Goal: Transaction & Acquisition: Purchase product/service

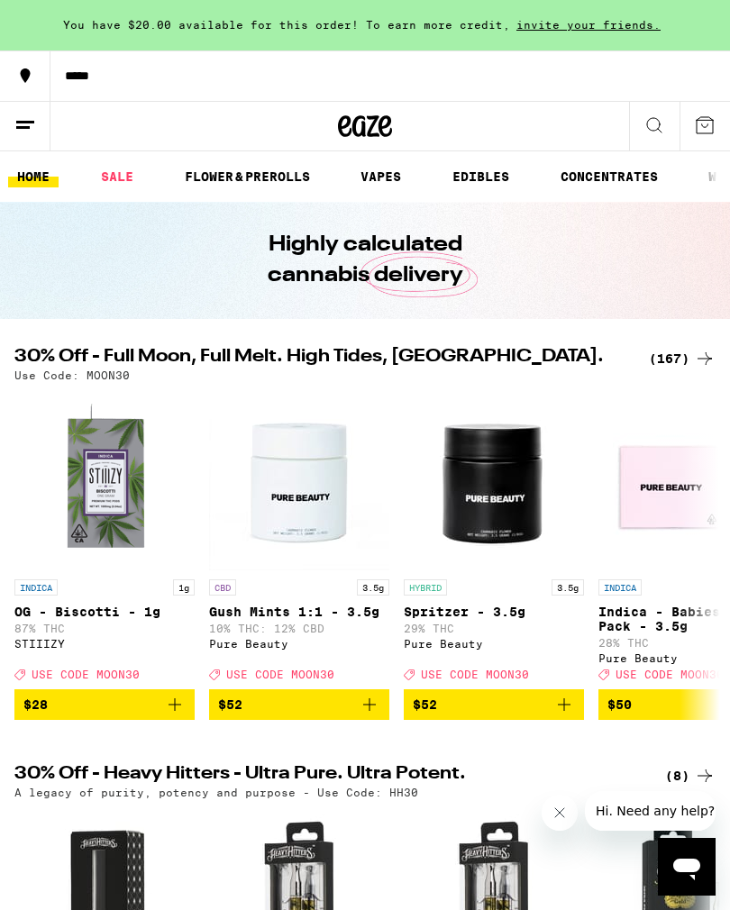
click at [680, 361] on div "(167)" at bounding box center [682, 359] width 67 height 22
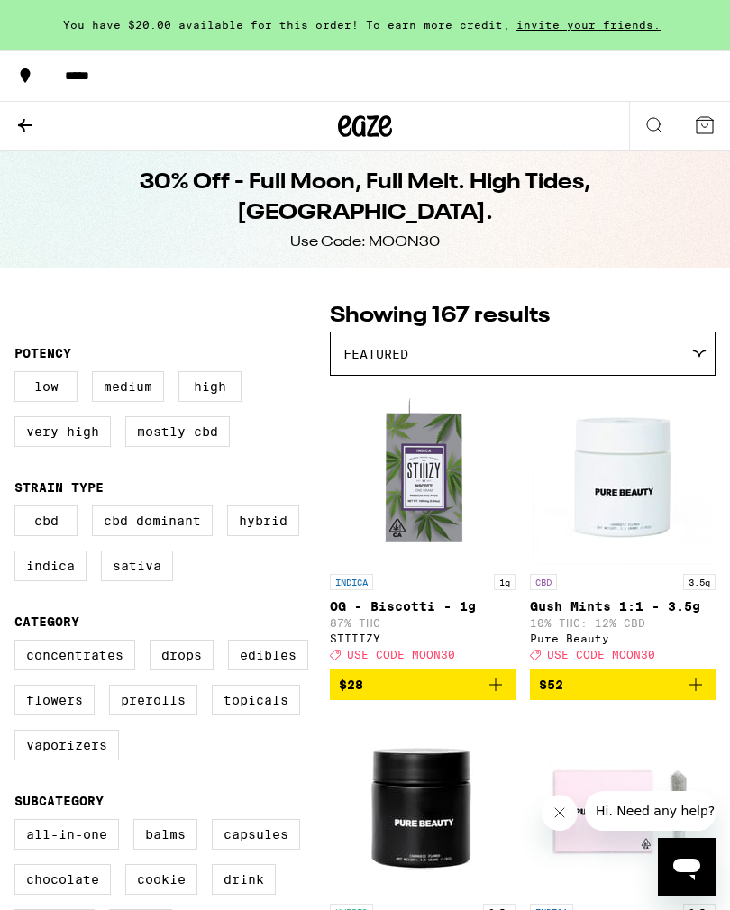
click at [57, 579] on label "Indica" at bounding box center [50, 566] width 72 height 31
click at [19, 509] on input "Indica" at bounding box center [18, 508] width 1 height 1
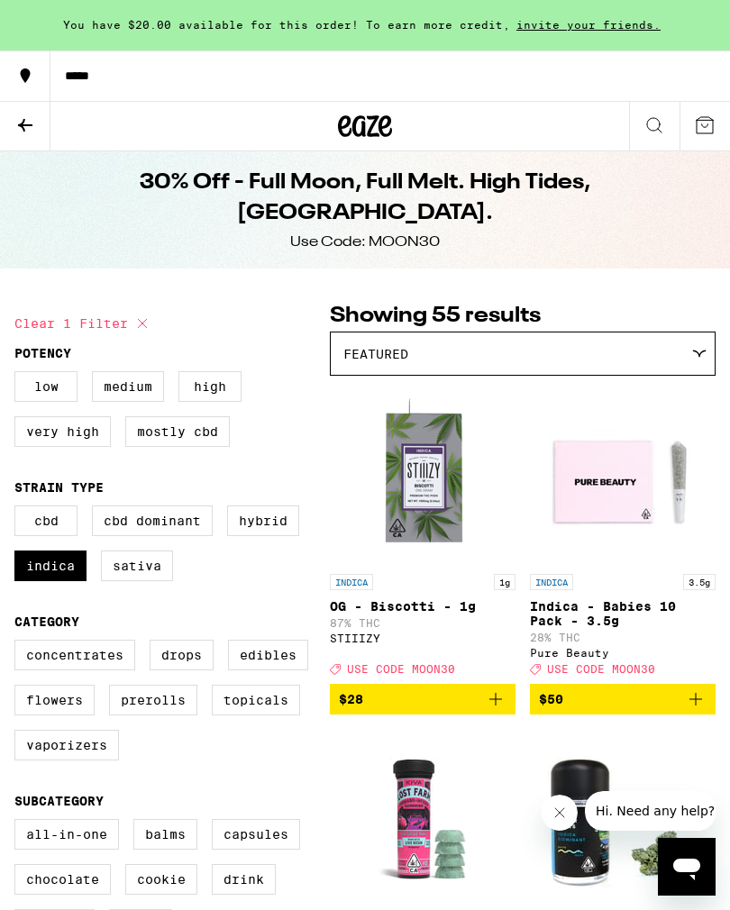
click at [46, 571] on label "Indica" at bounding box center [50, 566] width 72 height 31
click at [19, 509] on input "Indica" at bounding box center [18, 508] width 1 height 1
checkbox input "false"
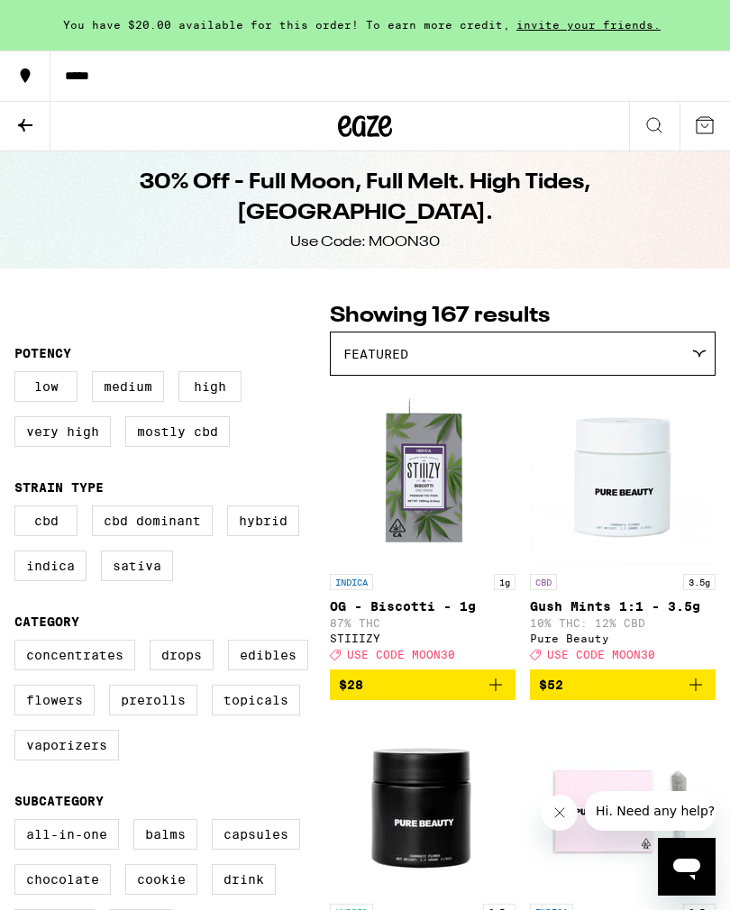
click at [93, 761] on label "Vaporizers" at bounding box center [66, 745] width 105 height 31
click at [19, 644] on input "Vaporizers" at bounding box center [18, 643] width 1 height 1
checkbox input "true"
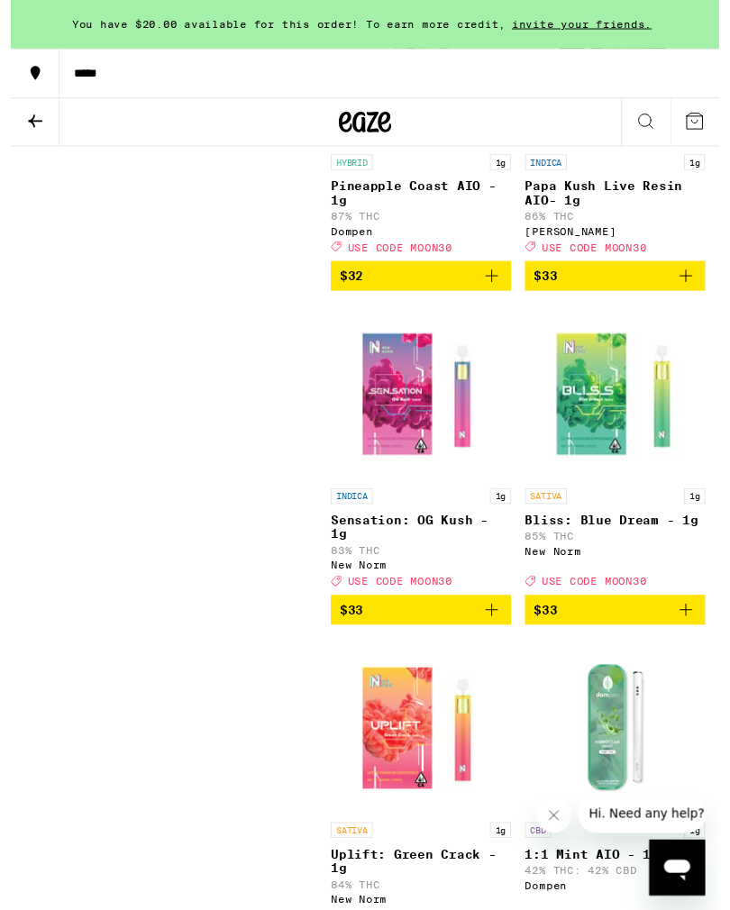
scroll to position [5184, 0]
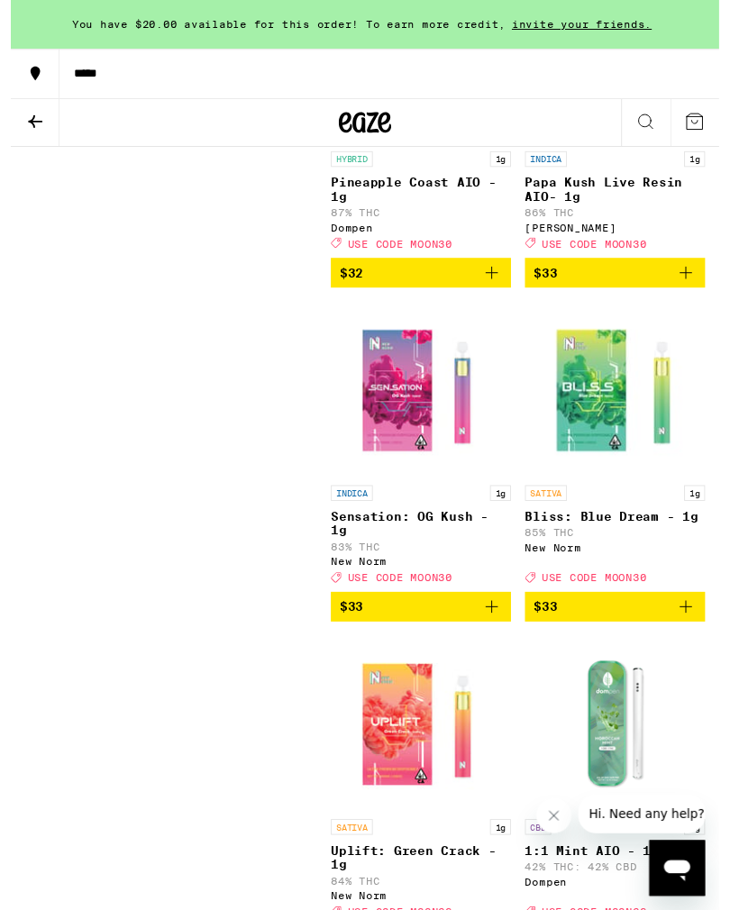
click at [688, 292] on icon "Add to bag" at bounding box center [696, 281] width 22 height 22
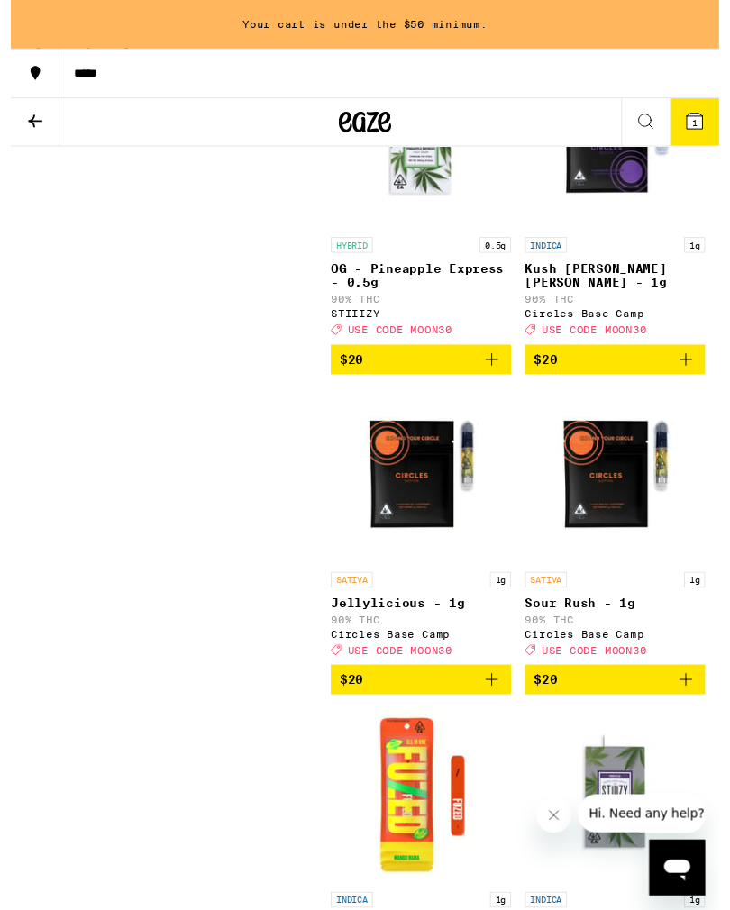
click at [705, 382] on icon "Add to bag" at bounding box center [696, 372] width 22 height 22
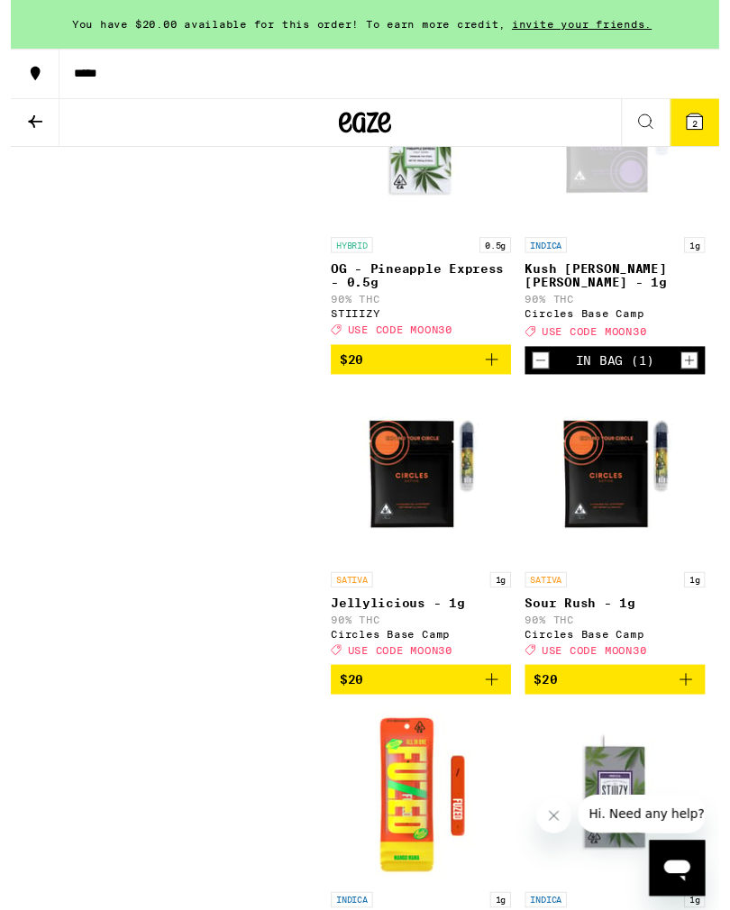
click at [707, 121] on icon at bounding box center [705, 125] width 16 height 16
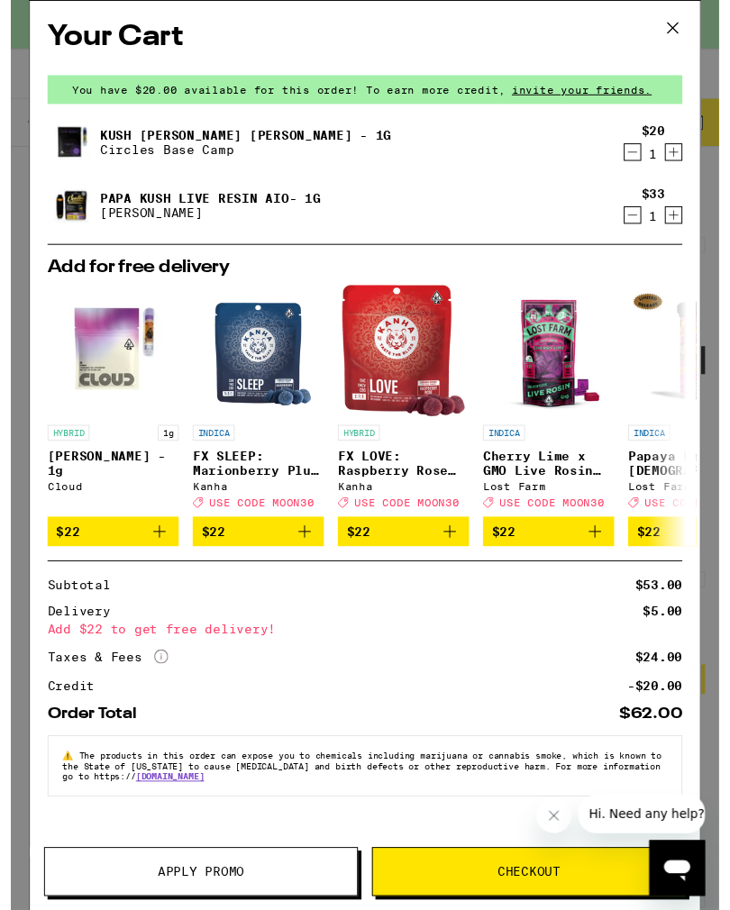
click at [204, 902] on span "Apply Promo" at bounding box center [195, 898] width 89 height 13
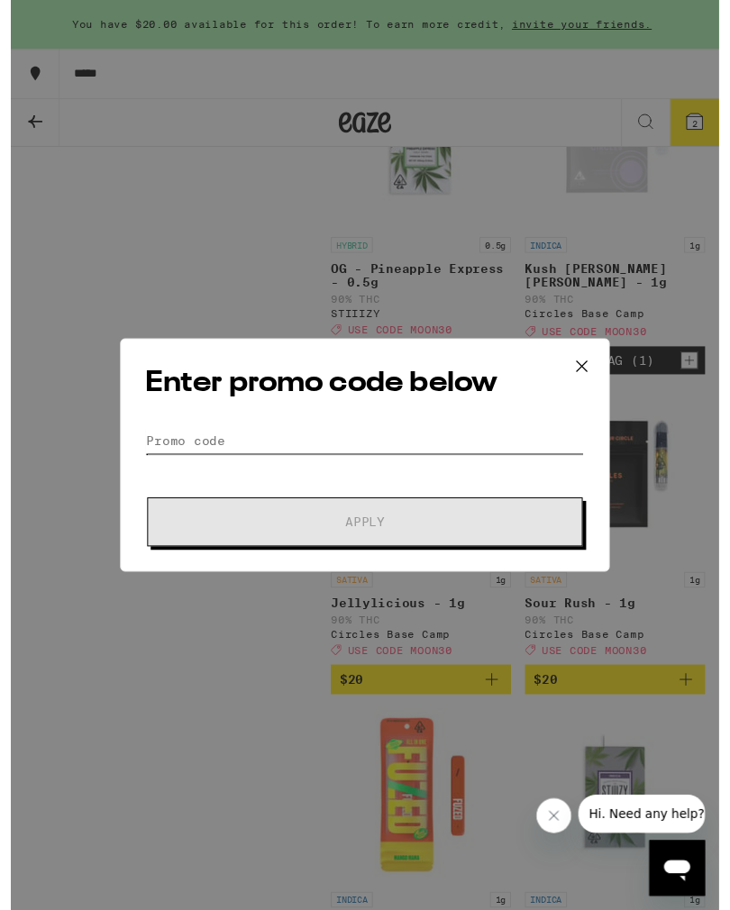
click at [220, 443] on input "Promo Code" at bounding box center [365, 454] width 452 height 27
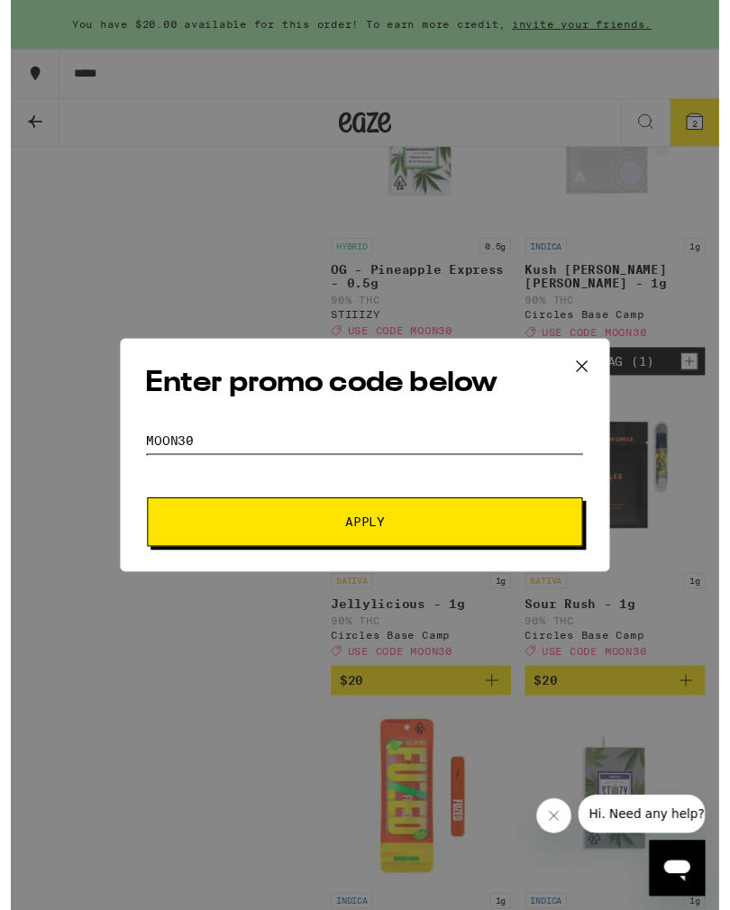
type input "Moon30"
click at [413, 547] on button "Apply" at bounding box center [365, 538] width 449 height 50
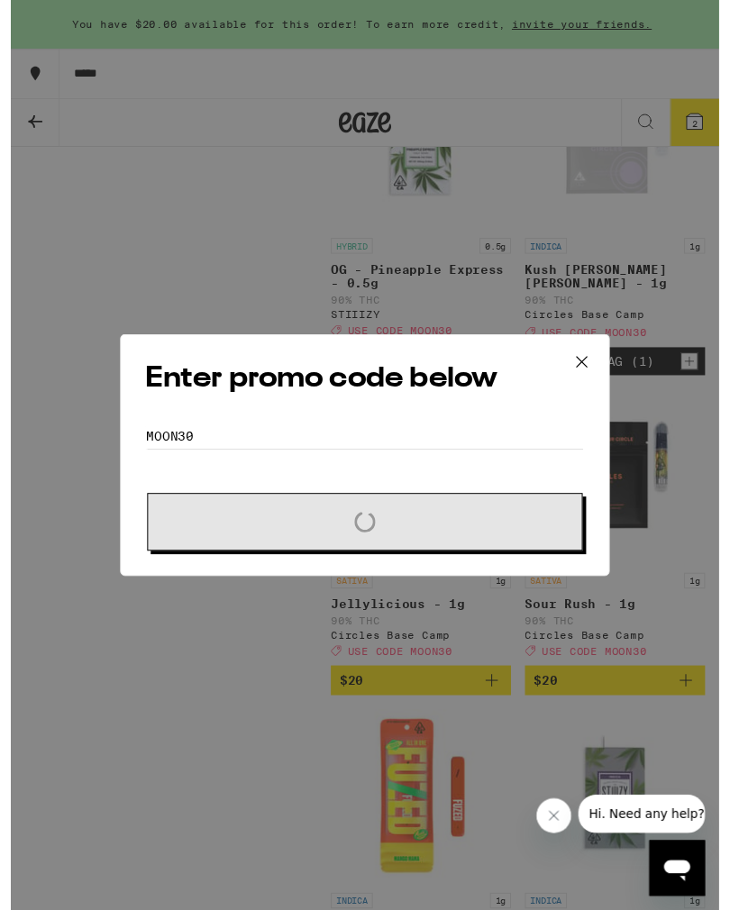
scroll to position [2052, 0]
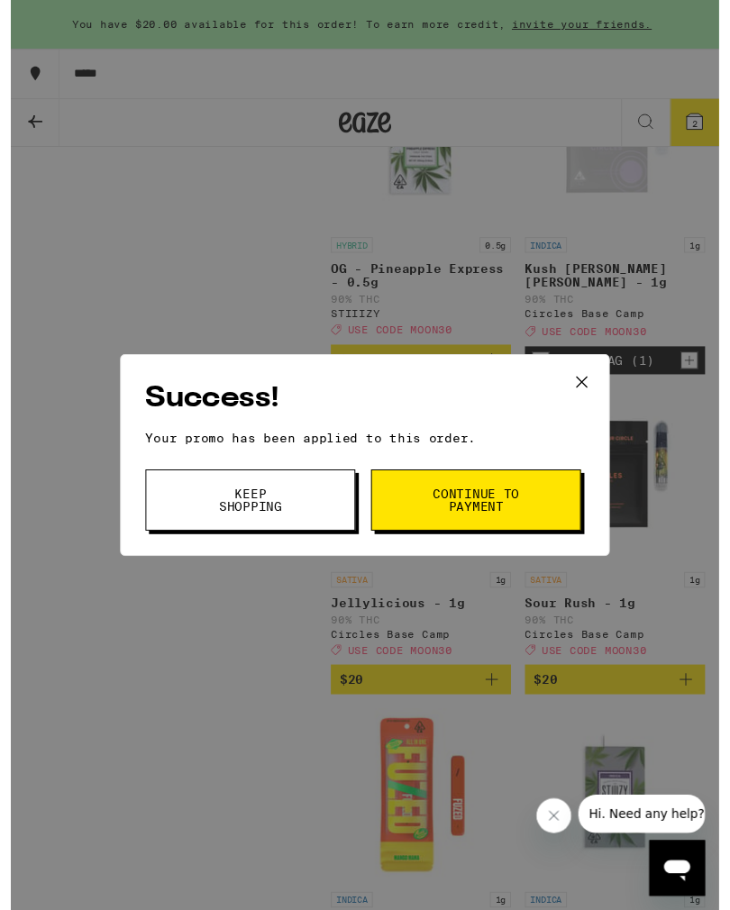
click at [583, 388] on icon at bounding box center [588, 393] width 27 height 27
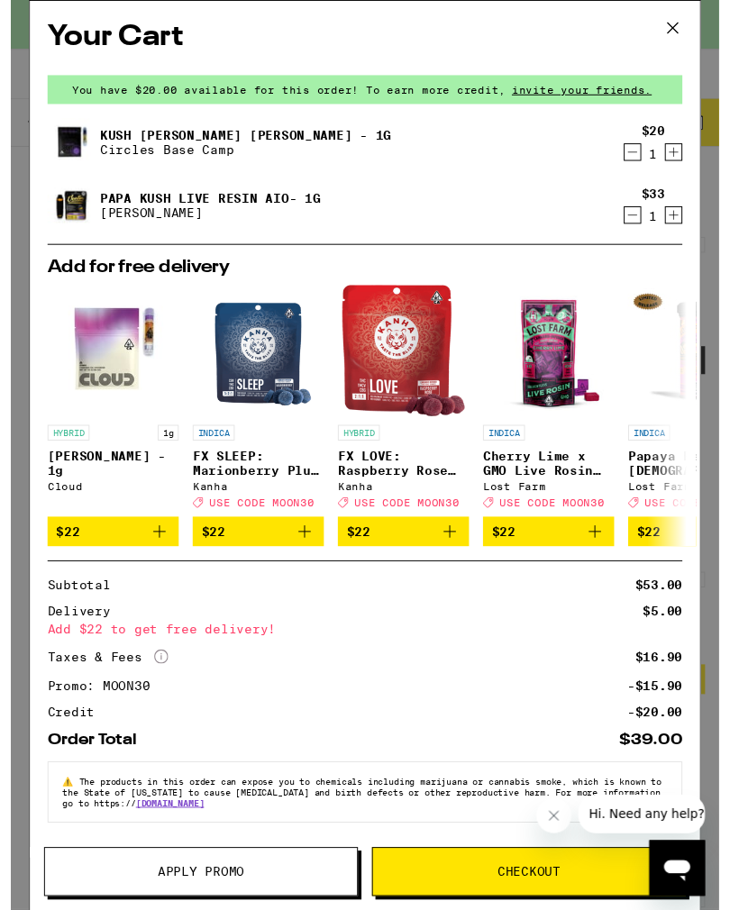
scroll to position [18, 0]
click at [687, 36] on icon at bounding box center [682, 28] width 27 height 27
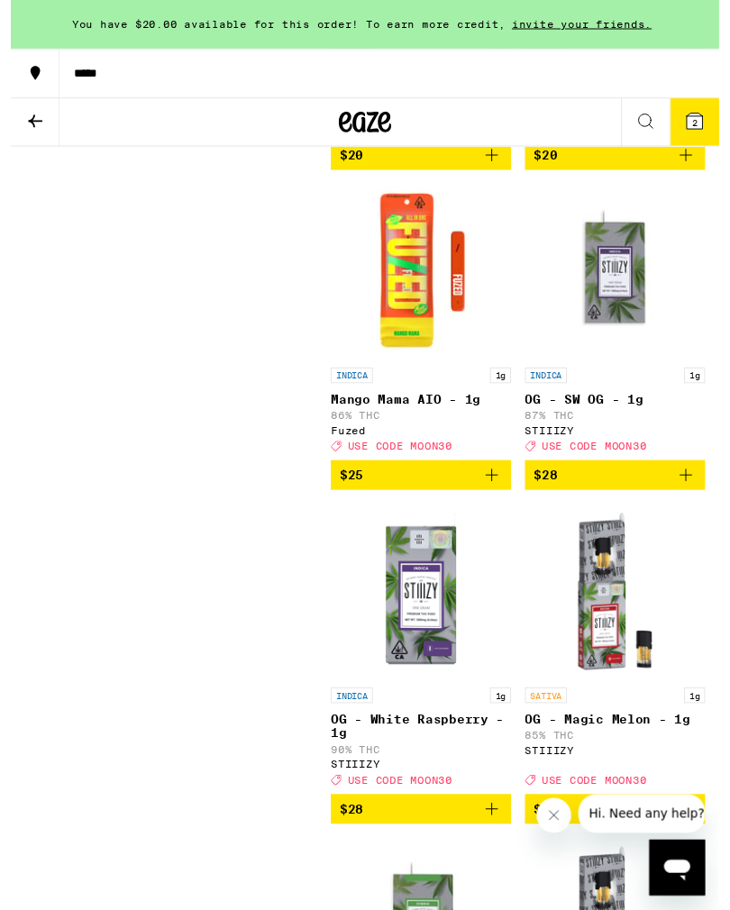
click at [488, 501] on icon "Add to bag" at bounding box center [496, 490] width 22 height 22
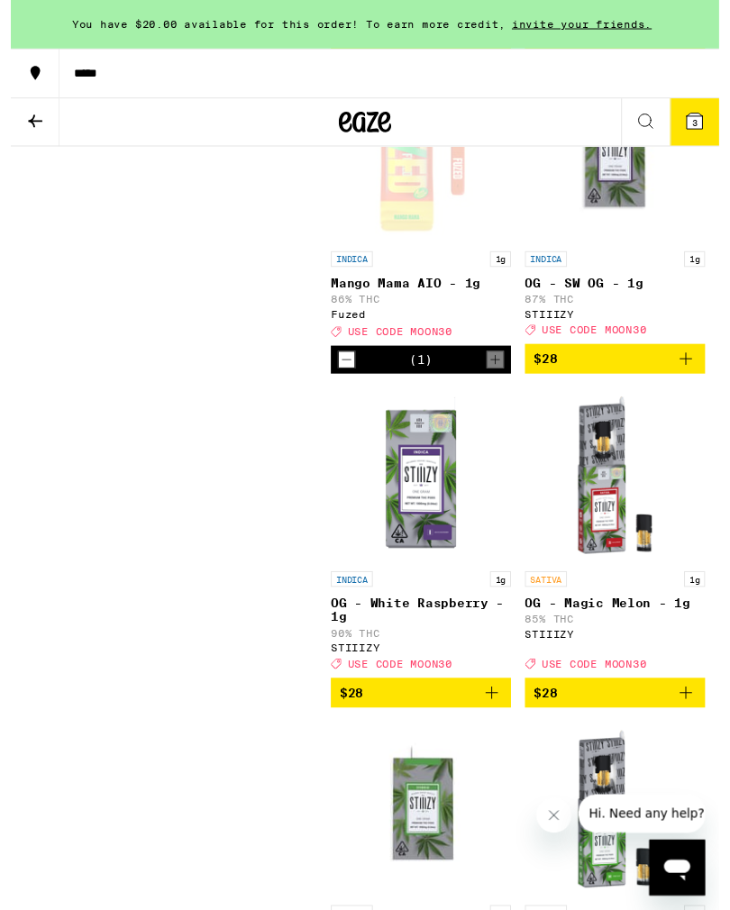
scroll to position [2713, 0]
click at [685, 380] on icon "Add to bag" at bounding box center [696, 370] width 22 height 22
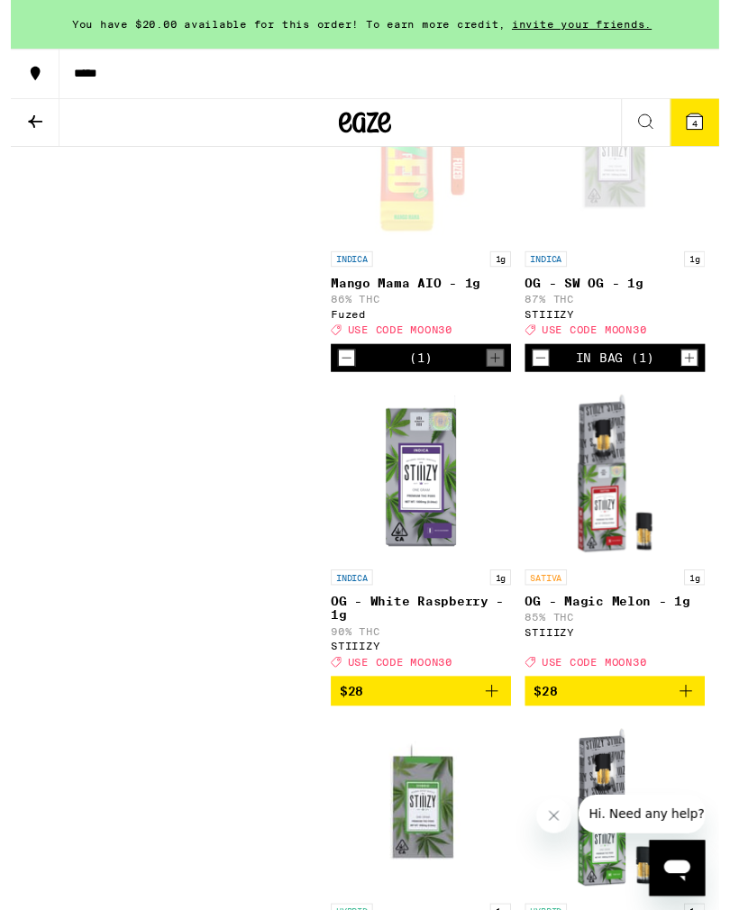
click at [687, 106] on button "4" at bounding box center [705, 126] width 50 height 49
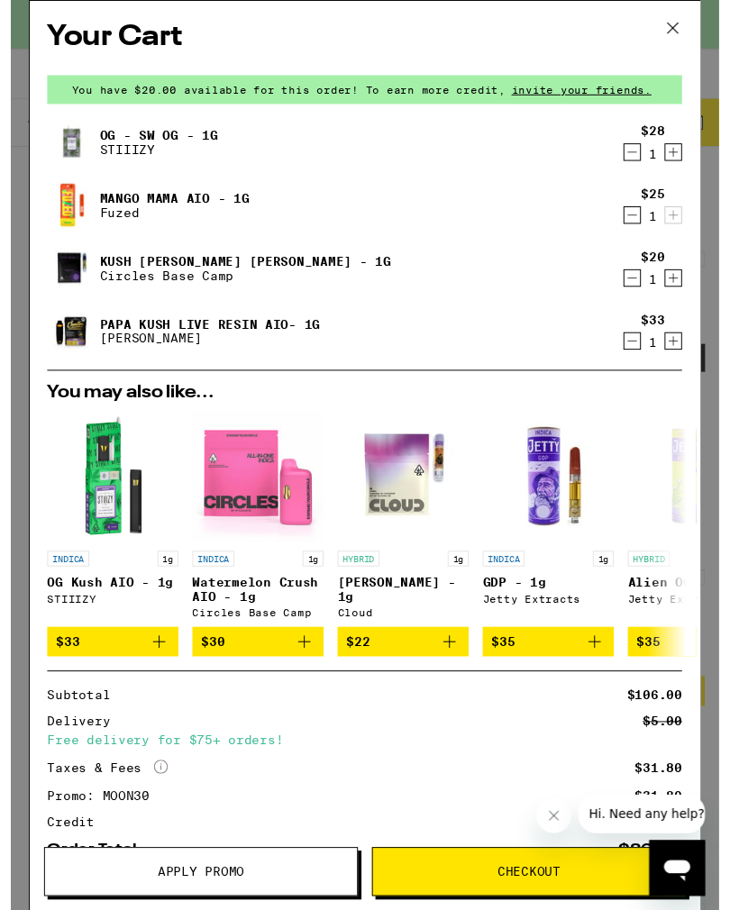
click at [636, 356] on icon "Decrement" at bounding box center [641, 352] width 16 height 22
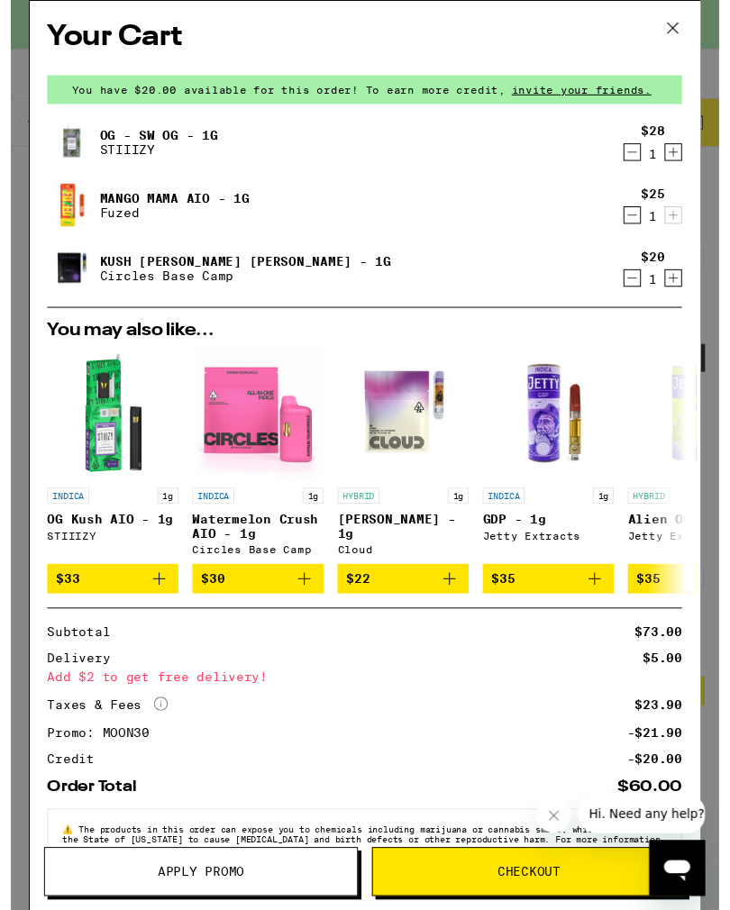
click at [635, 285] on icon "Decrement" at bounding box center [641, 287] width 16 height 22
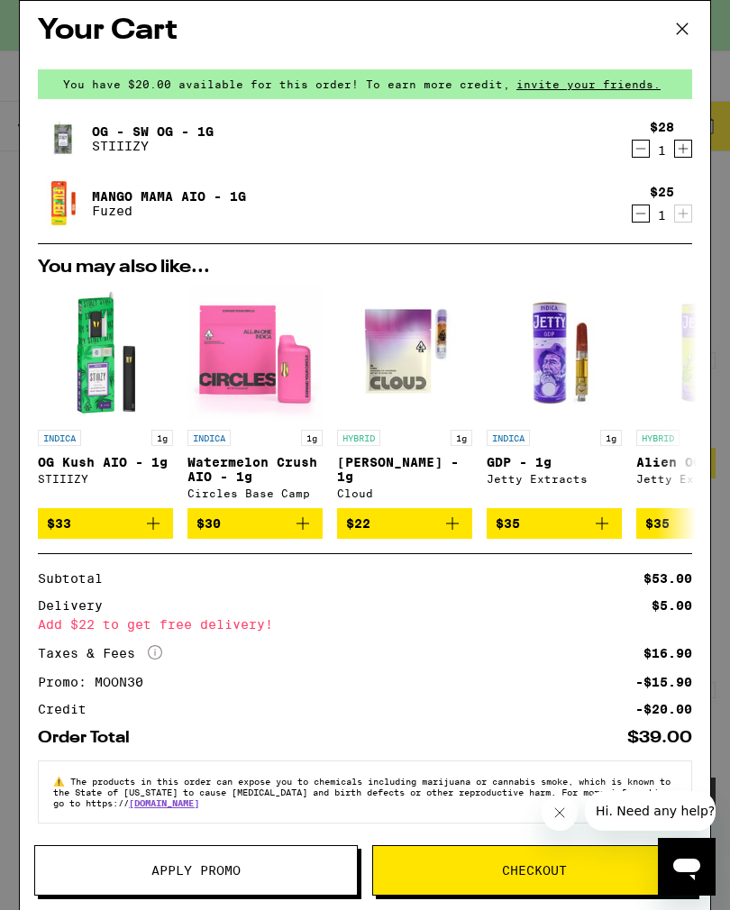
scroll to position [2288, 0]
click at [669, 31] on icon at bounding box center [682, 28] width 27 height 27
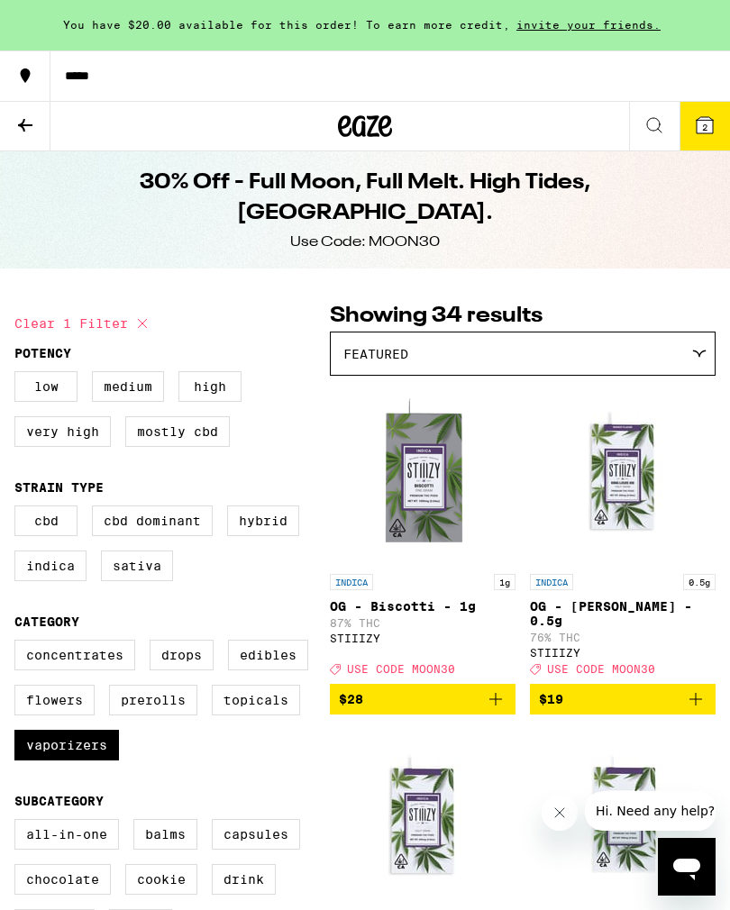
click at [76, 761] on label "Vaporizers" at bounding box center [66, 745] width 105 height 31
click at [19, 644] on input "Vaporizers" at bounding box center [18, 643] width 1 height 1
checkbox input "false"
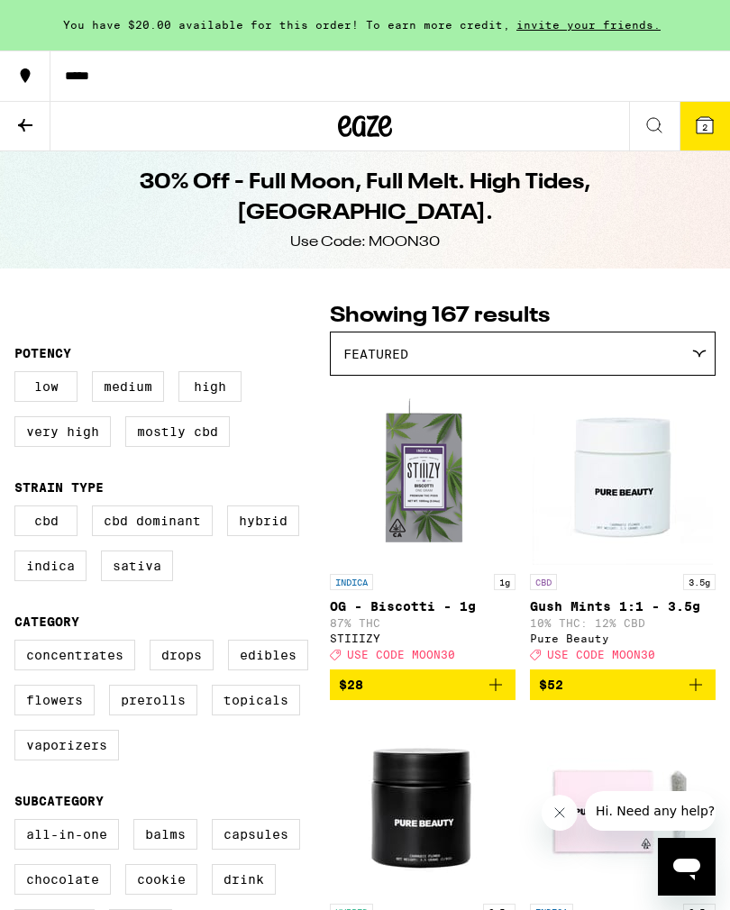
click at [276, 671] on label "Edibles" at bounding box center [268, 655] width 80 height 31
click at [19, 644] on input "Edibles" at bounding box center [18, 643] width 1 height 1
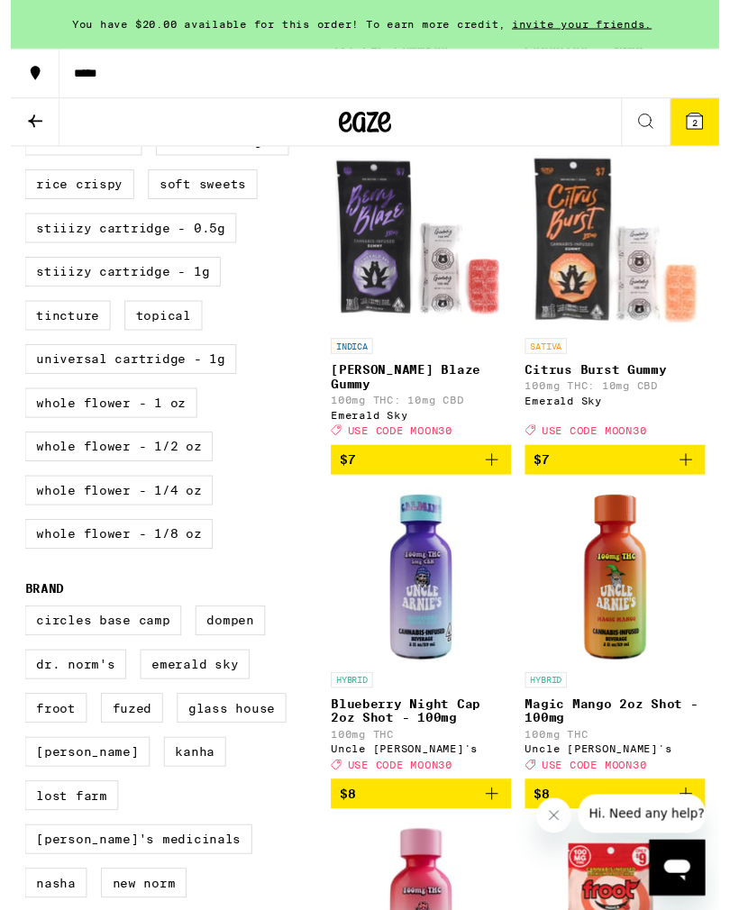
scroll to position [918, 0]
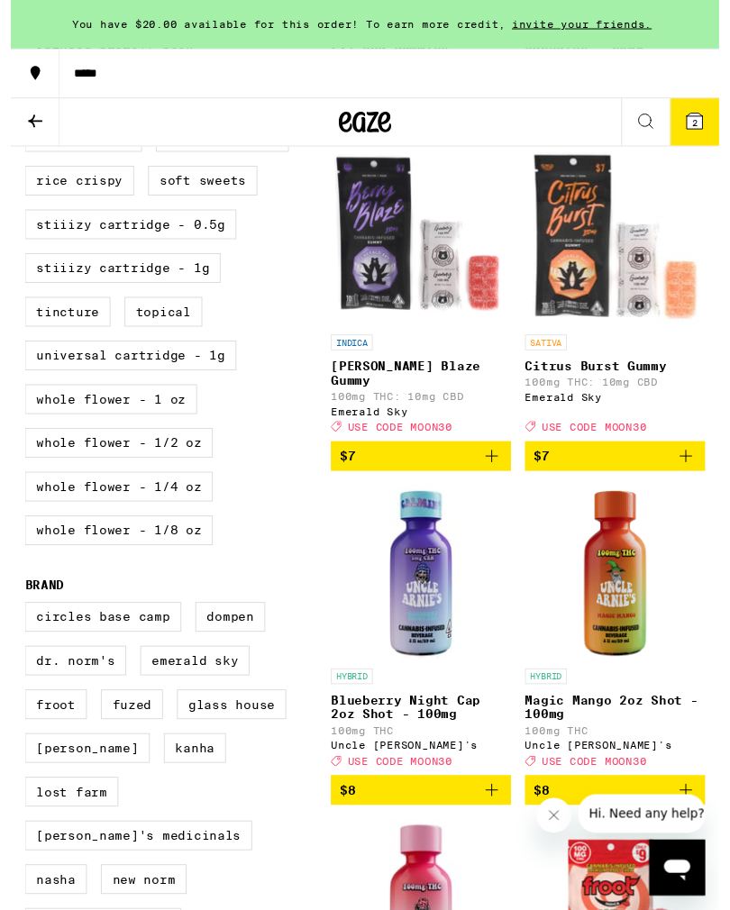
click at [484, 481] on span "$7" at bounding box center [423, 471] width 168 height 22
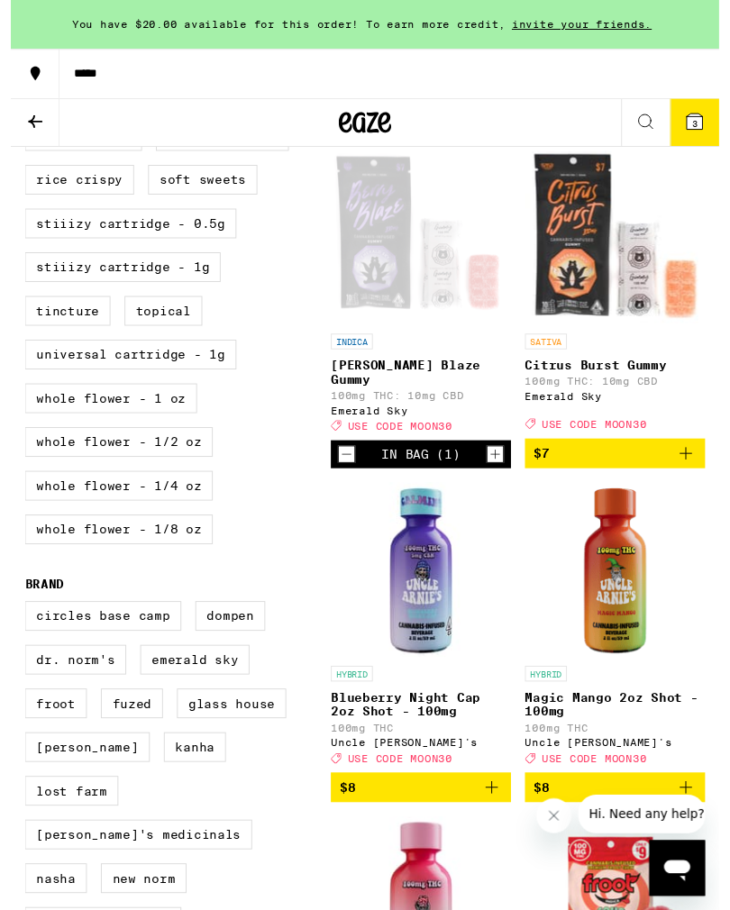
click at [697, 123] on icon at bounding box center [705, 125] width 16 height 16
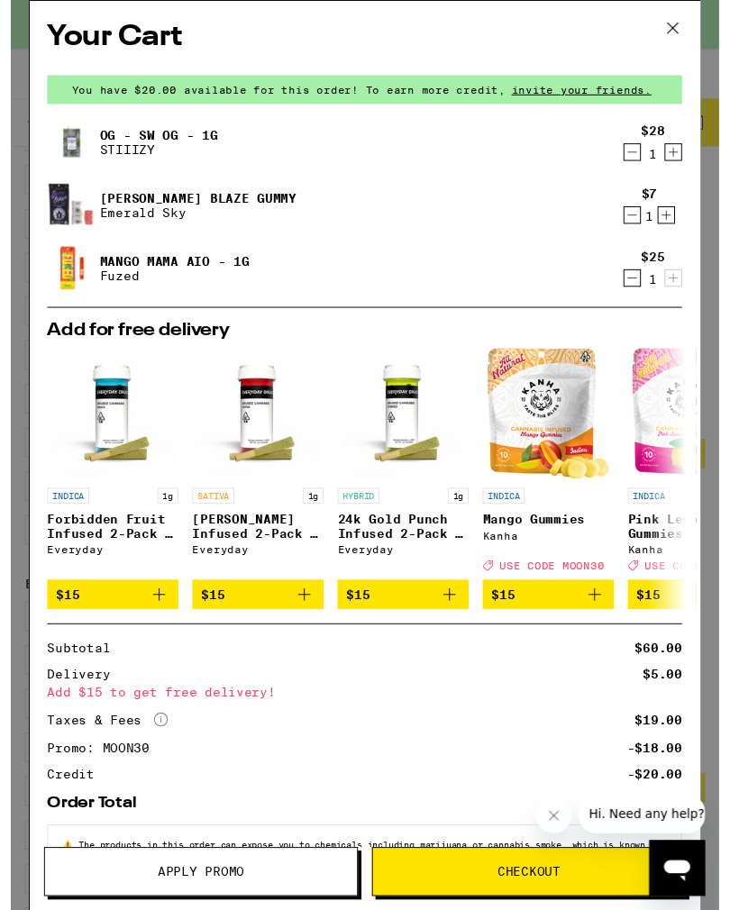
click at [643, 161] on icon "Decrement" at bounding box center [641, 157] width 16 height 22
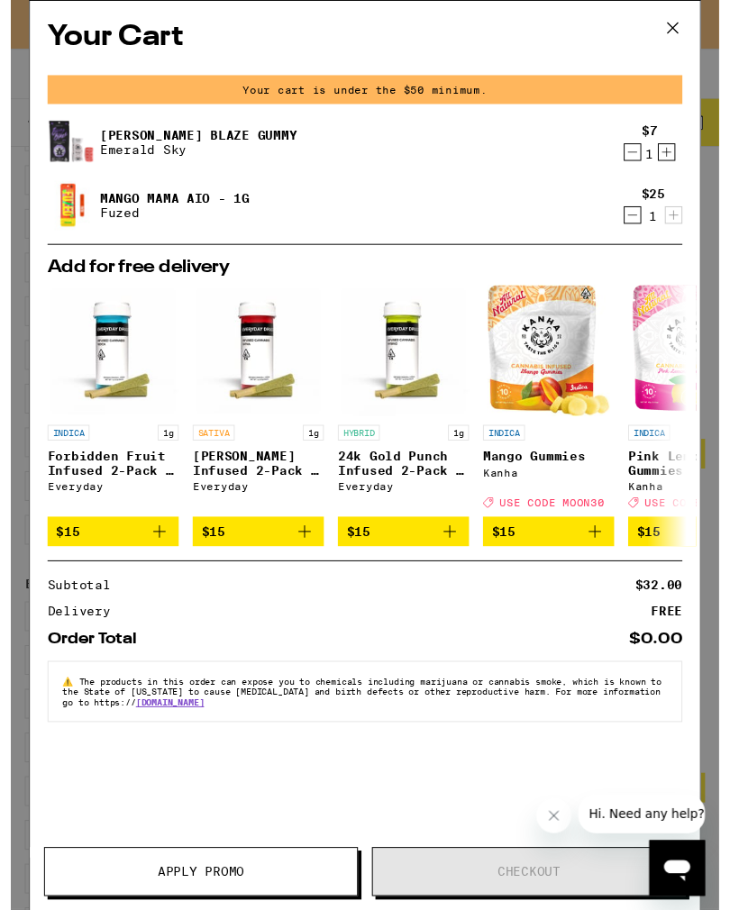
click at [670, 36] on icon at bounding box center [682, 28] width 27 height 27
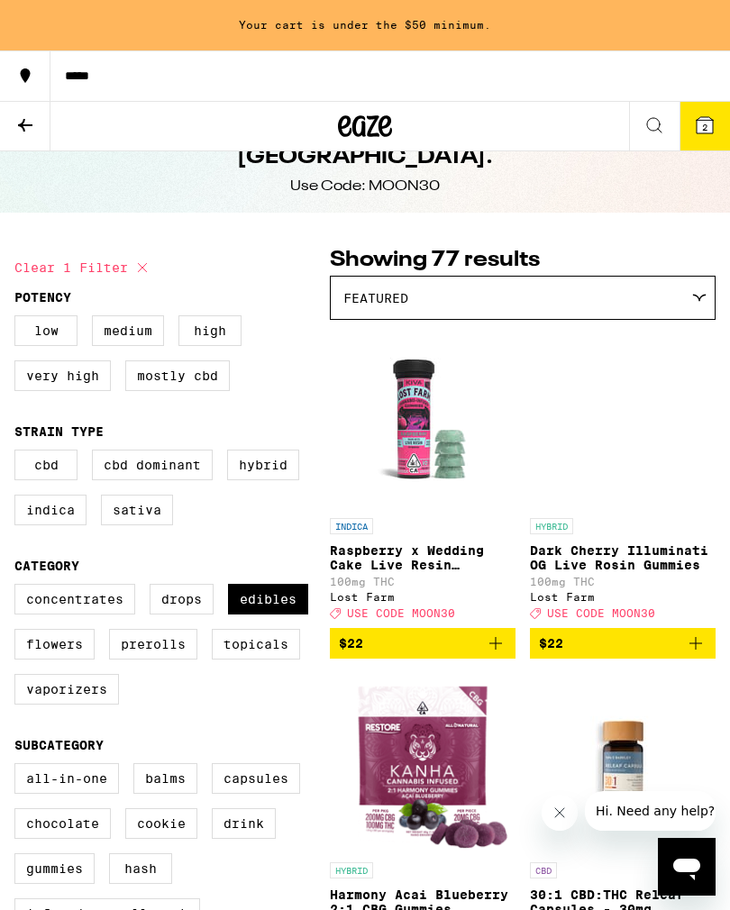
scroll to position [54, 0]
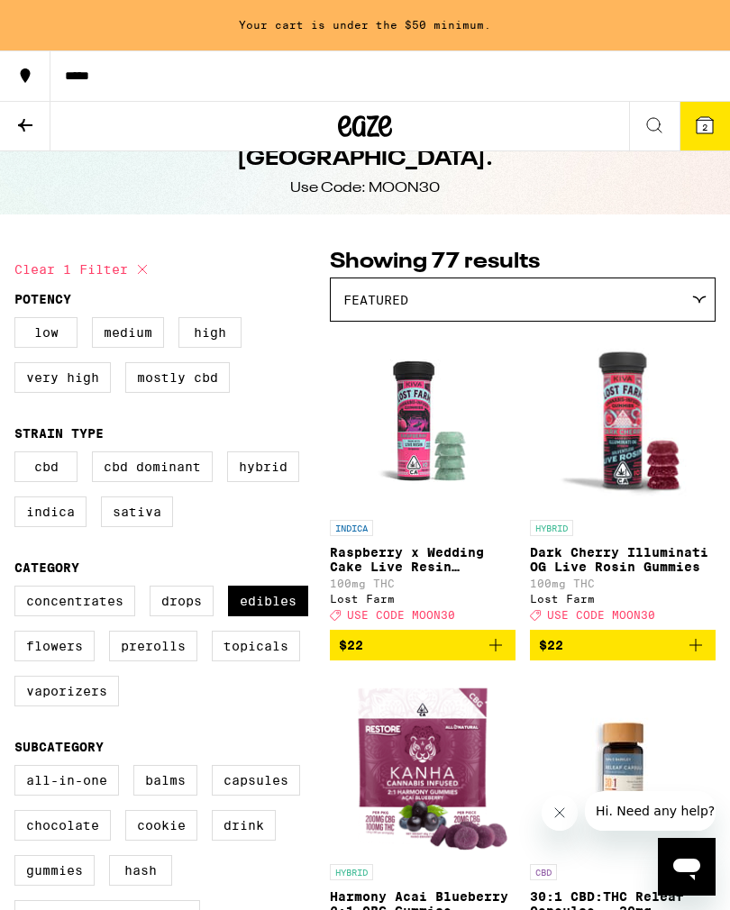
click at [265, 611] on label "Edibles" at bounding box center [268, 601] width 80 height 31
click at [19, 589] on input "Edibles" at bounding box center [18, 589] width 1 height 1
checkbox input "false"
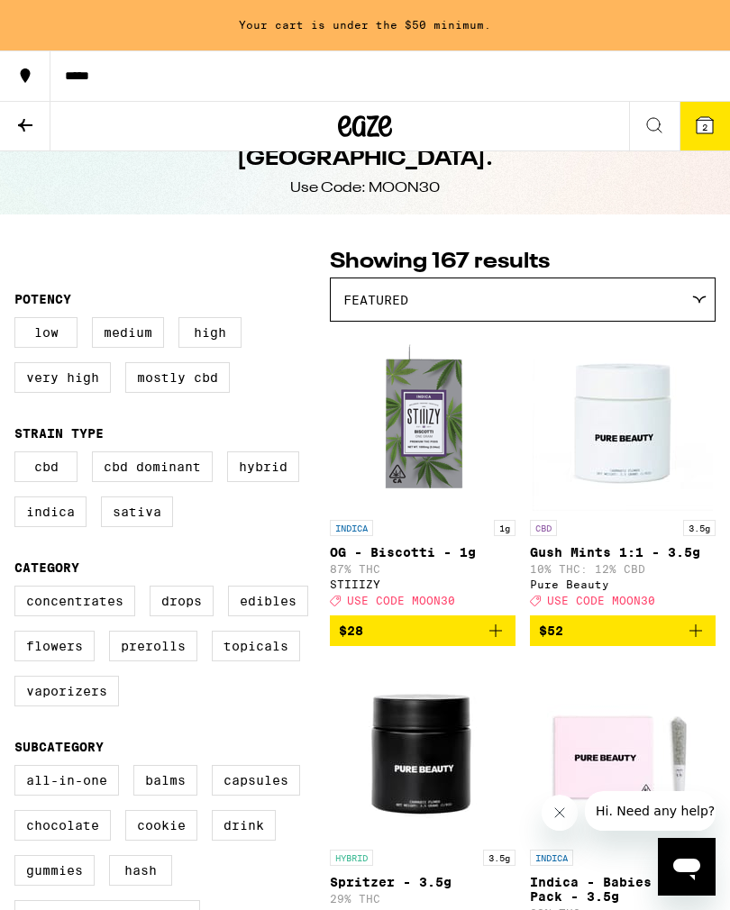
click at [78, 707] on label "Vaporizers" at bounding box center [66, 691] width 105 height 31
click at [19, 589] on input "Vaporizers" at bounding box center [18, 589] width 1 height 1
checkbox input "true"
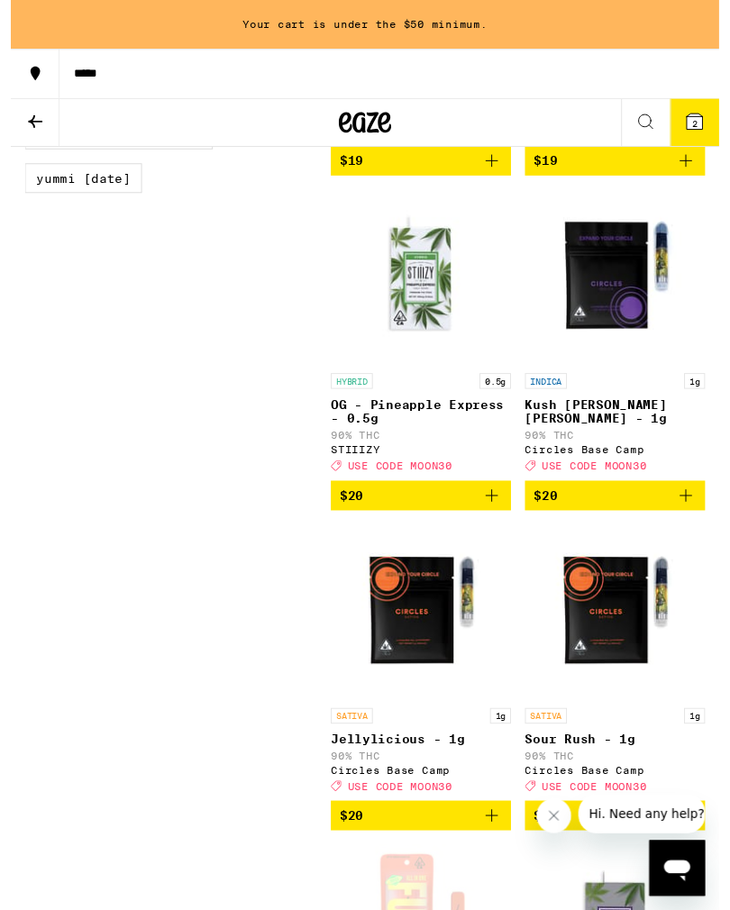
scroll to position [2122, 0]
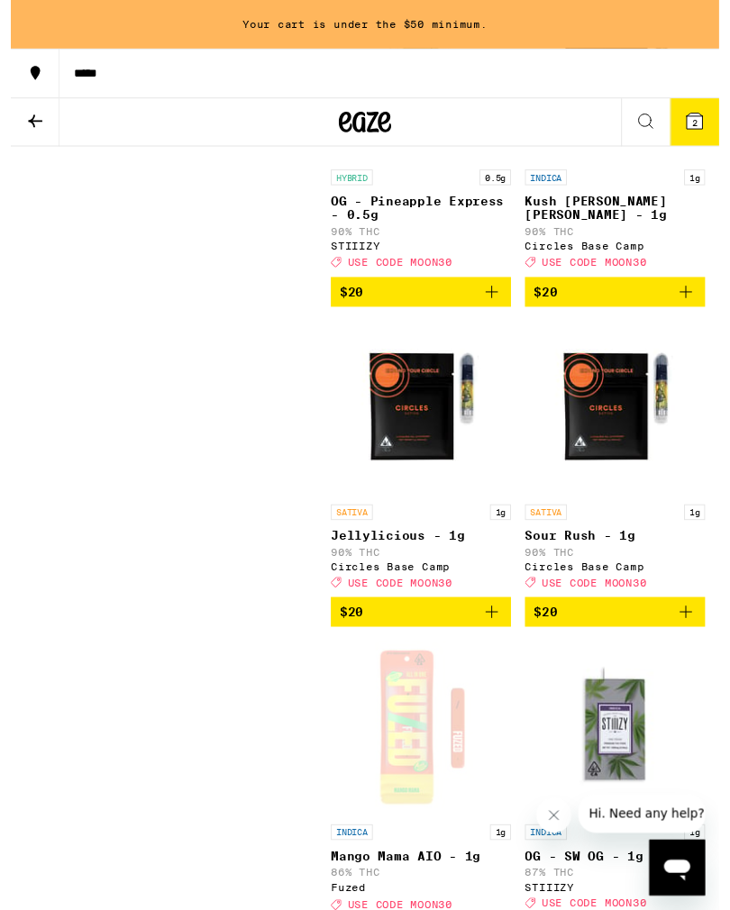
click at [685, 312] on icon "Add to bag" at bounding box center [696, 301] width 22 height 22
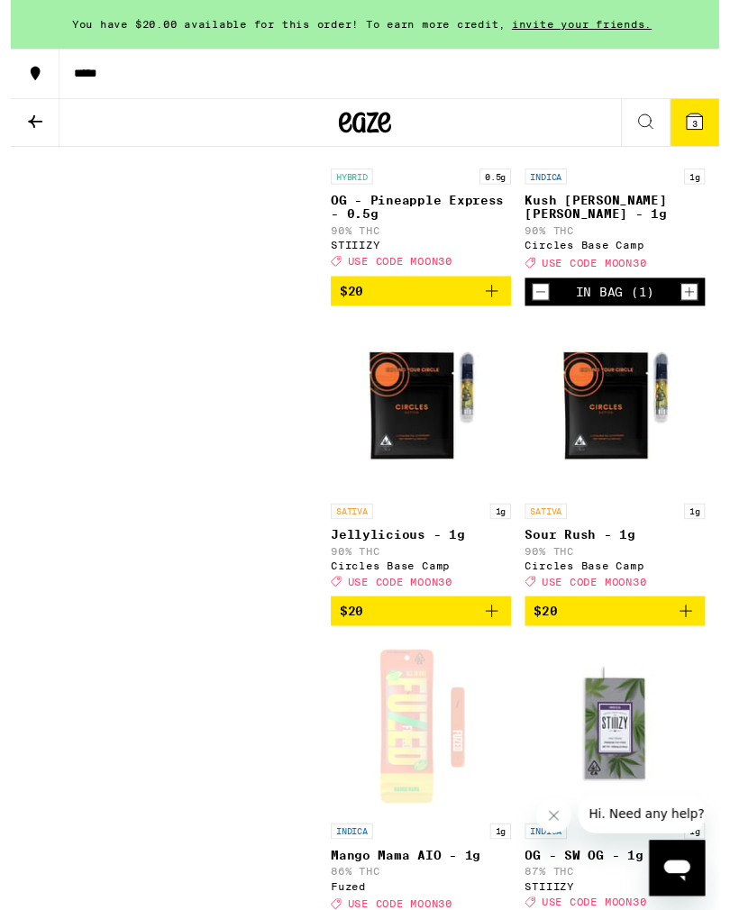
click at [699, 124] on icon at bounding box center [705, 125] width 16 height 16
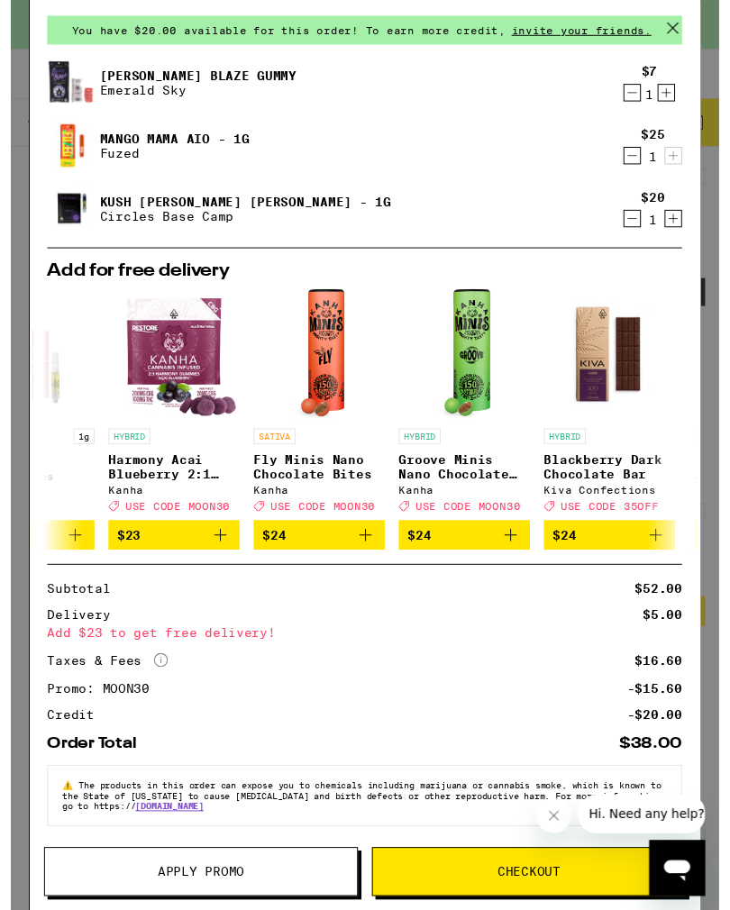
click at [654, 452] on div "HYBRID Blackberry Dark Chocolate Bar Kiva Confections Deal Created with Sketch.…" at bounding box center [617, 485] width 135 height 86
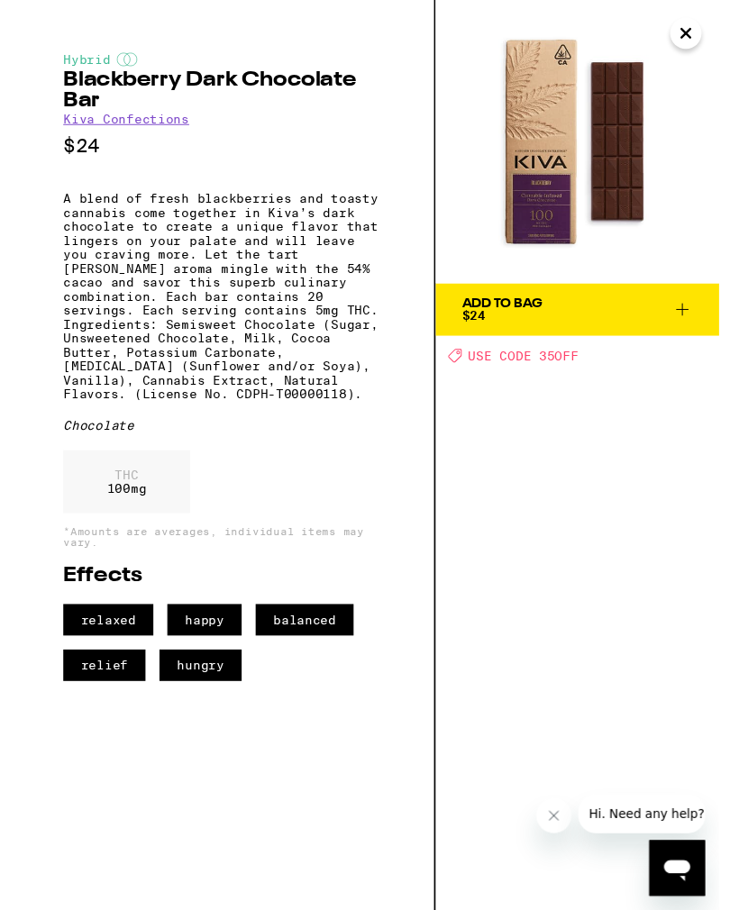
click at [698, 33] on icon "Close" at bounding box center [696, 34] width 22 height 27
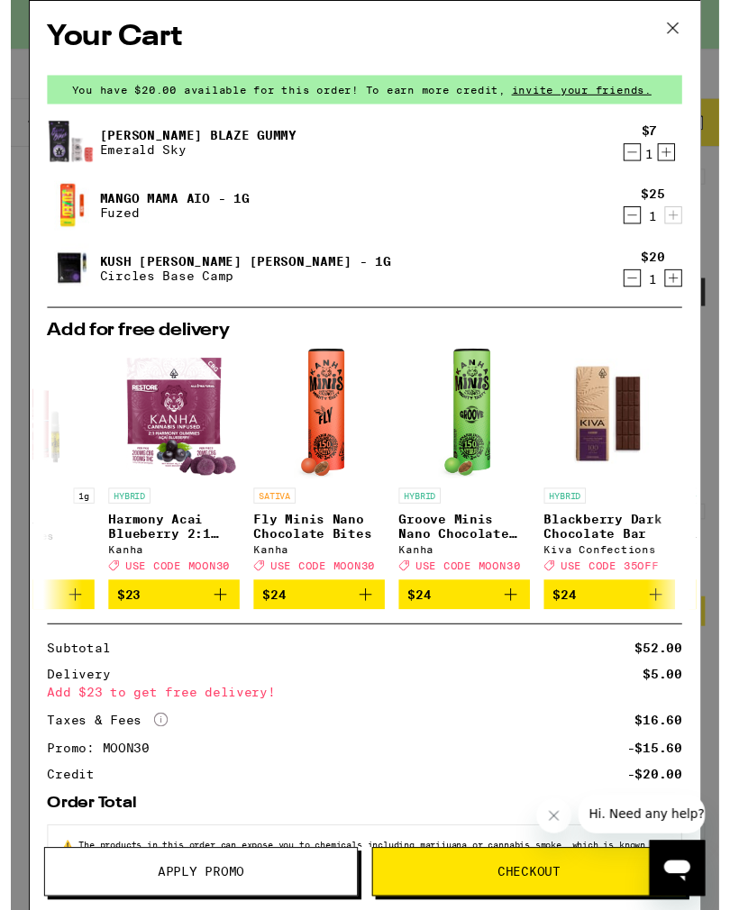
click at [639, 158] on icon "Decrement" at bounding box center [641, 157] width 16 height 22
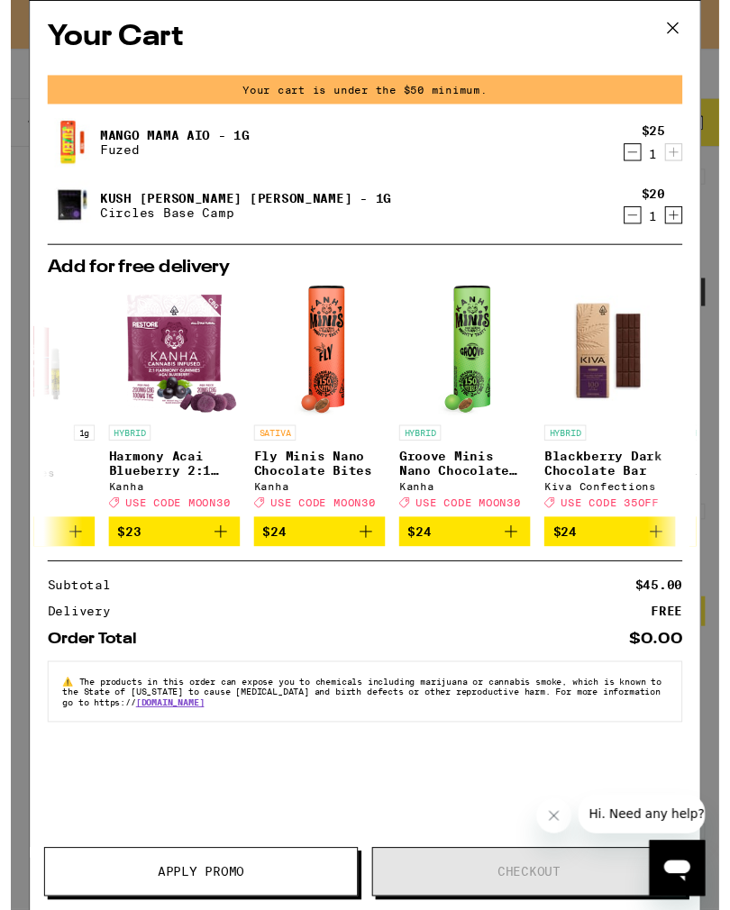
click at [632, 225] on button "Decrement" at bounding box center [641, 222] width 18 height 18
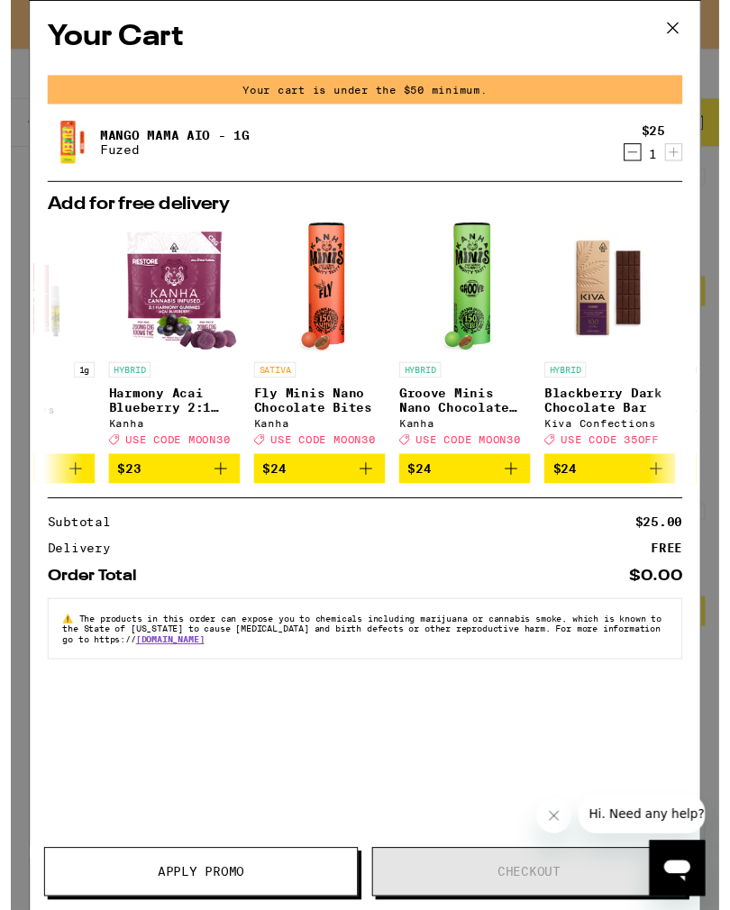
click at [689, 25] on icon at bounding box center [682, 28] width 27 height 27
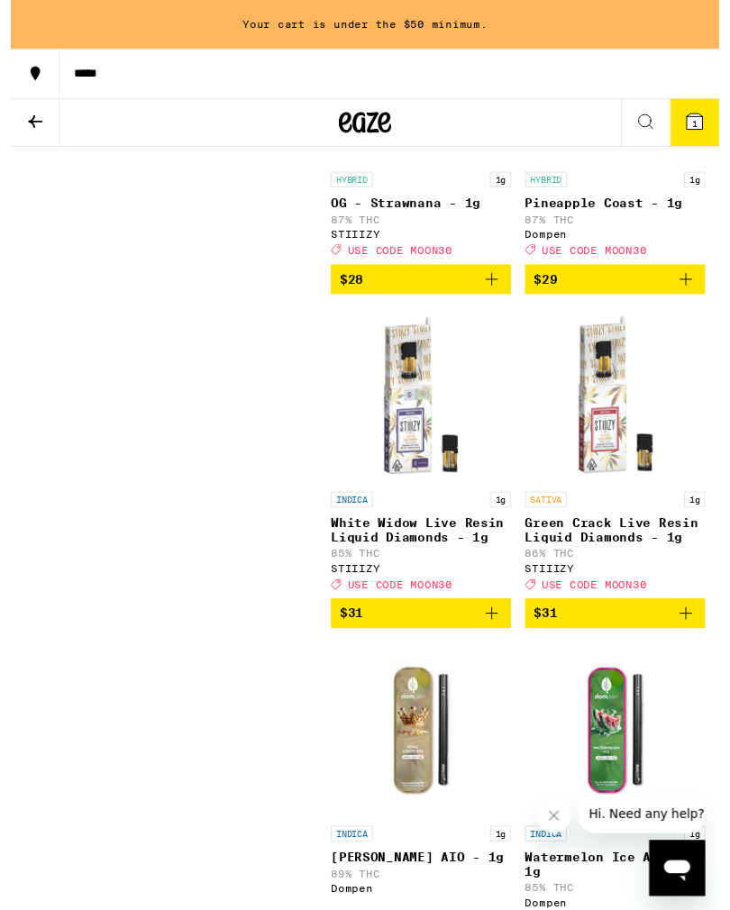
scroll to position [3813, 0]
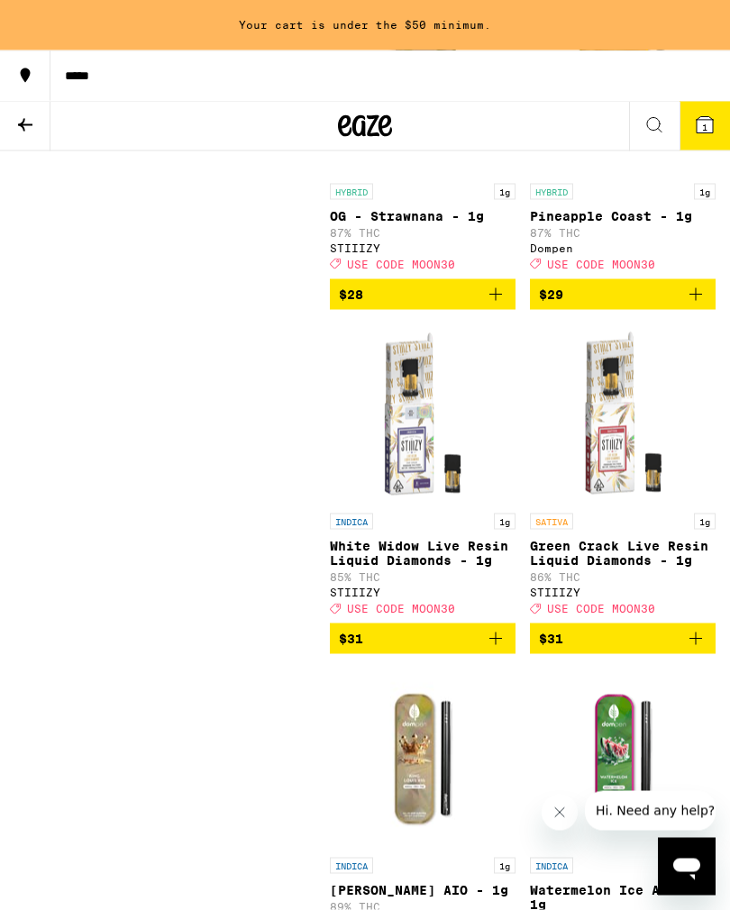
click at [686, 306] on icon "Add to bag" at bounding box center [696, 295] width 22 height 22
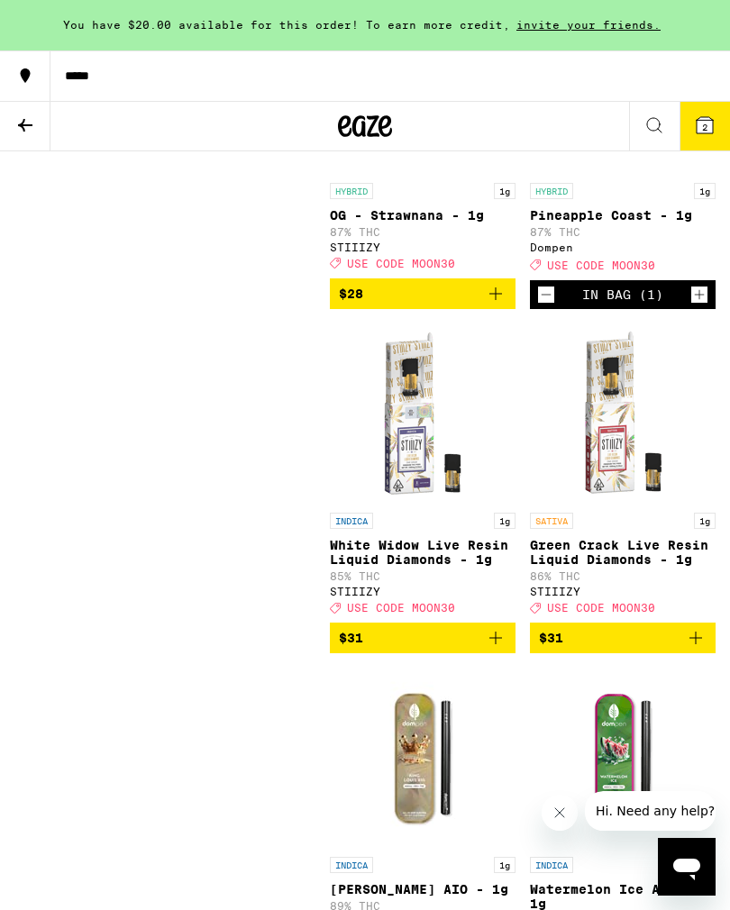
click at [727, 128] on button "2" at bounding box center [705, 126] width 50 height 49
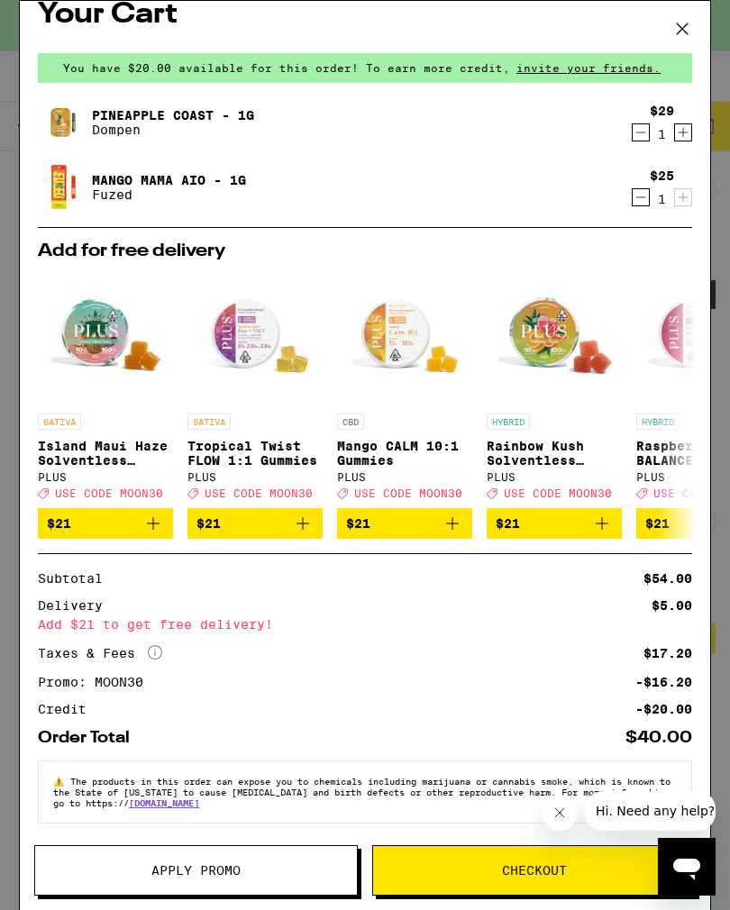
scroll to position [46, 0]
click at [644, 132] on icon "Decrement" at bounding box center [641, 132] width 10 height 0
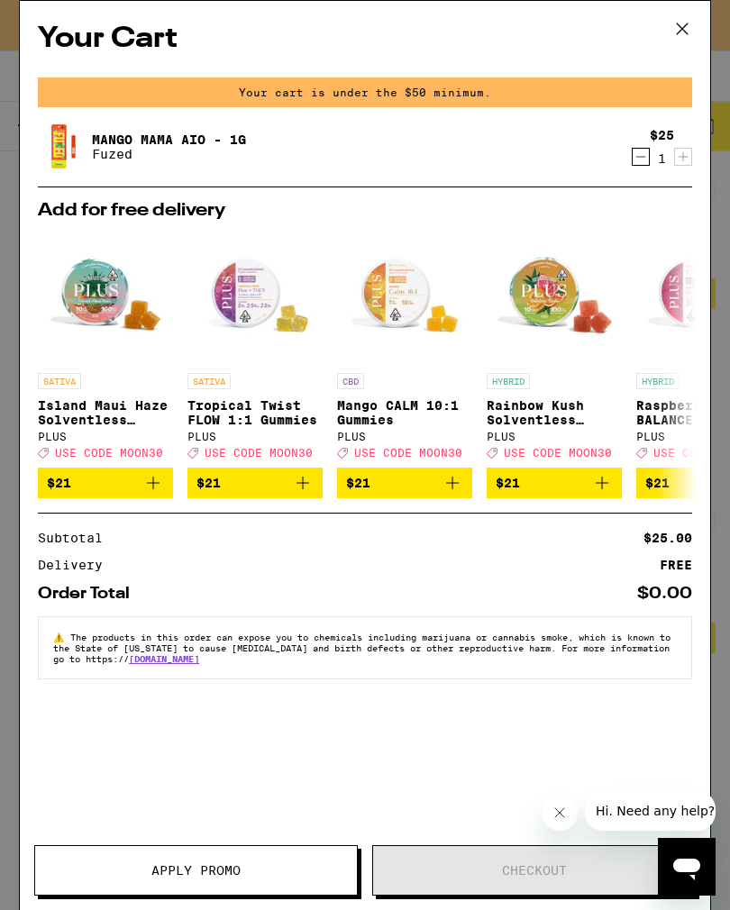
scroll to position [0, 0]
click at [684, 30] on icon at bounding box center [682, 28] width 27 height 27
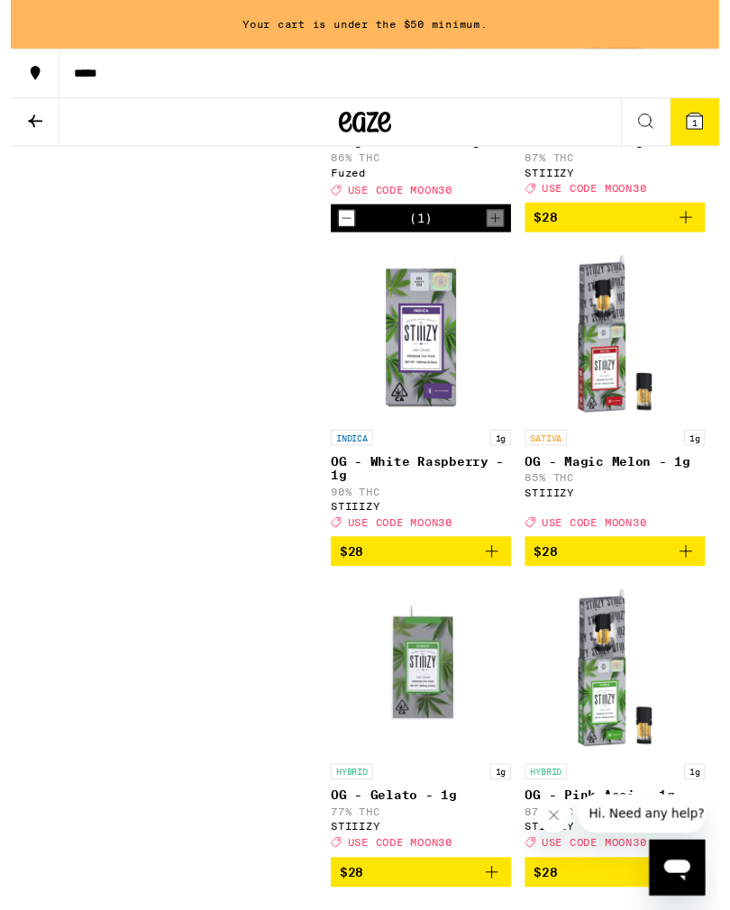
scroll to position [2863, 0]
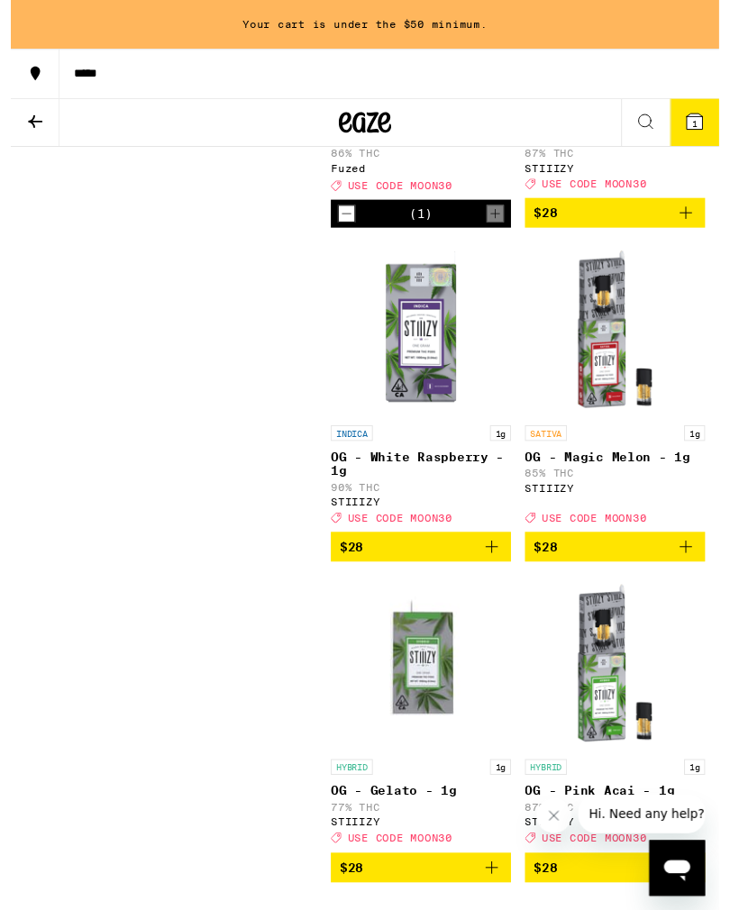
click at [491, 574] on icon "Add to bag" at bounding box center [496, 563] width 22 height 22
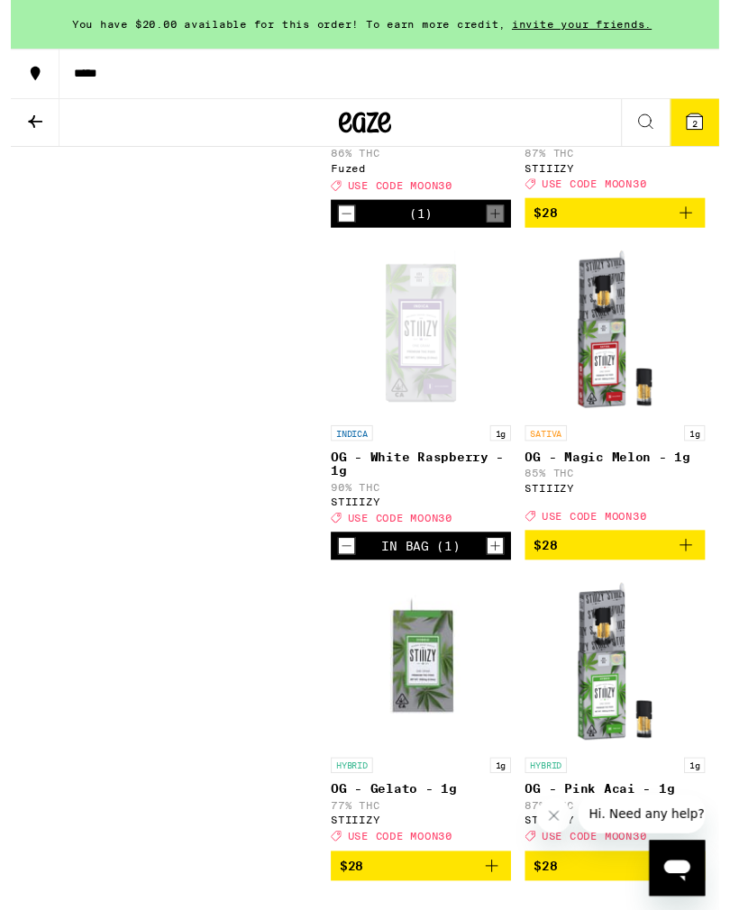
scroll to position [2858, 0]
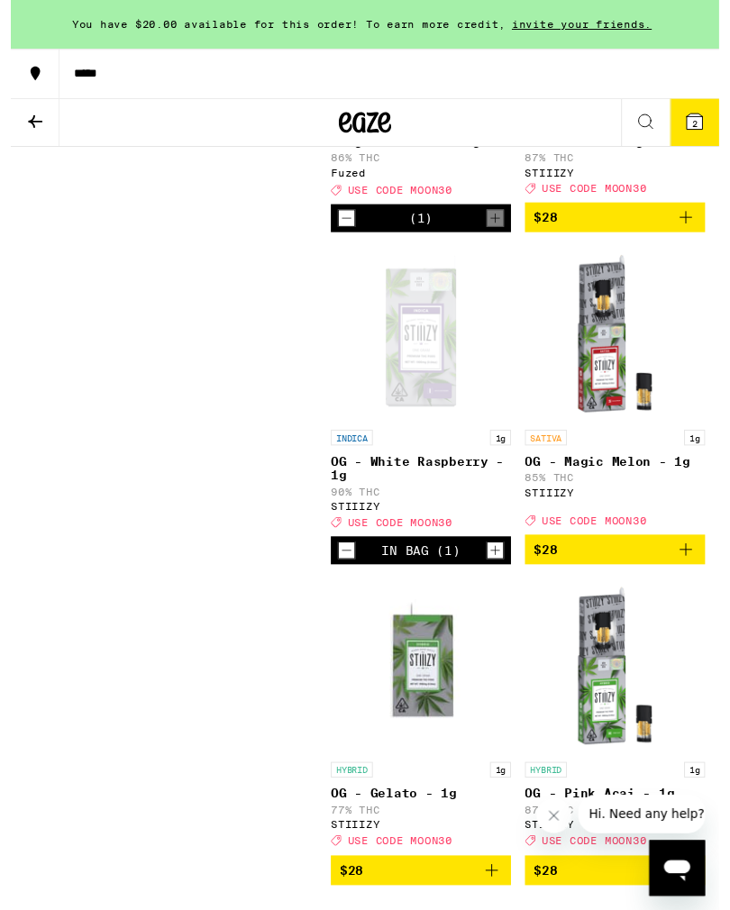
click at [697, 126] on icon at bounding box center [705, 125] width 16 height 16
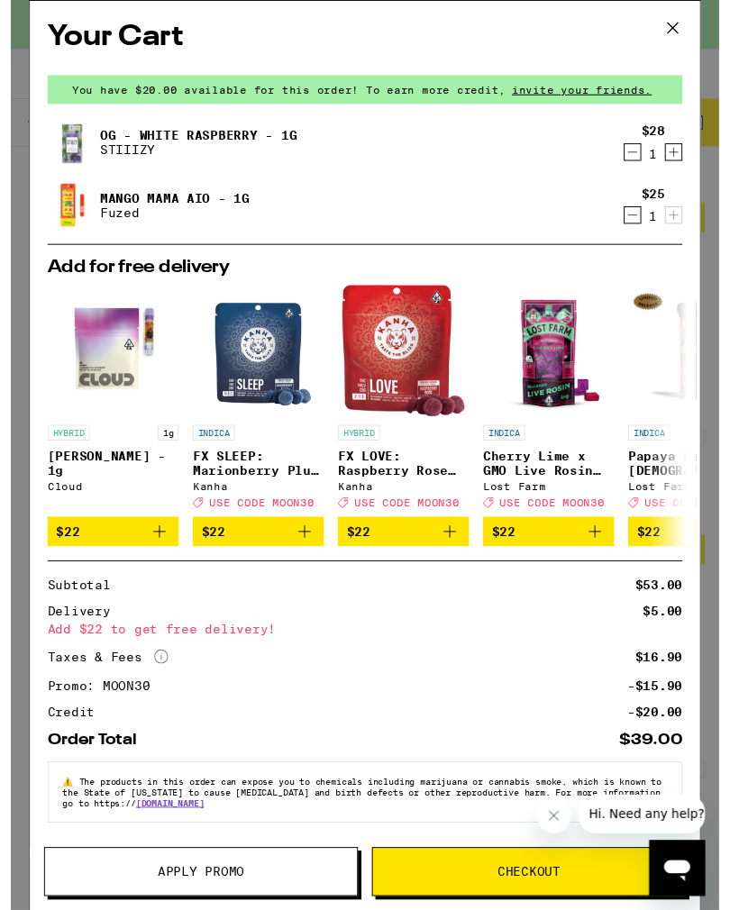
click at [633, 160] on icon "Decrement" at bounding box center [641, 157] width 16 height 22
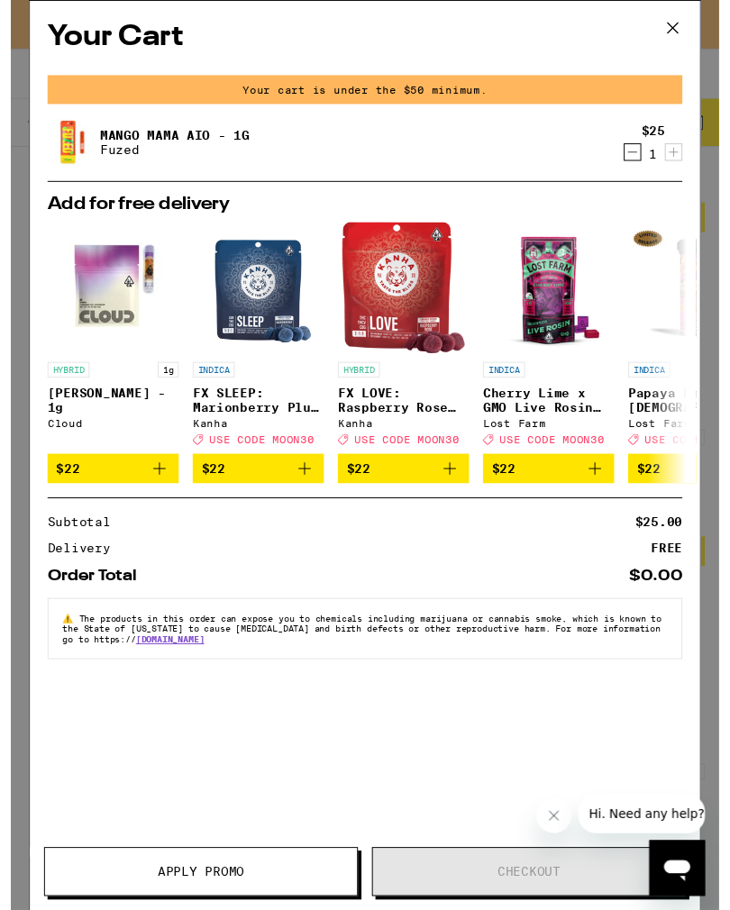
click at [683, 23] on icon at bounding box center [682, 28] width 27 height 27
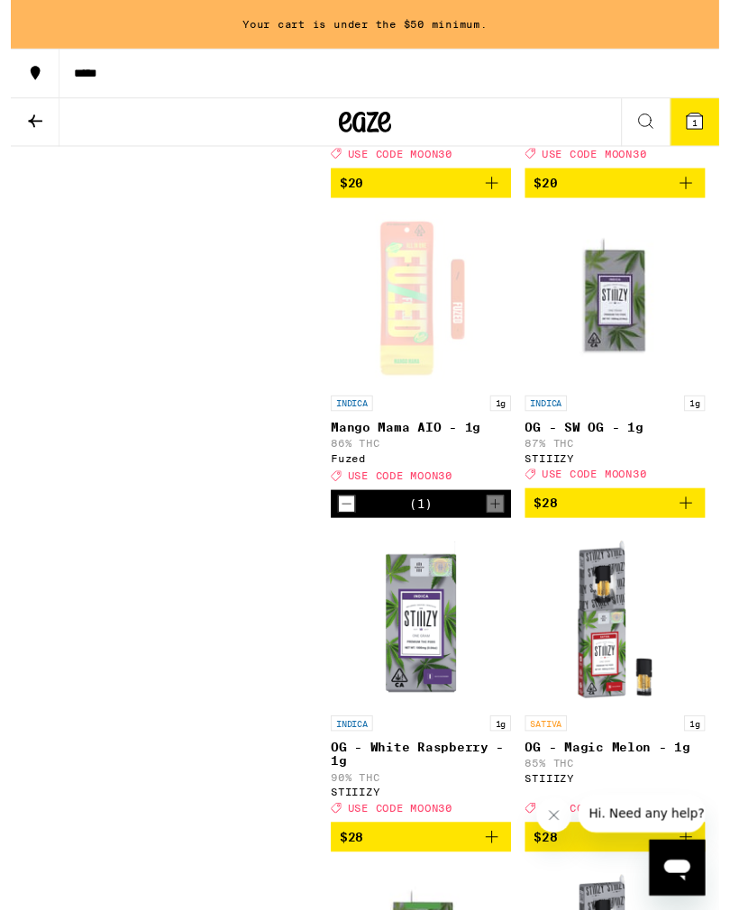
scroll to position [2564, 0]
click at [354, 528] on button "Decrement" at bounding box center [346, 519] width 18 height 18
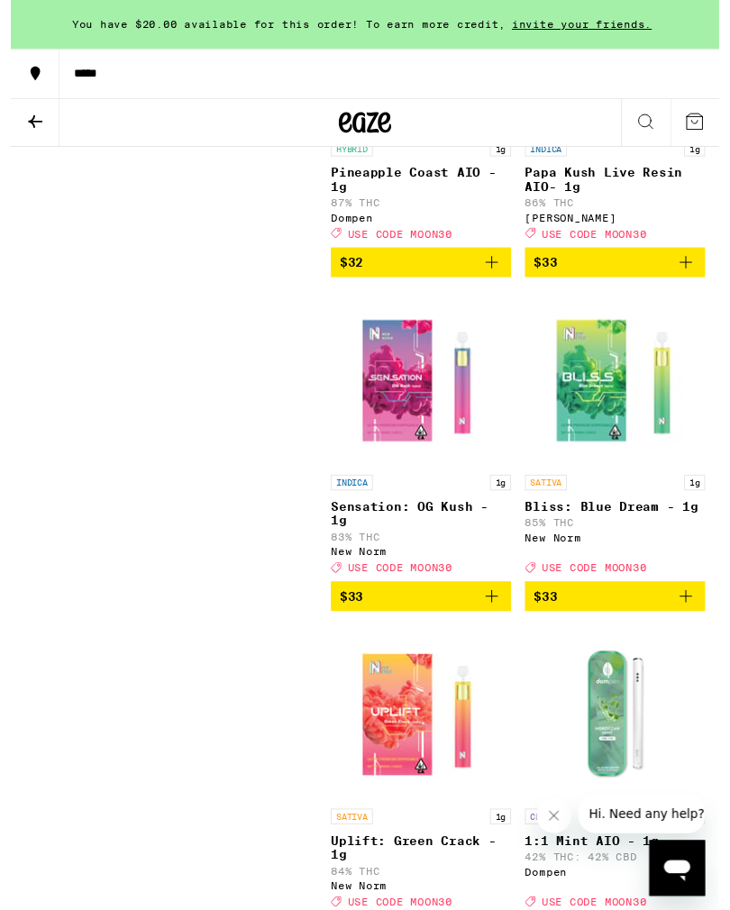
scroll to position [5225, 0]
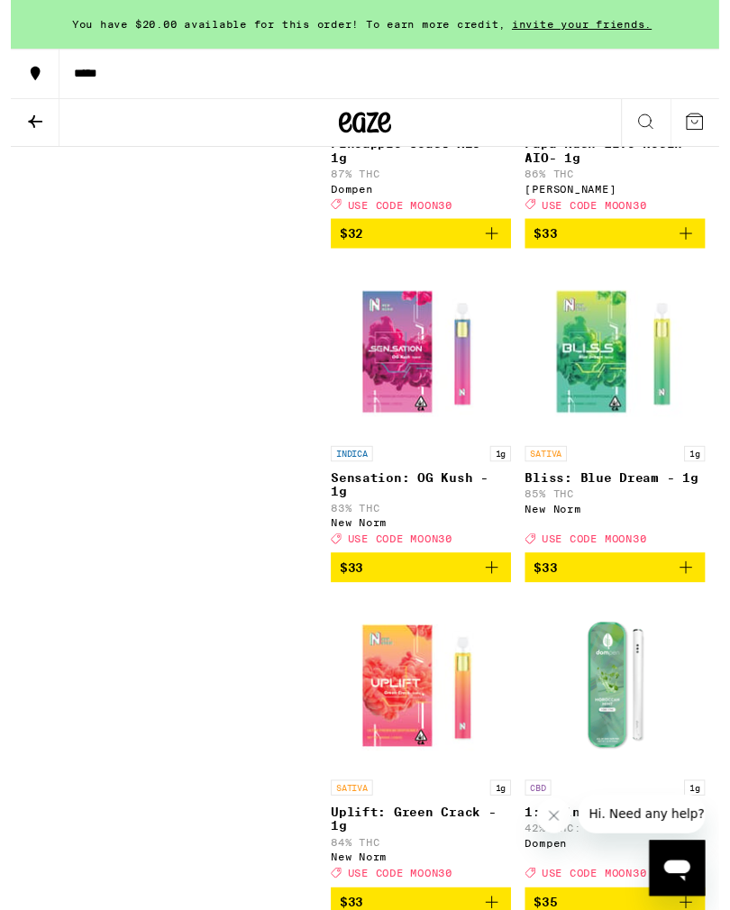
click at [698, 251] on icon "Add to bag" at bounding box center [696, 241] width 22 height 22
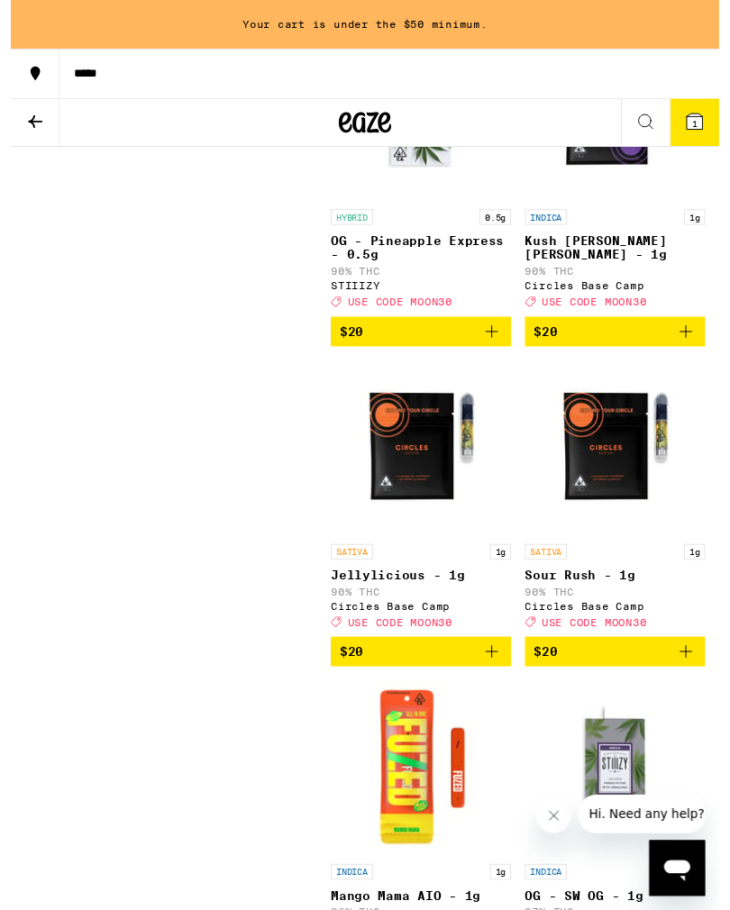
scroll to position [2079, 0]
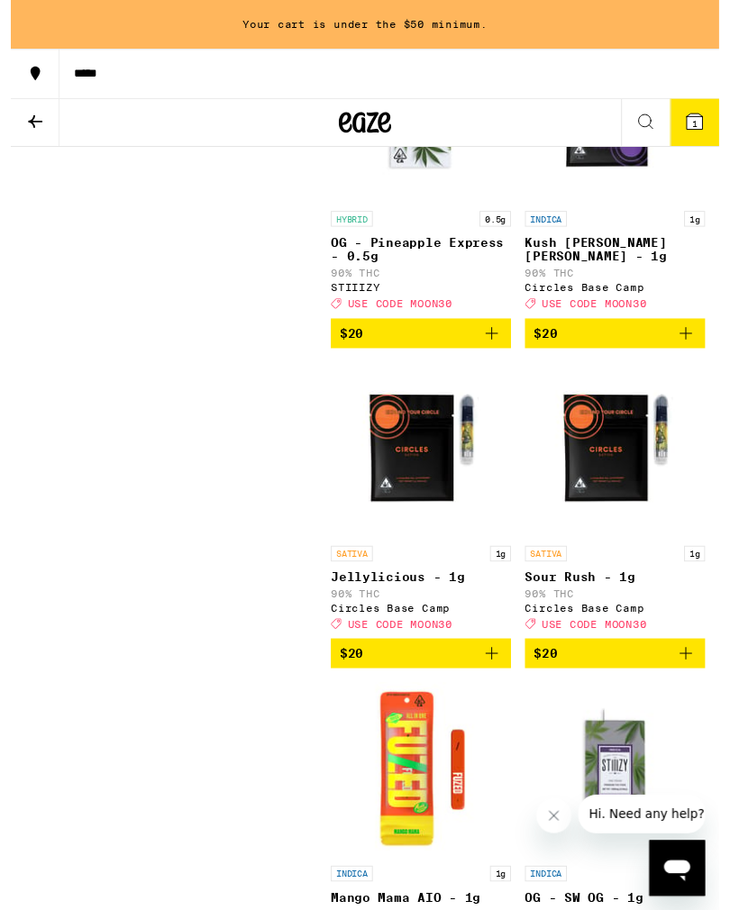
click at [689, 354] on icon "Add to bag" at bounding box center [696, 344] width 22 height 22
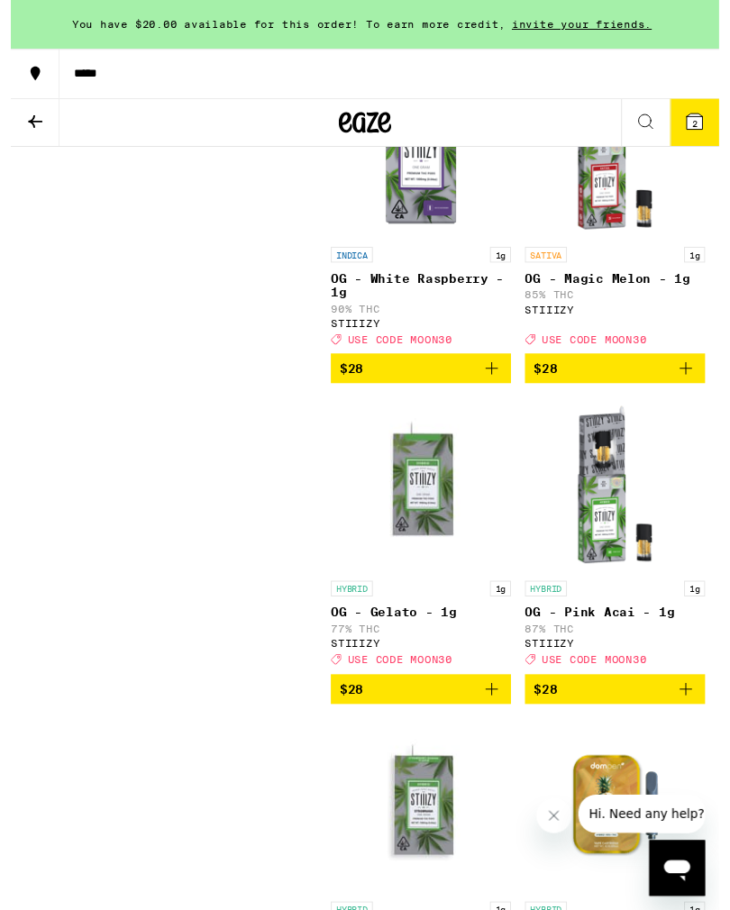
scroll to position [3044, 0]
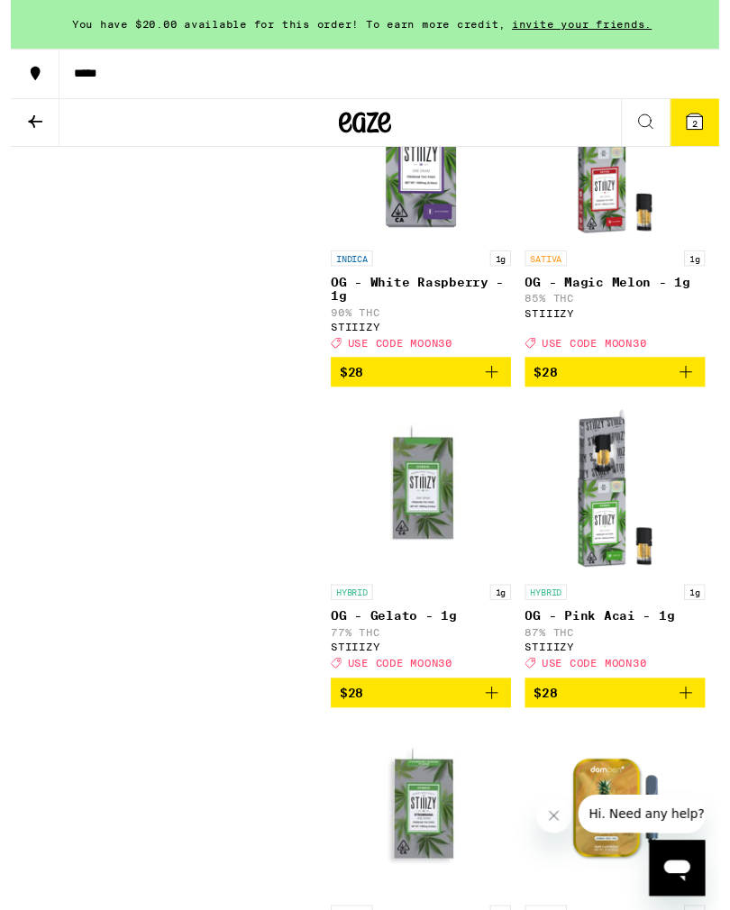
click at [702, 130] on span "2" at bounding box center [704, 127] width 5 height 11
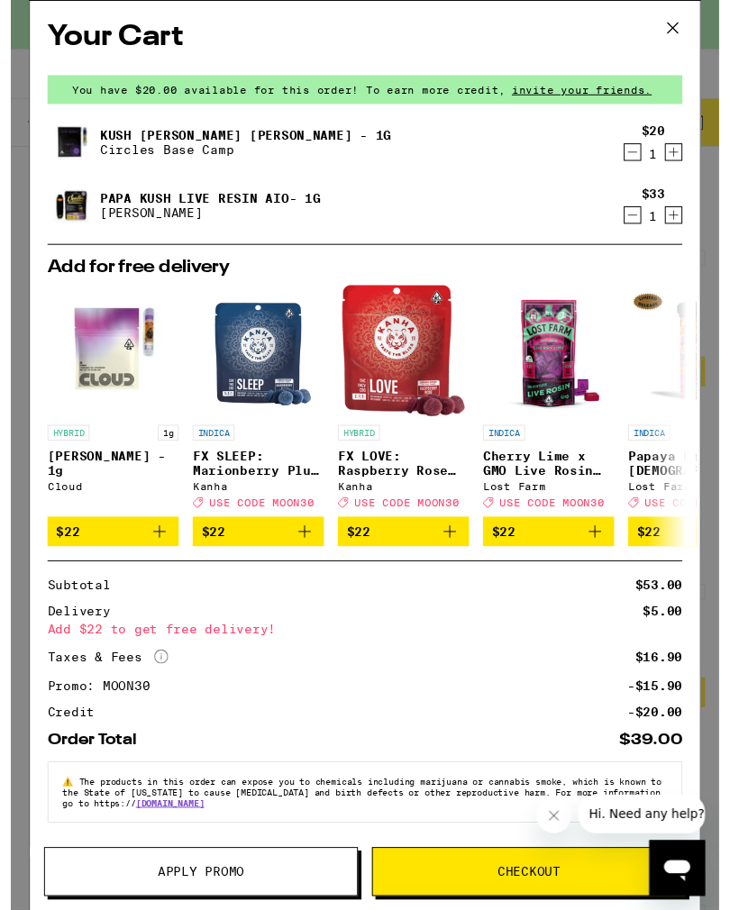
scroll to position [18, 0]
click at [473, 886] on button "Checkout" at bounding box center [534, 898] width 324 height 50
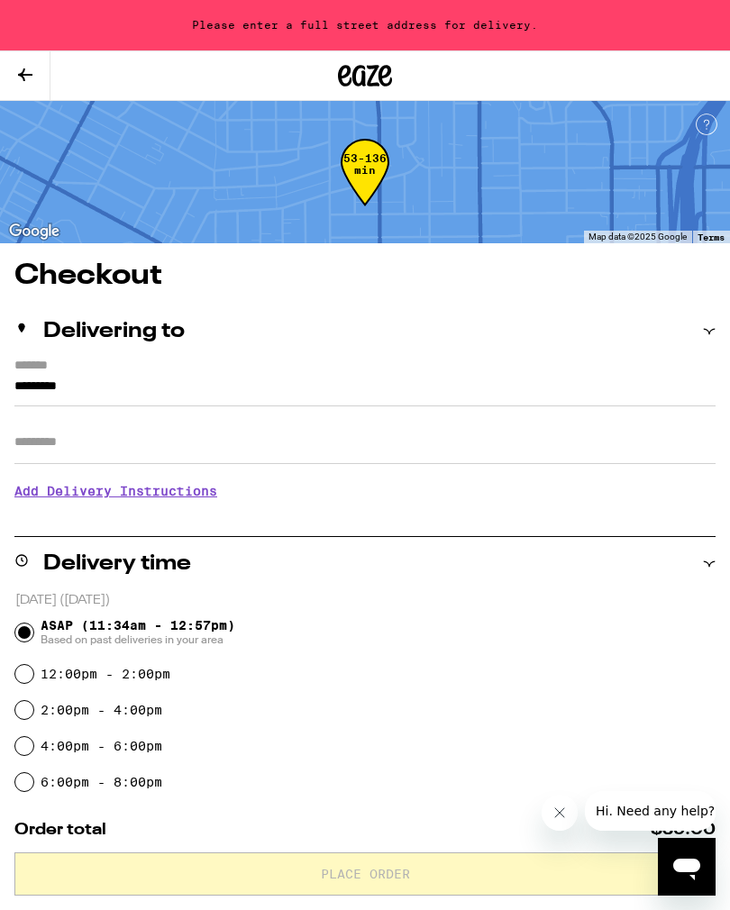
click at [151, 400] on input "*********" at bounding box center [364, 391] width 701 height 31
click at [230, 391] on input "**********" at bounding box center [364, 391] width 701 height 31
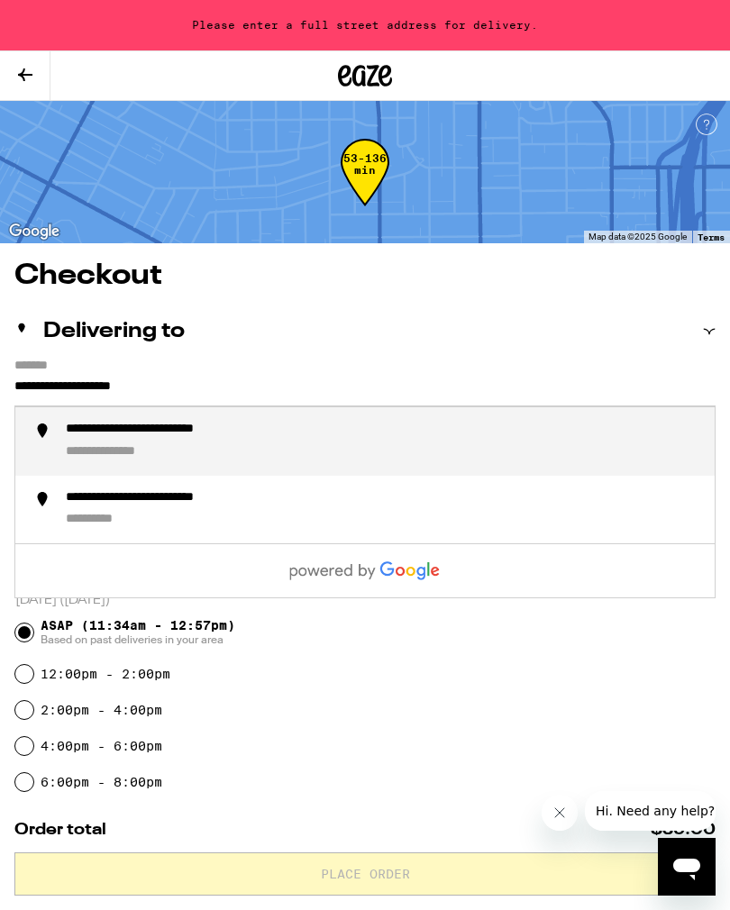
click at [122, 439] on div "**********" at bounding box center [180, 430] width 228 height 17
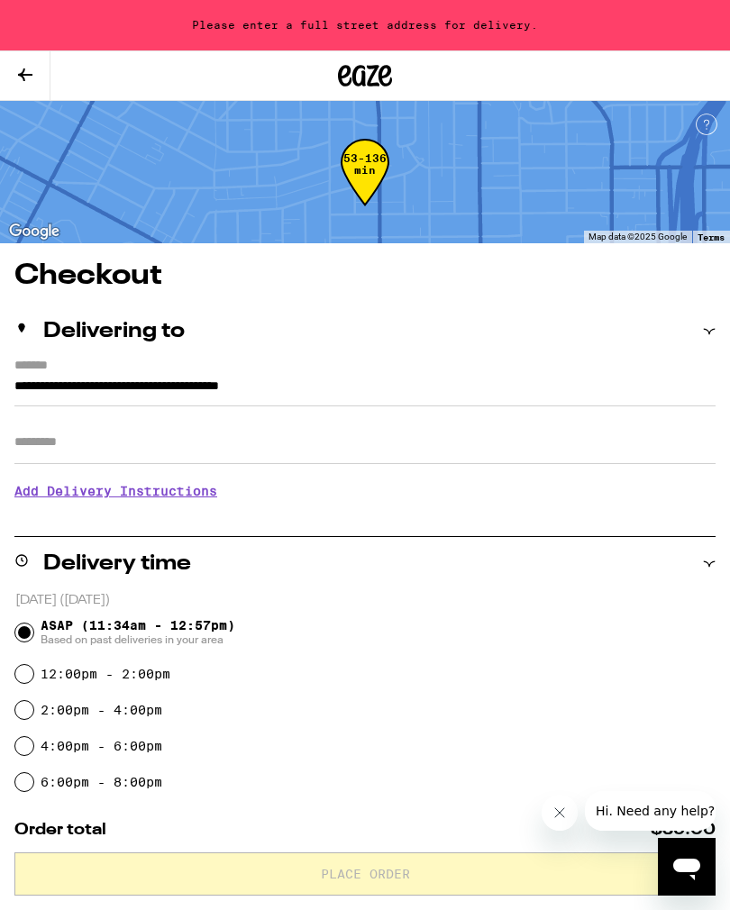
type input "**********"
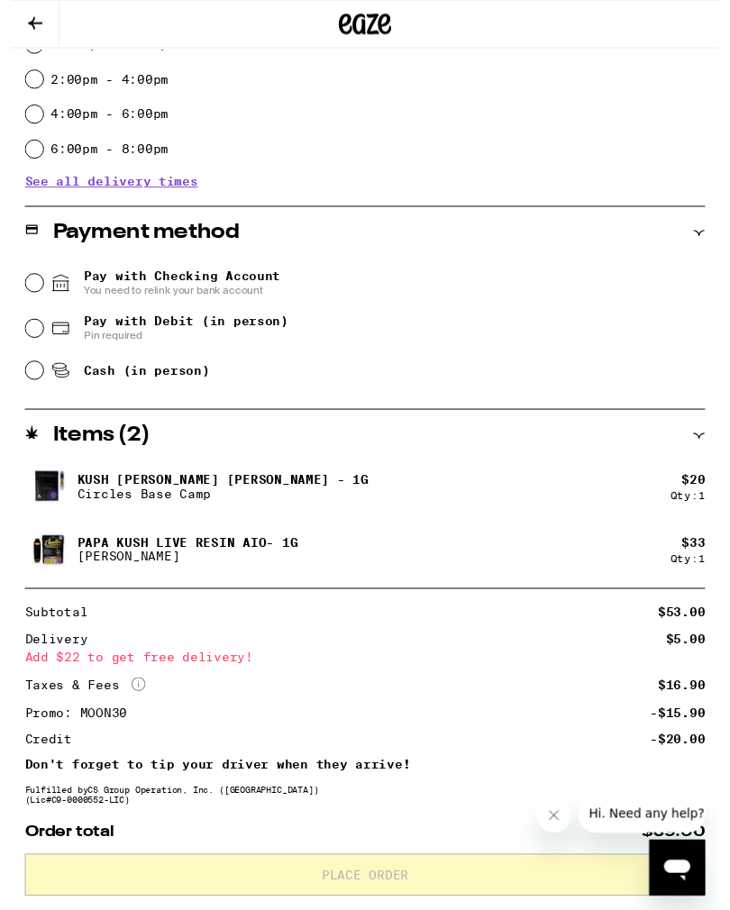
scroll to position [579, 0]
click at [33, 296] on input "Pay with Checking Account You need to relink your bank account" at bounding box center [24, 291] width 18 height 18
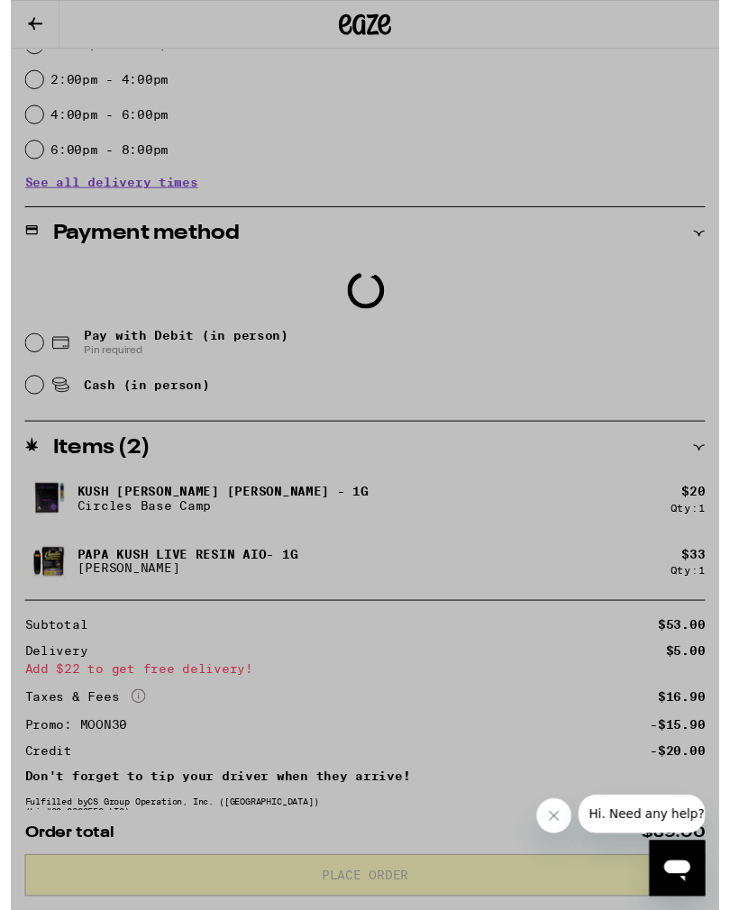
scroll to position [577, 0]
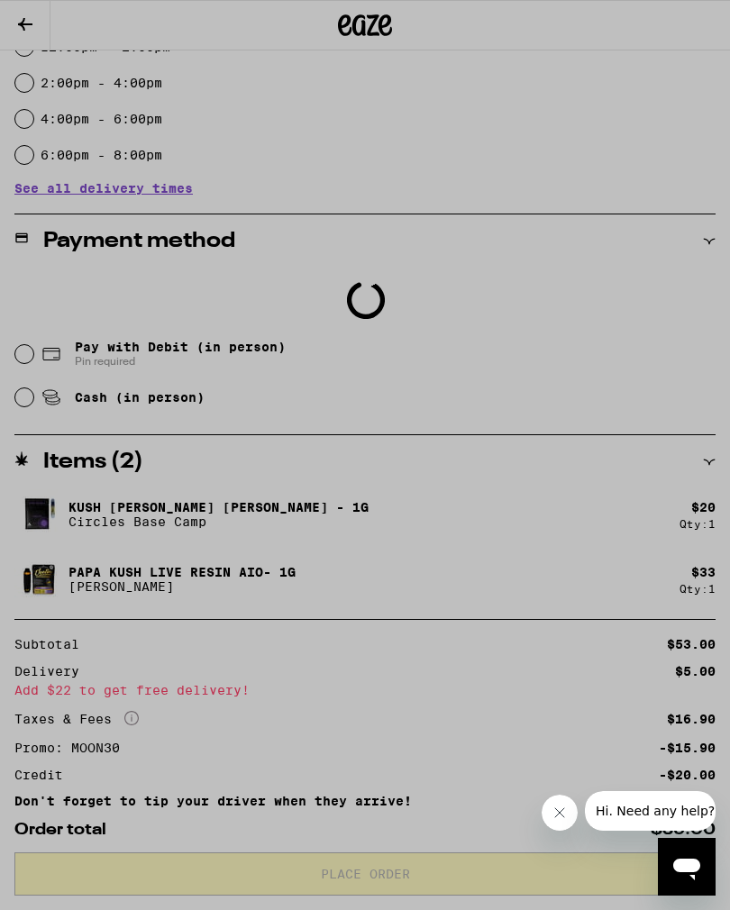
click at [479, 119] on div at bounding box center [365, 491] width 361 height 802
click at [692, 66] on div at bounding box center [365, 455] width 730 height 910
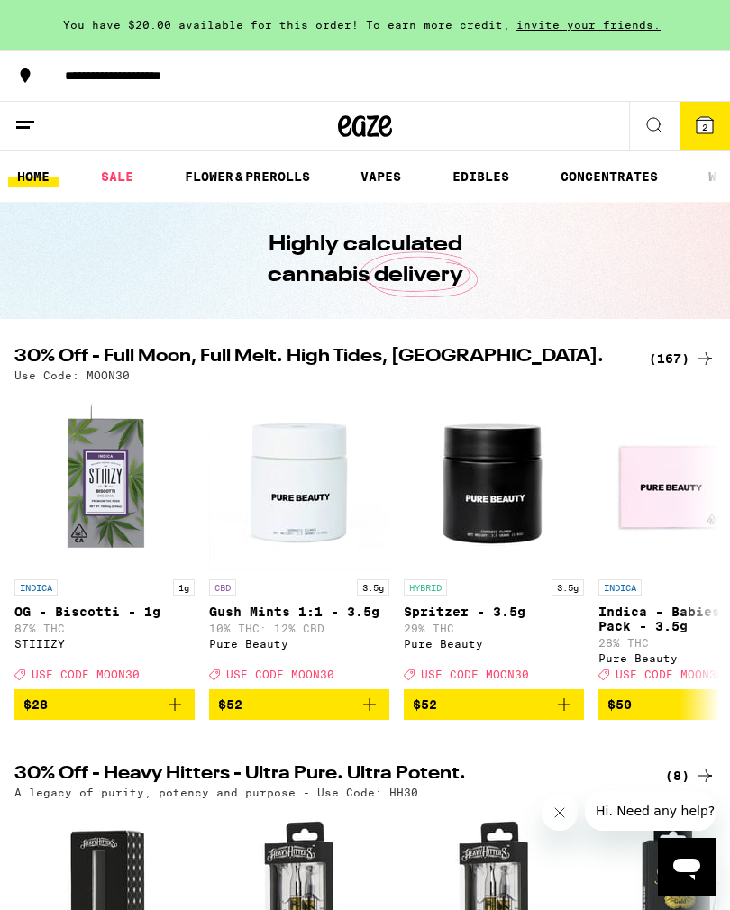
click at [681, 136] on button "2" at bounding box center [705, 126] width 50 height 49
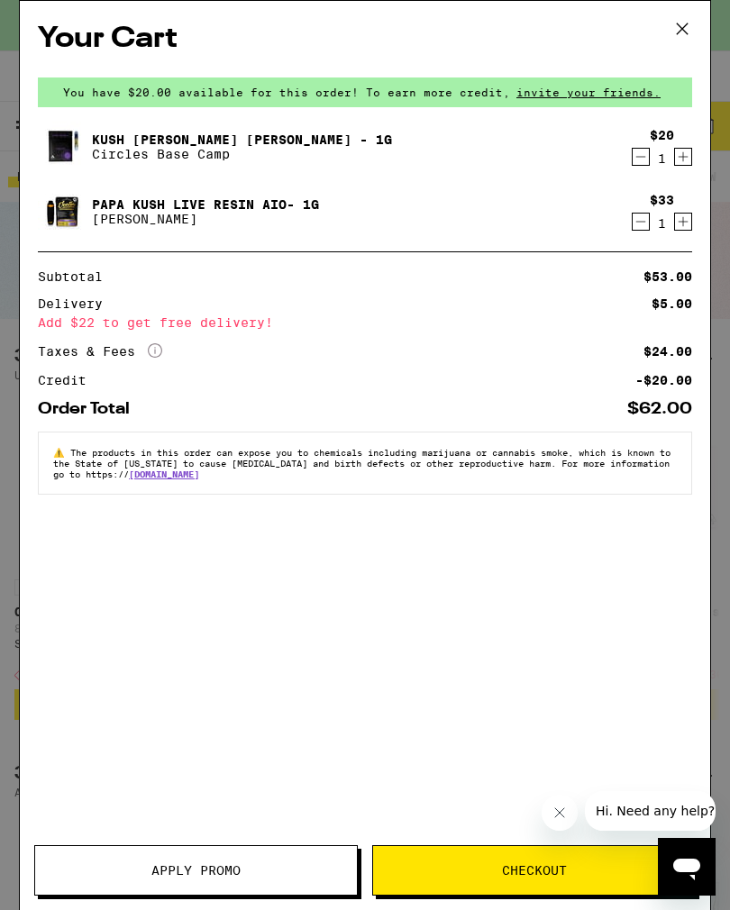
click at [690, 36] on icon at bounding box center [682, 28] width 27 height 27
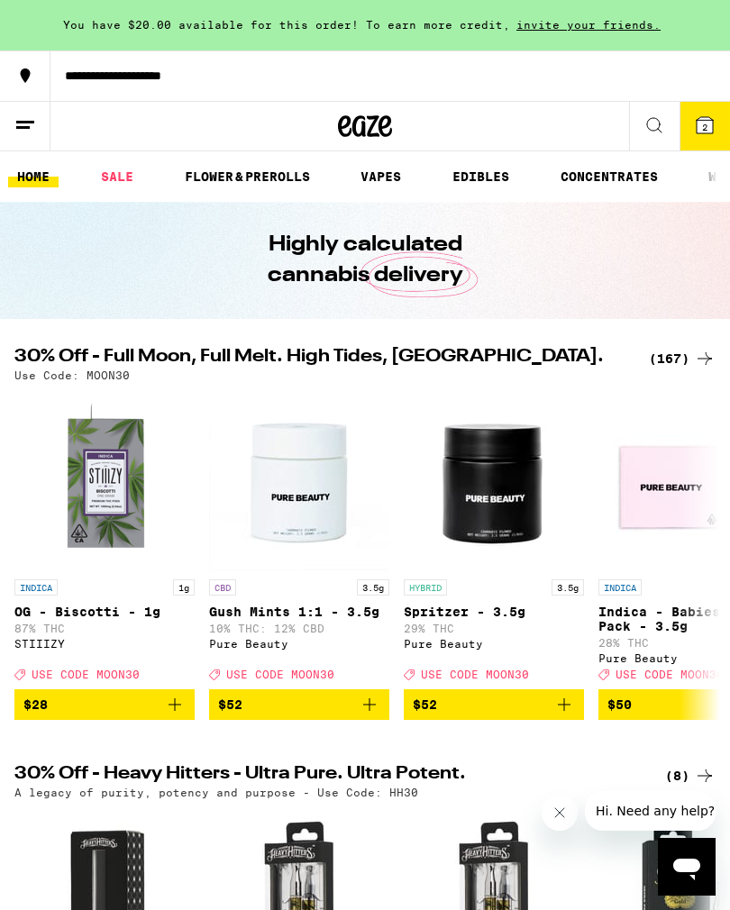
click at [696, 119] on icon at bounding box center [705, 125] width 22 height 22
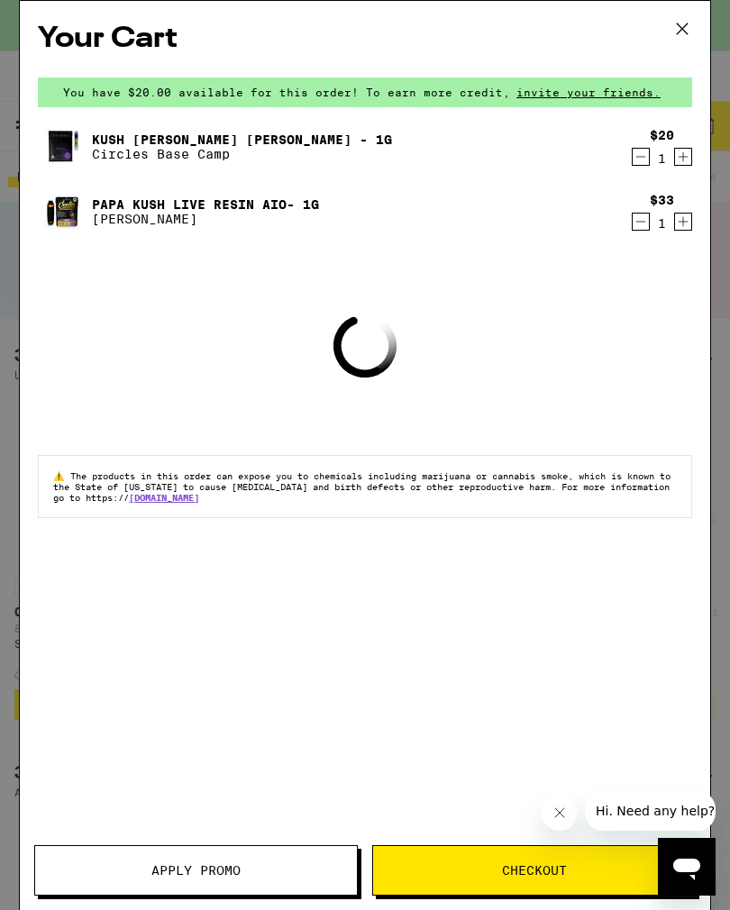
click at [194, 861] on button "Apply Promo" at bounding box center [196, 870] width 324 height 50
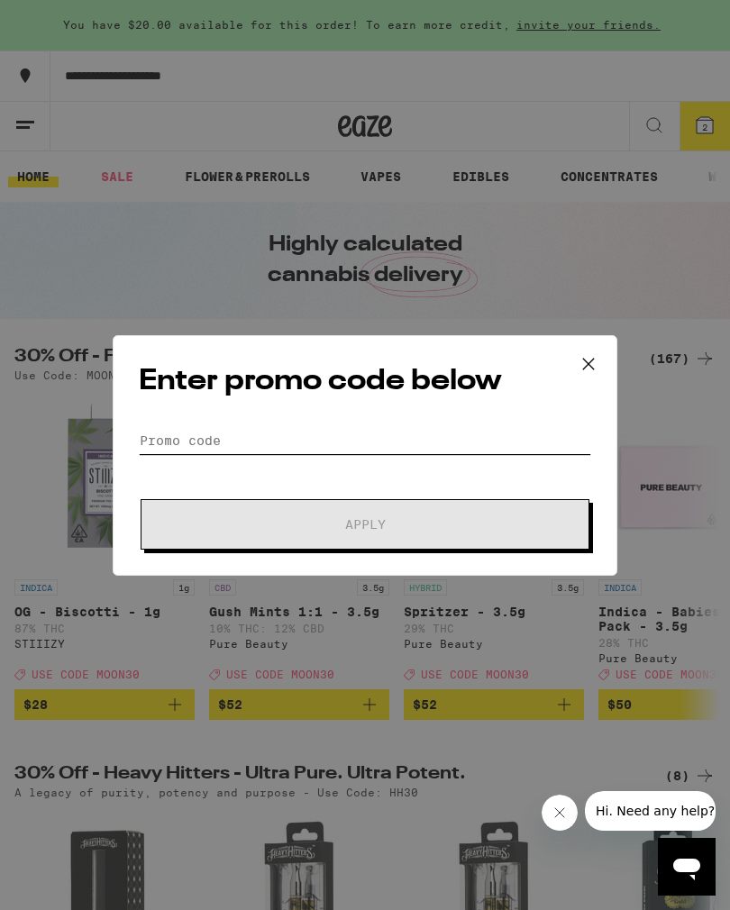
click at [280, 438] on input "Promo Code" at bounding box center [365, 440] width 452 height 27
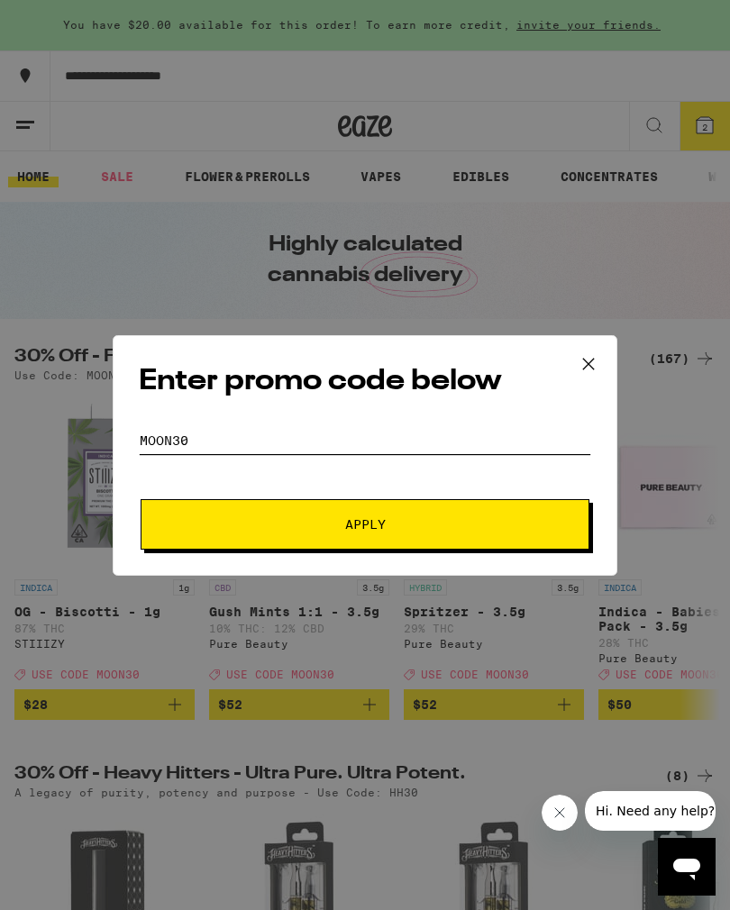
type input "Moon30"
click at [469, 520] on span "Apply" at bounding box center [365, 524] width 324 height 13
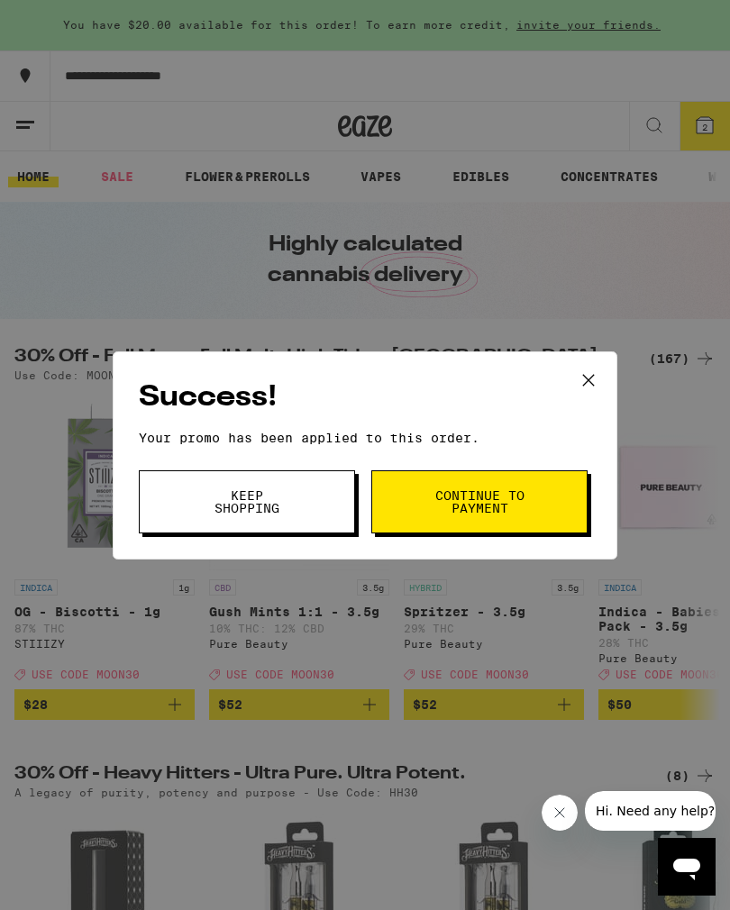
click at [682, 195] on div "Success! Your promo has been applied to this order. Promo Code Moon30 Keep Shop…" at bounding box center [365, 455] width 730 height 910
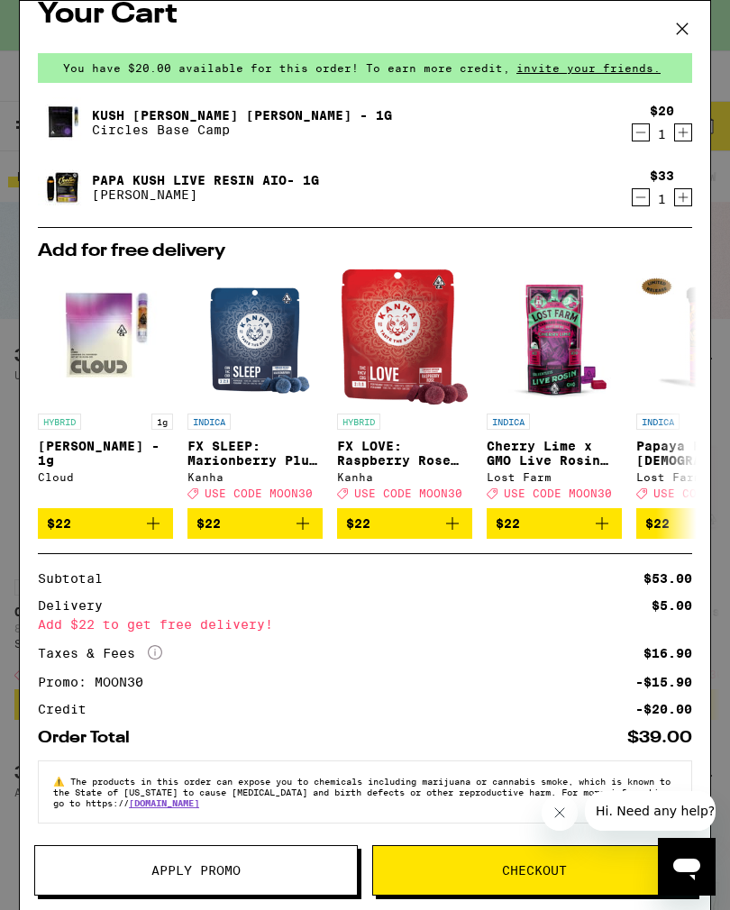
scroll to position [46, 0]
click at [488, 867] on span "Checkout" at bounding box center [534, 870] width 322 height 13
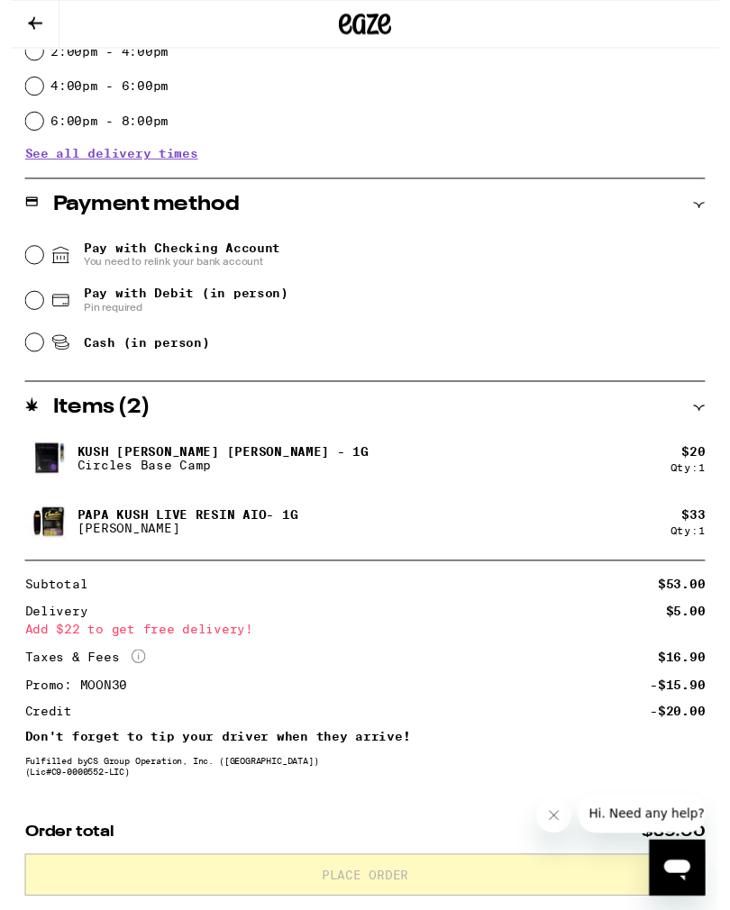
scroll to position [673, 0]
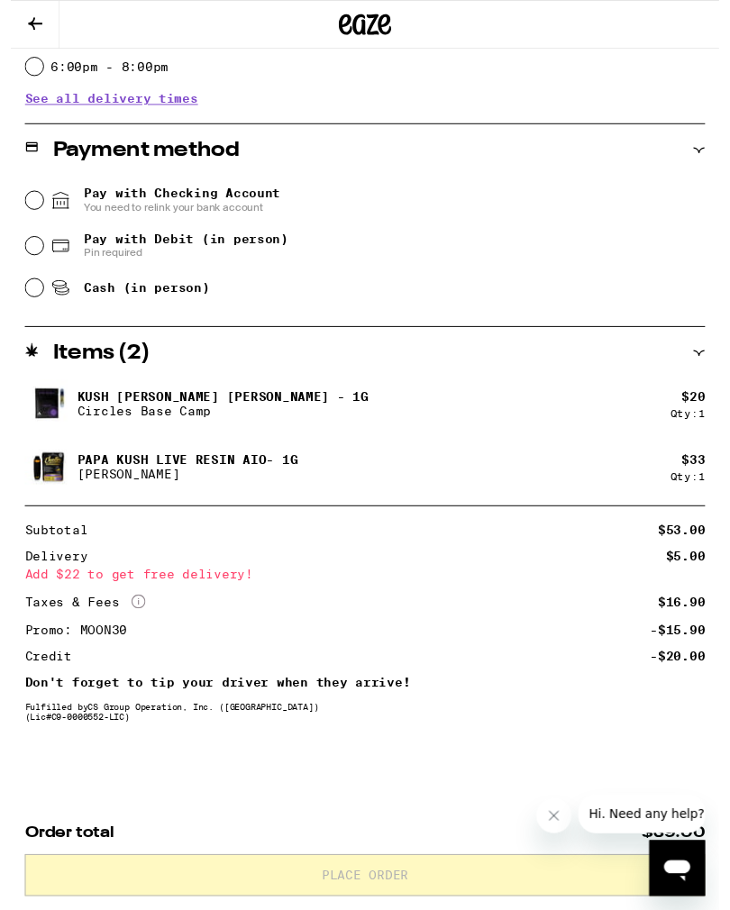
click at [41, 196] on icon at bounding box center [52, 207] width 22 height 22
click at [33, 197] on input "Pay with Checking Account You need to relink your bank account" at bounding box center [24, 206] width 18 height 18
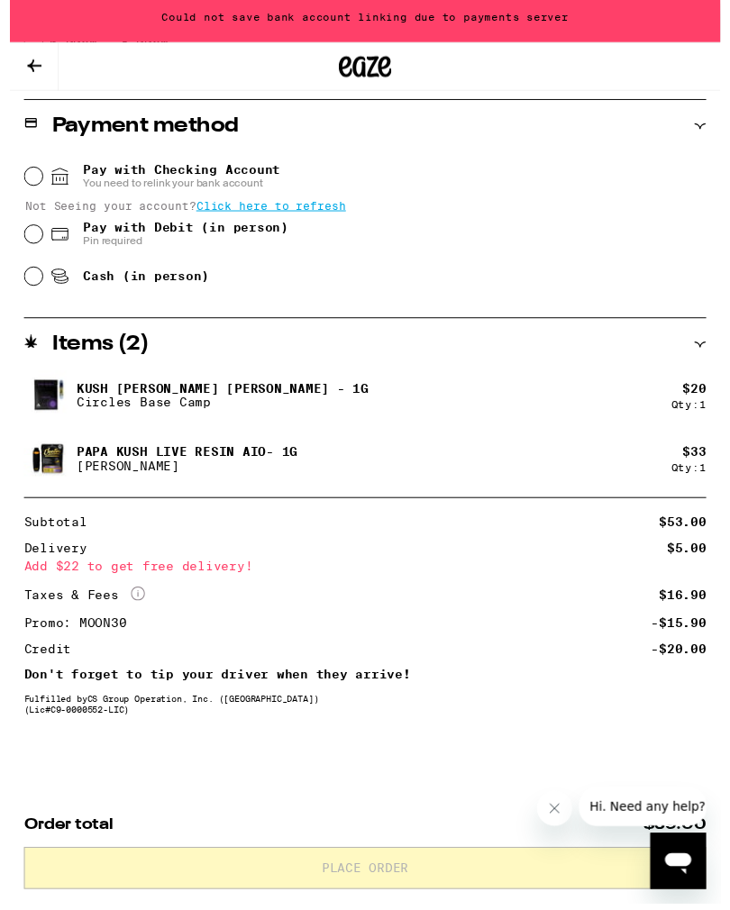
scroll to position [739, 0]
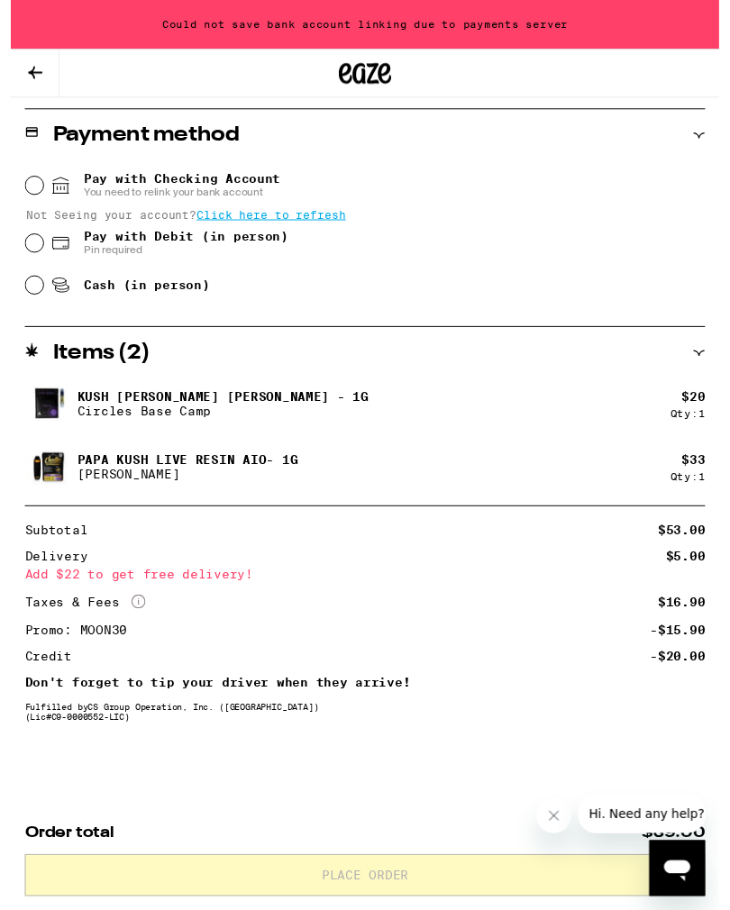
click at [32, 253] on input "Pay with Debit (in person) Pin required" at bounding box center [24, 251] width 18 height 18
radio input "true"
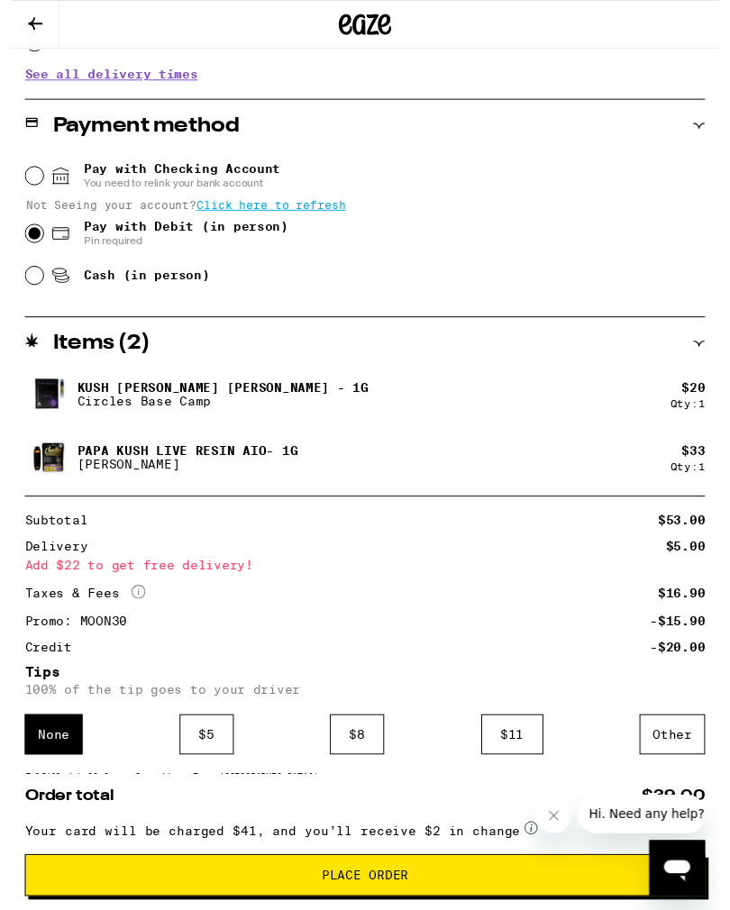
scroll to position [811, 0]
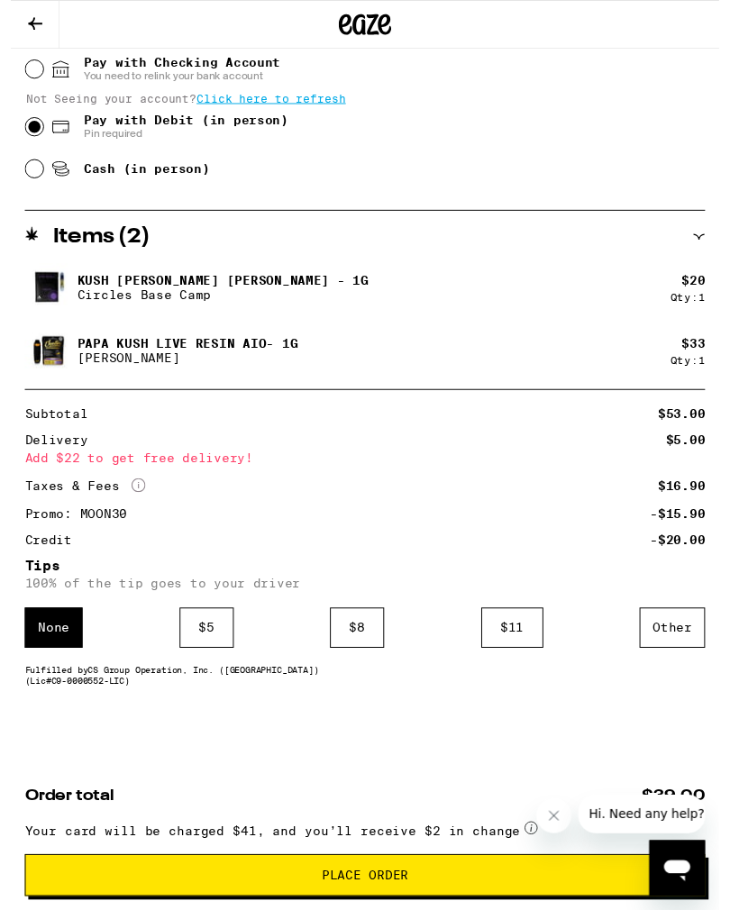
click at [242, 909] on button "Place Order" at bounding box center [364, 902] width 701 height 43
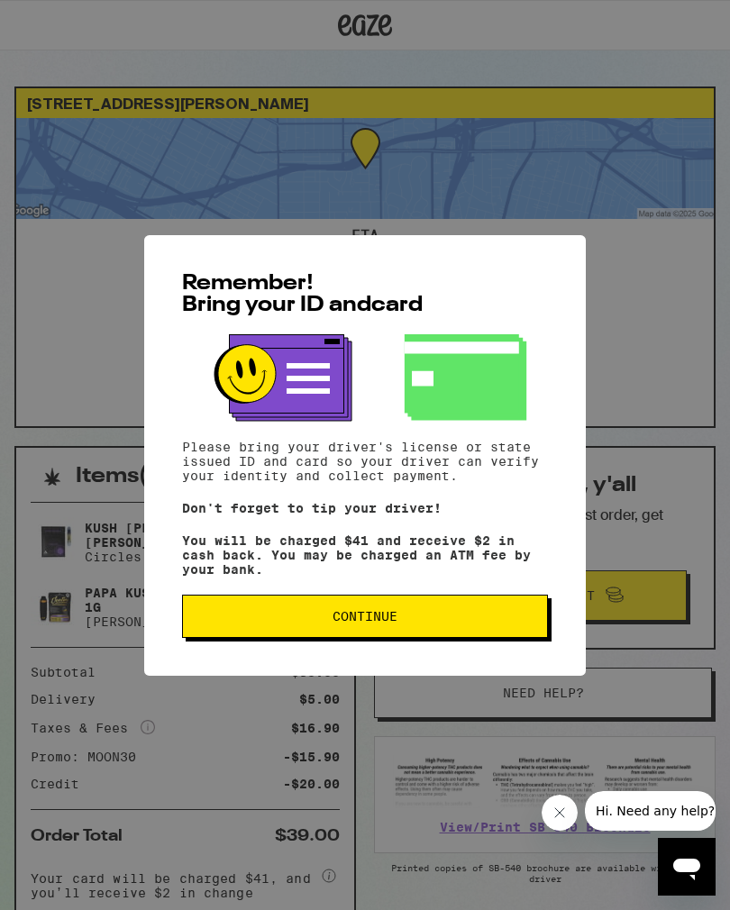
click at [212, 623] on span "Continue" at bounding box center [364, 616] width 335 height 13
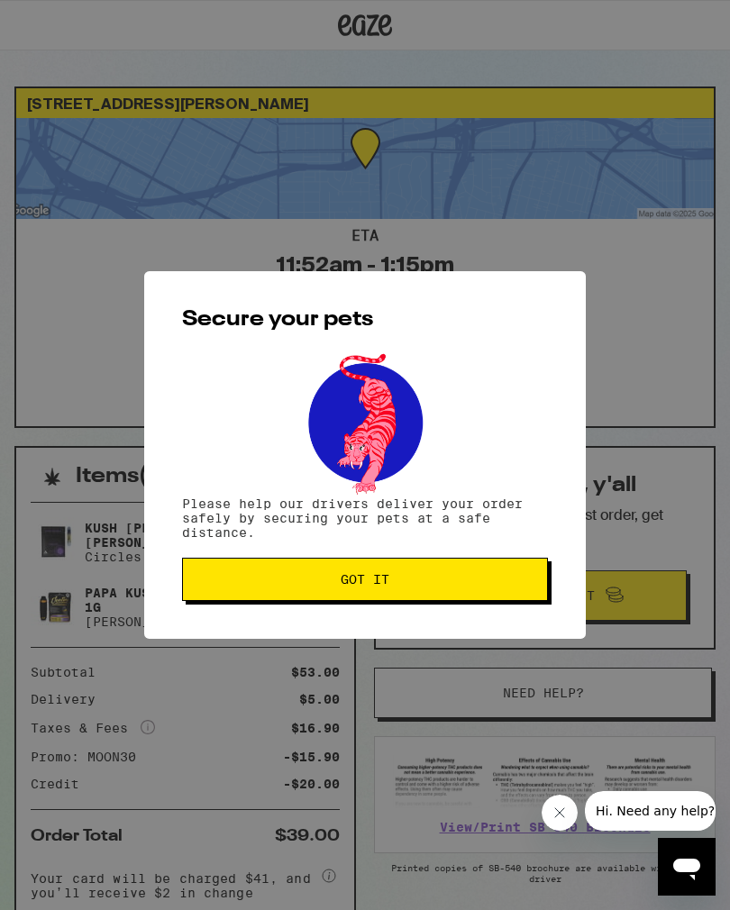
click at [223, 586] on span "Got it" at bounding box center [364, 579] width 335 height 13
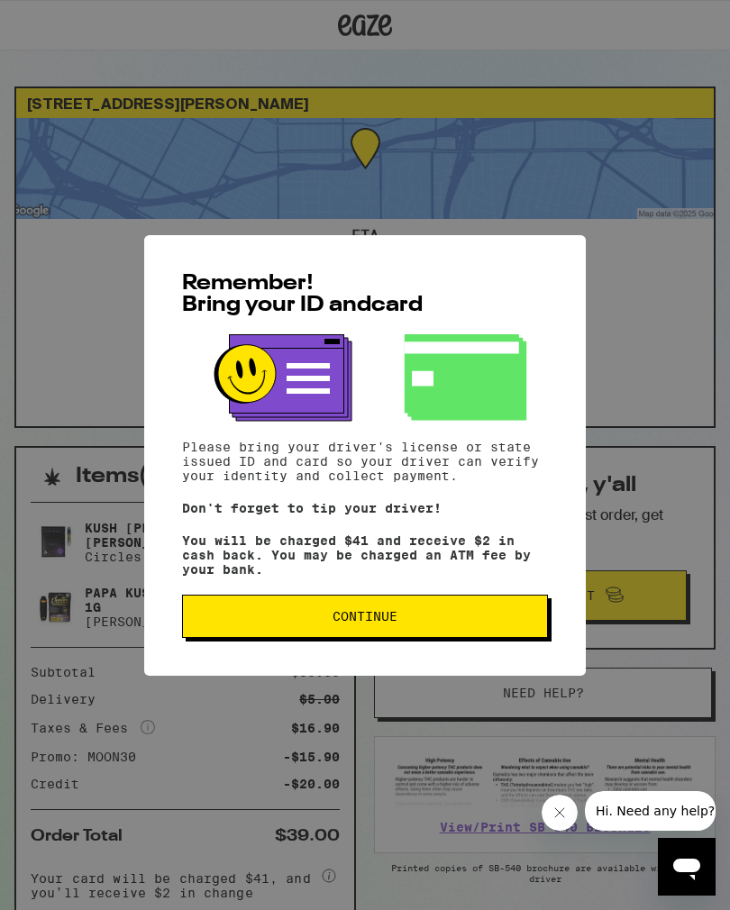
click at [388, 620] on span "Continue" at bounding box center [365, 616] width 65 height 13
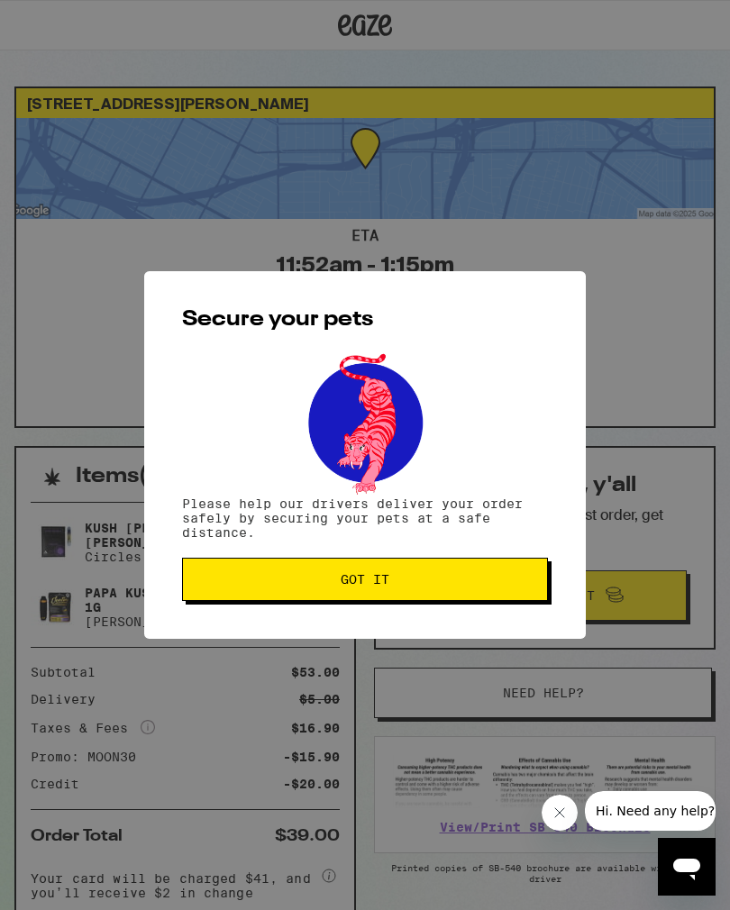
click at [337, 552] on div "Secure your pets Please help our drivers deliver your order safely by securing …" at bounding box center [365, 455] width 442 height 368
click at [315, 549] on div "Secure your pets Please help our drivers deliver your order safely by securing …" at bounding box center [365, 455] width 442 height 368
click at [277, 571] on button "Got it" at bounding box center [365, 579] width 366 height 43
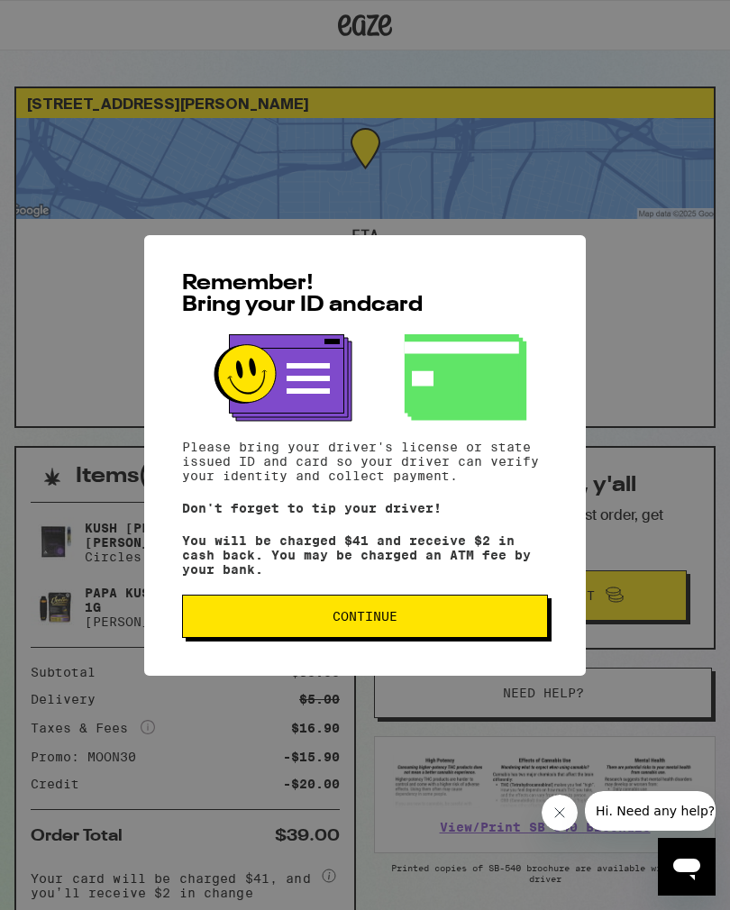
click at [406, 638] on button "Continue" at bounding box center [365, 616] width 366 height 43
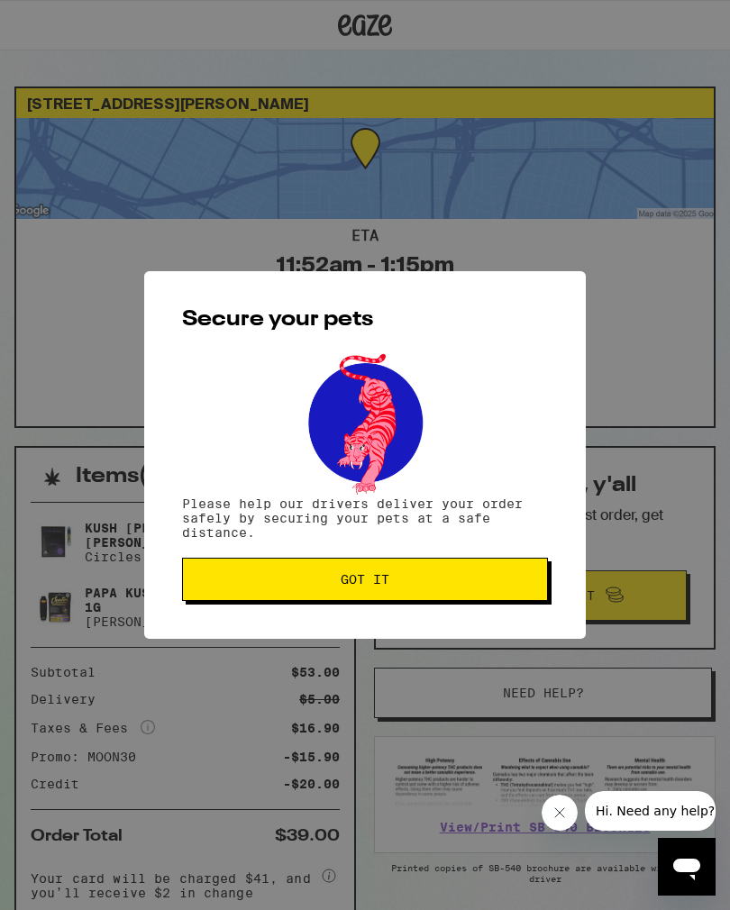
click at [435, 595] on button "Got it" at bounding box center [365, 579] width 366 height 43
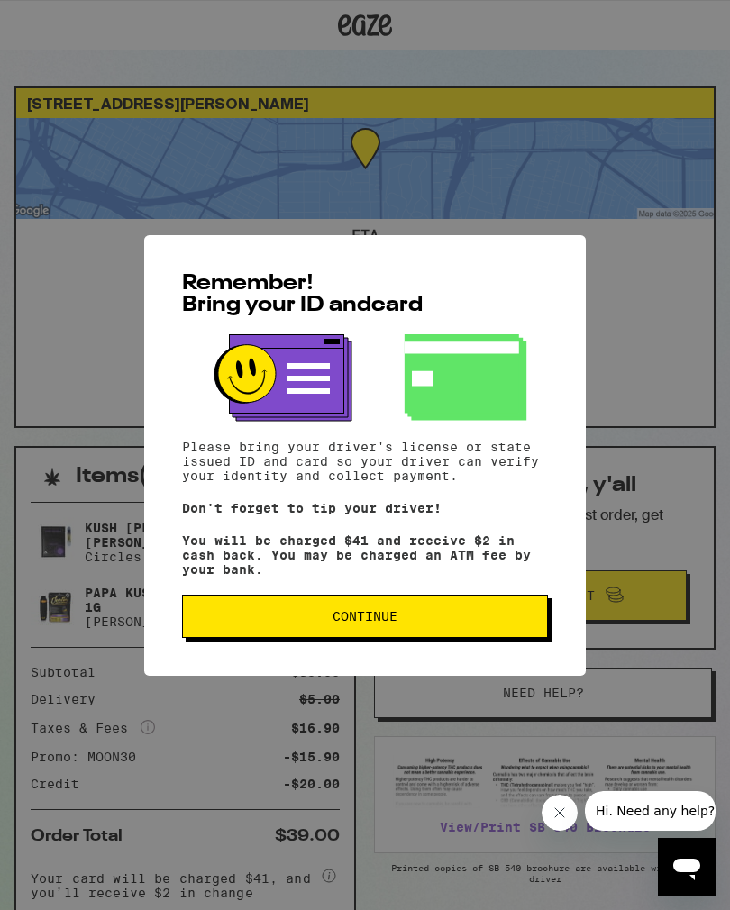
click at [385, 611] on button "Continue" at bounding box center [365, 616] width 366 height 43
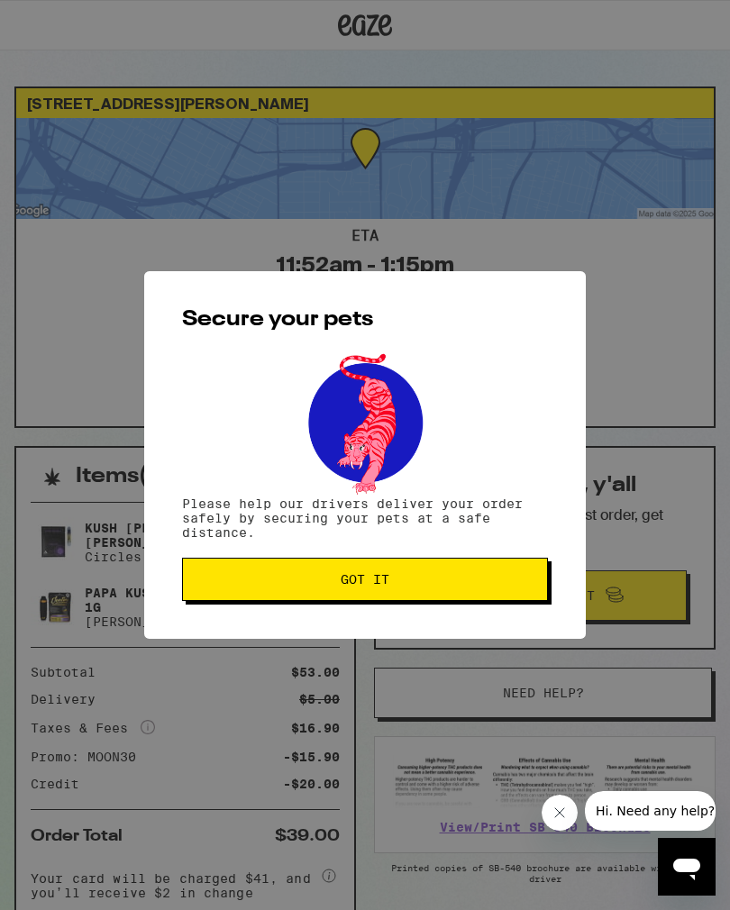
click at [378, 586] on span "Got it" at bounding box center [365, 579] width 49 height 13
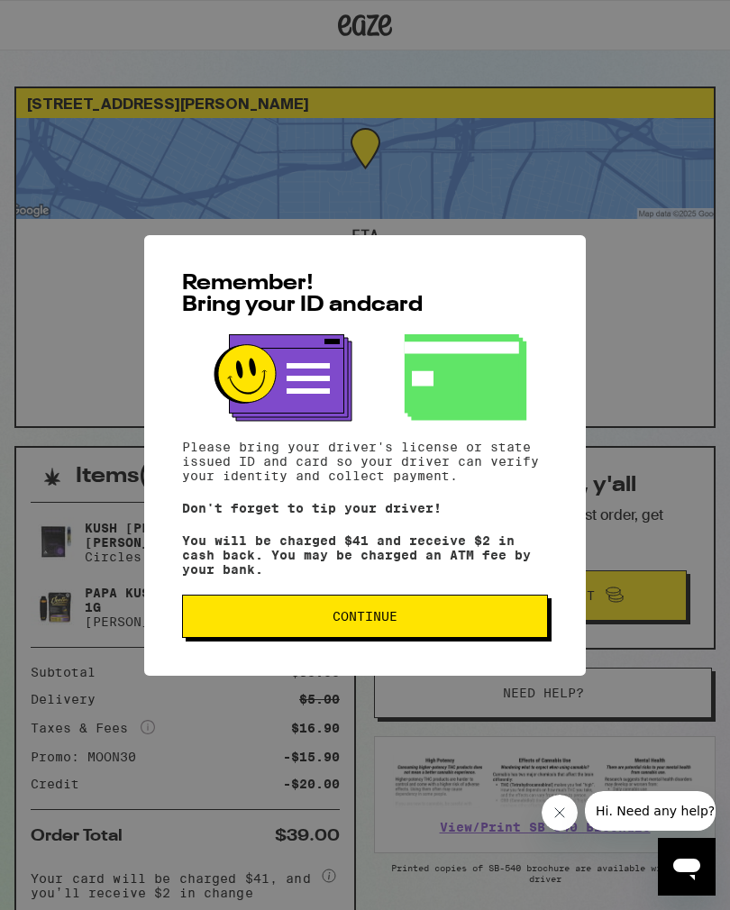
click at [509, 623] on span "Continue" at bounding box center [364, 616] width 335 height 13
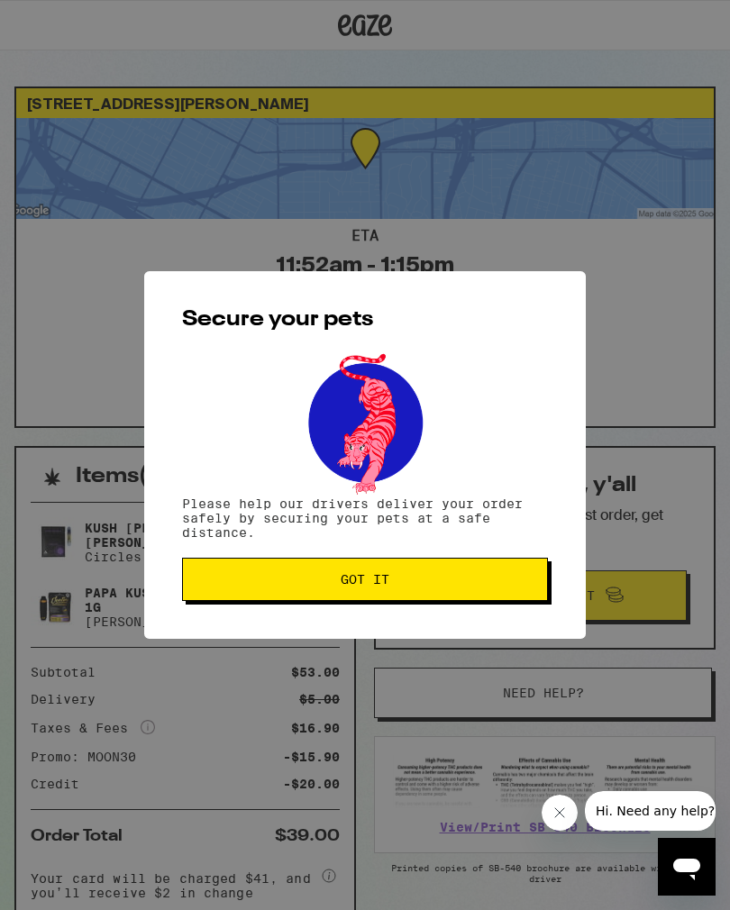
click at [505, 585] on span "Got it" at bounding box center [364, 579] width 335 height 13
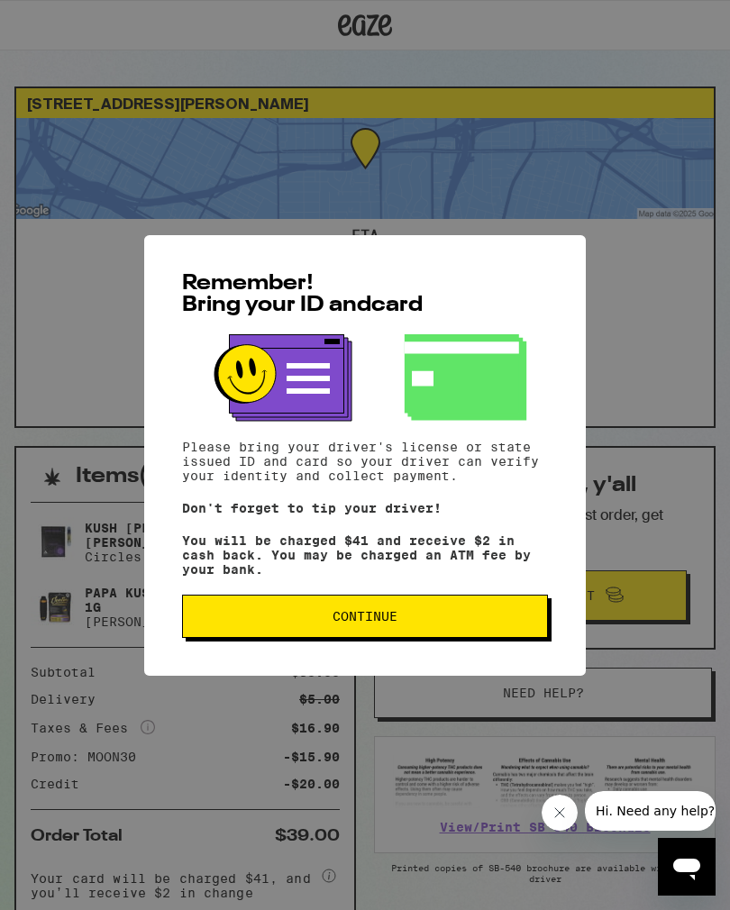
click at [321, 632] on button "Continue" at bounding box center [365, 616] width 366 height 43
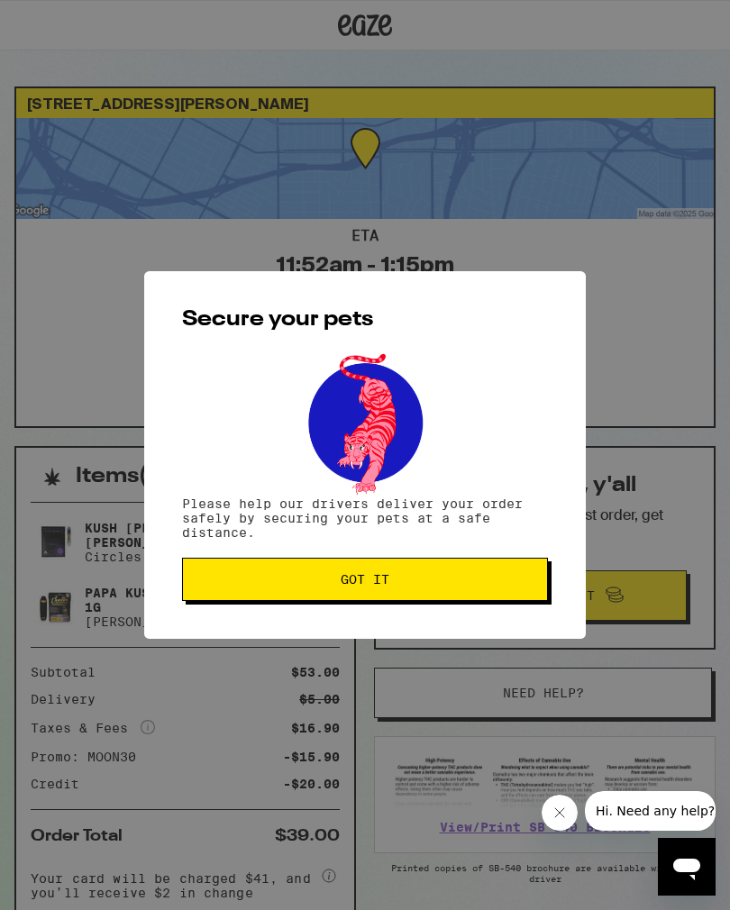
click at [369, 597] on button "Got it" at bounding box center [365, 579] width 366 height 43
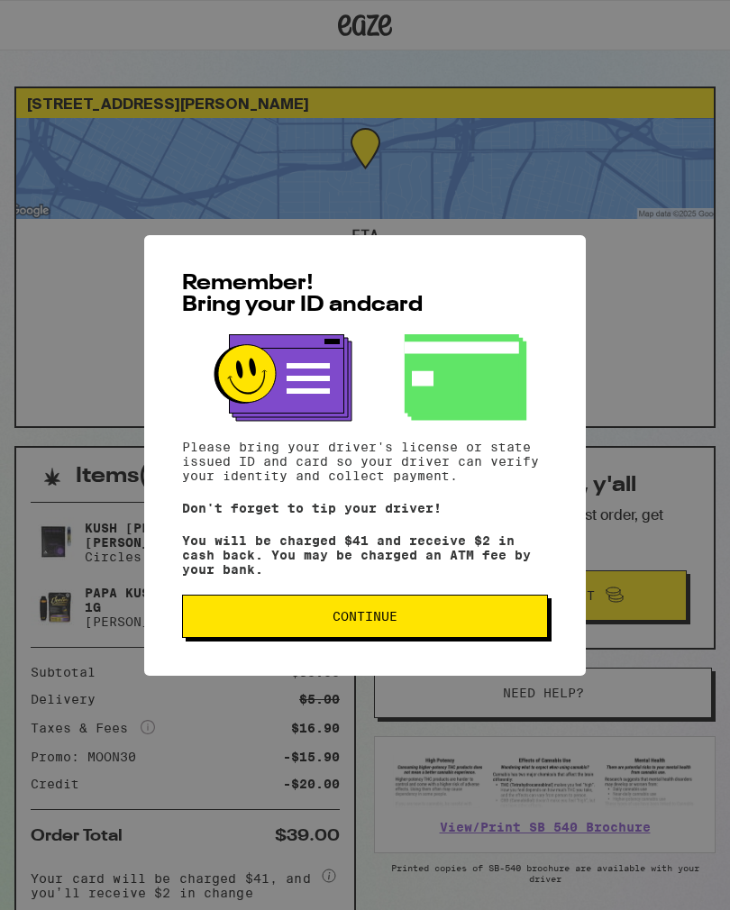
click at [352, 618] on span "Continue" at bounding box center [365, 616] width 65 height 13
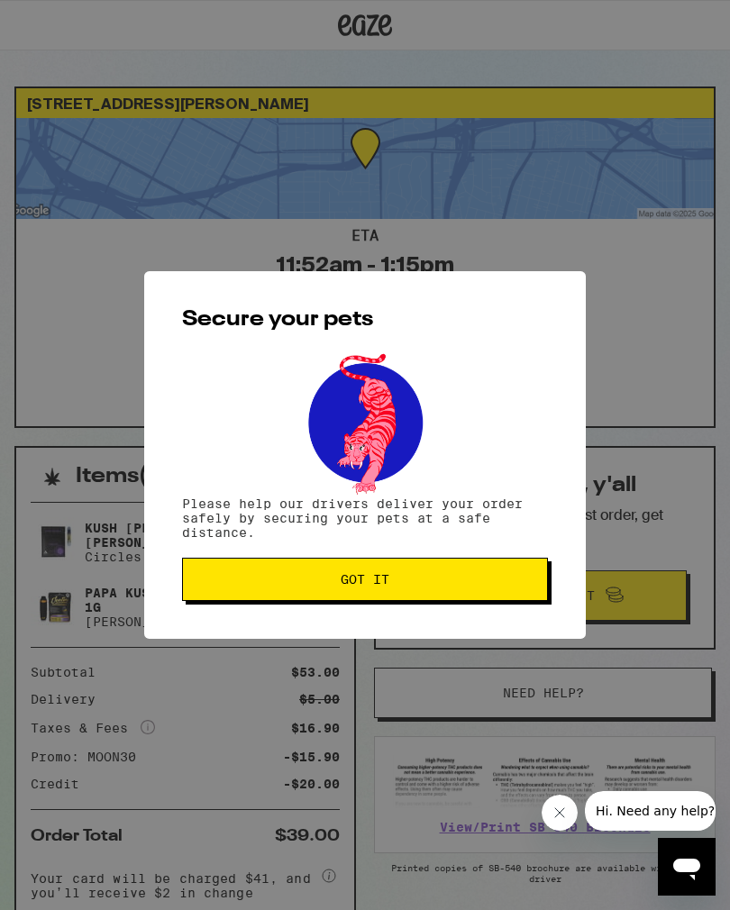
click at [377, 584] on span "Got it" at bounding box center [365, 579] width 49 height 13
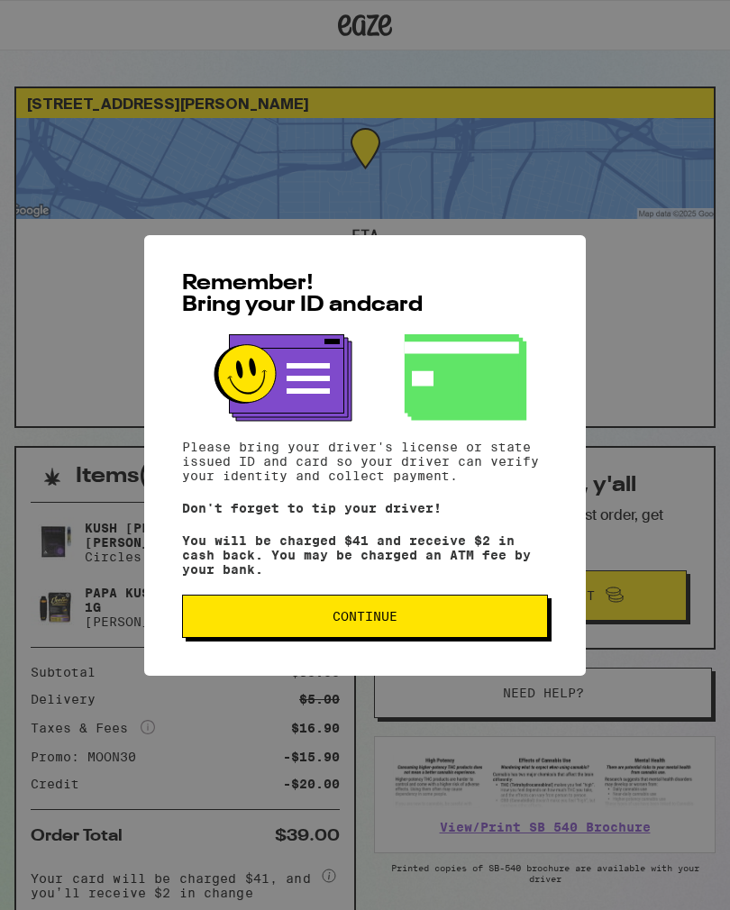
click at [392, 622] on span "Continue" at bounding box center [365, 616] width 65 height 13
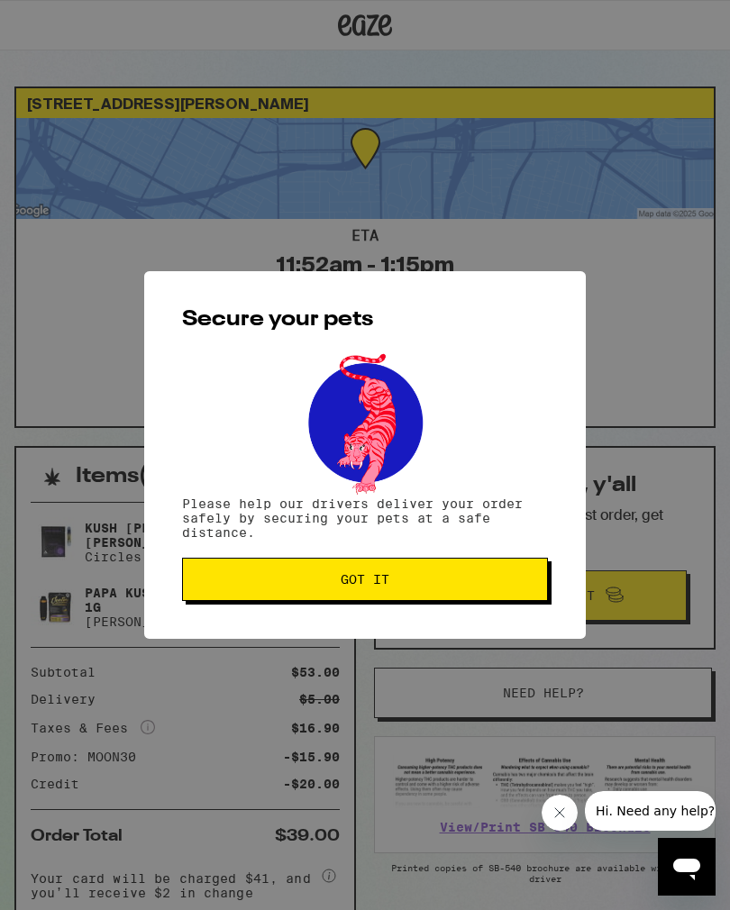
click at [355, 585] on span "Got it" at bounding box center [365, 579] width 49 height 13
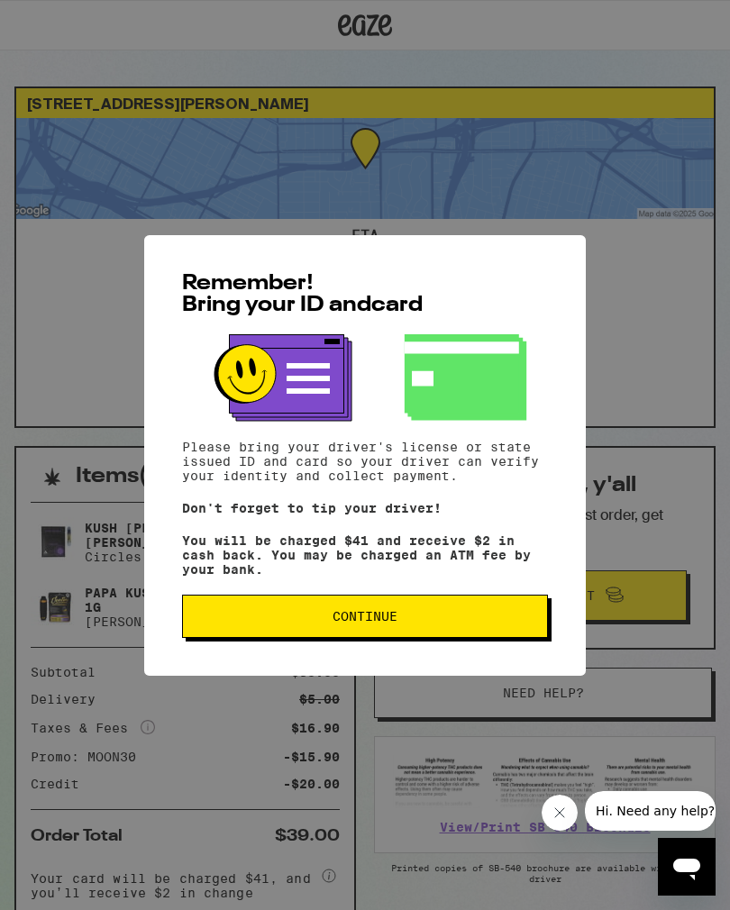
click at [402, 620] on span "Continue" at bounding box center [364, 616] width 335 height 13
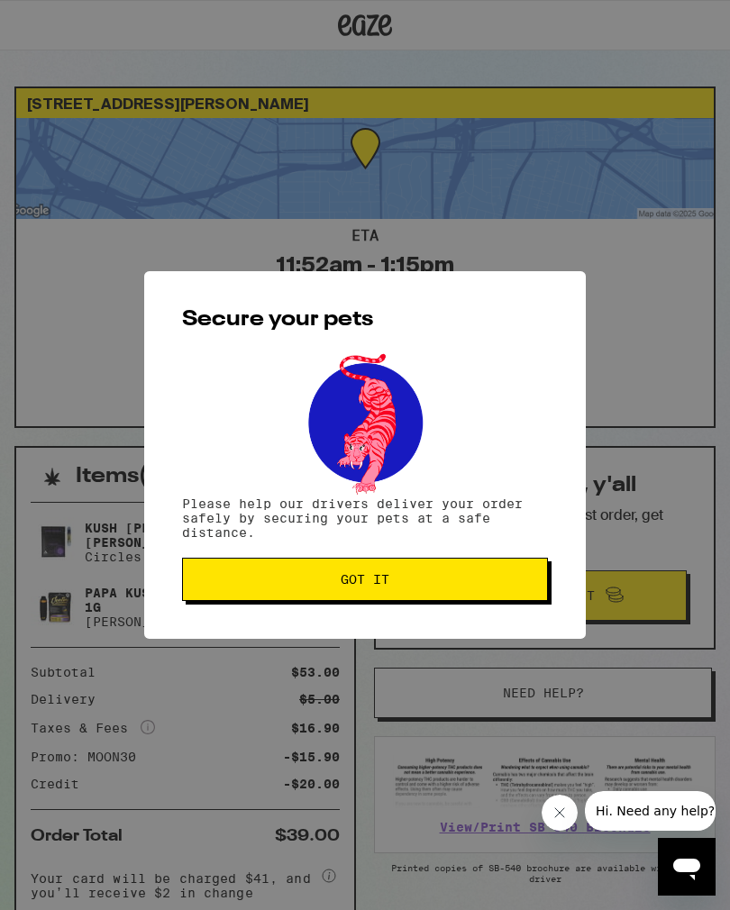
click at [375, 586] on span "Got it" at bounding box center [365, 579] width 49 height 13
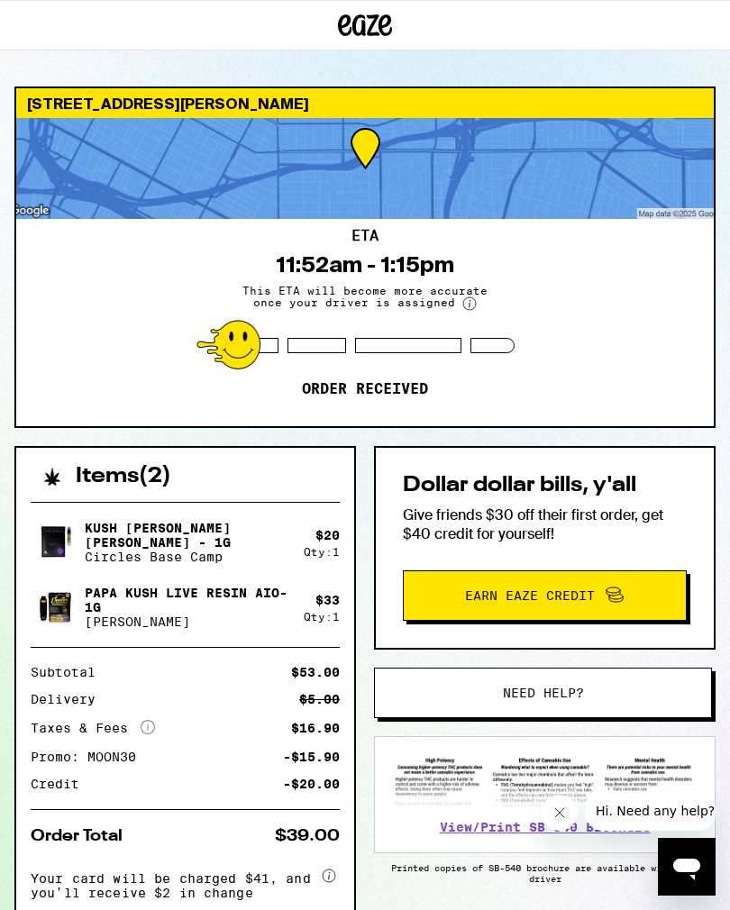
click at [552, 811] on icon "Close message from company" at bounding box center [559, 813] width 14 height 14
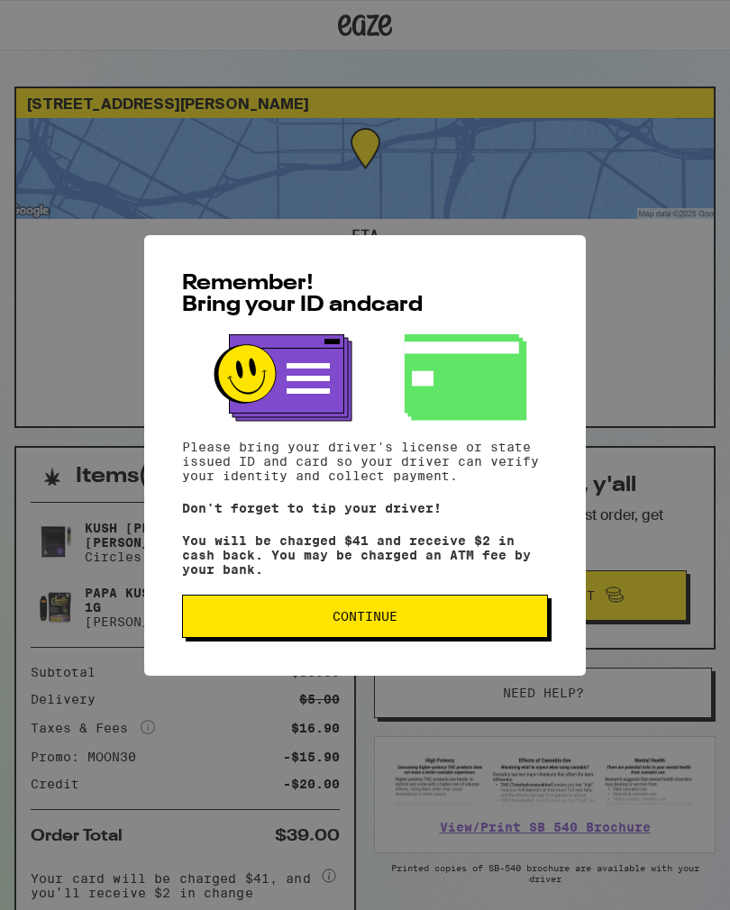
click at [397, 638] on button "Continue" at bounding box center [365, 616] width 366 height 43
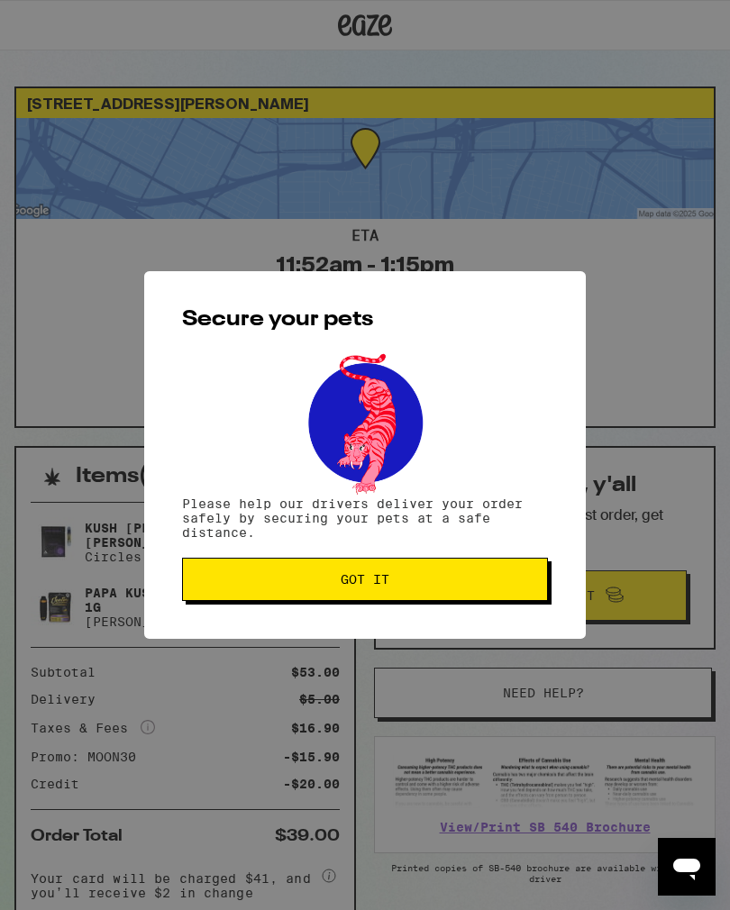
click at [435, 590] on button "Got it" at bounding box center [365, 579] width 366 height 43
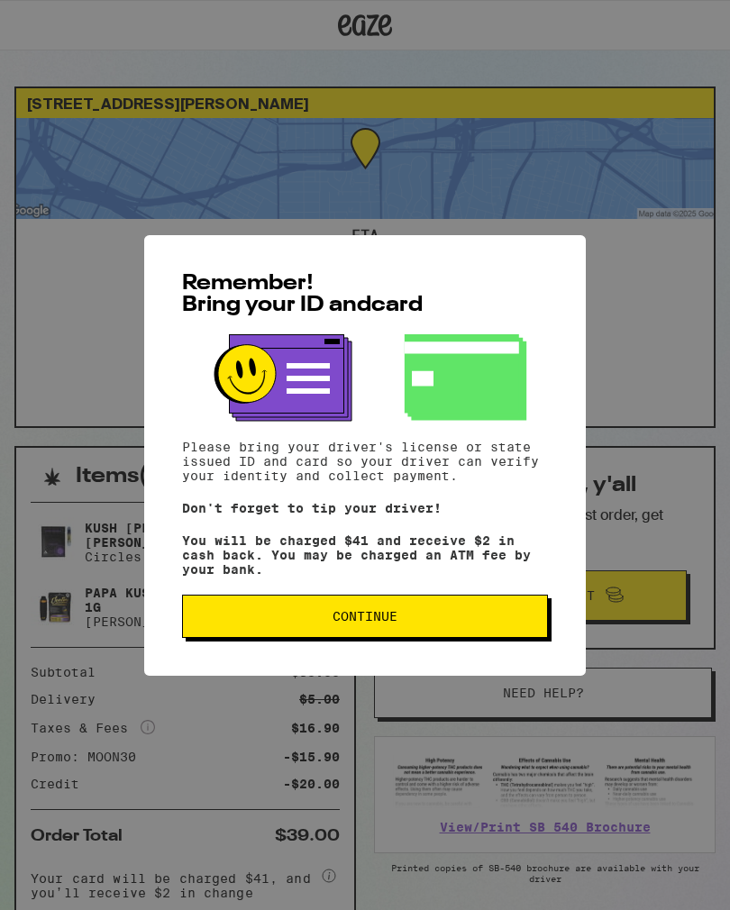
click at [361, 618] on span "Continue" at bounding box center [365, 616] width 65 height 13
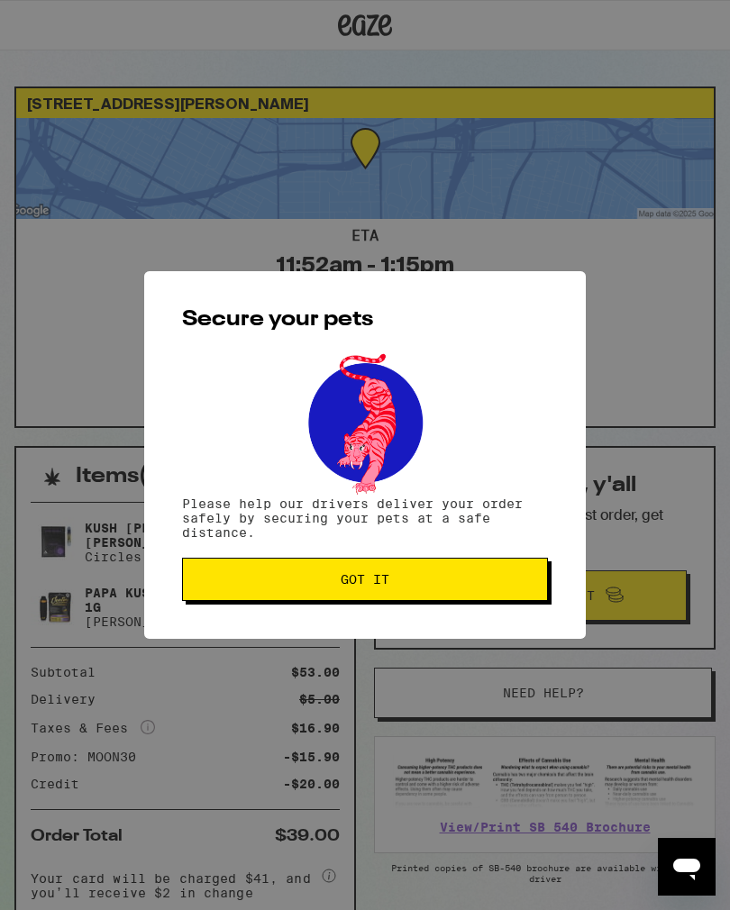
click at [348, 601] on button "Got it" at bounding box center [365, 579] width 366 height 43
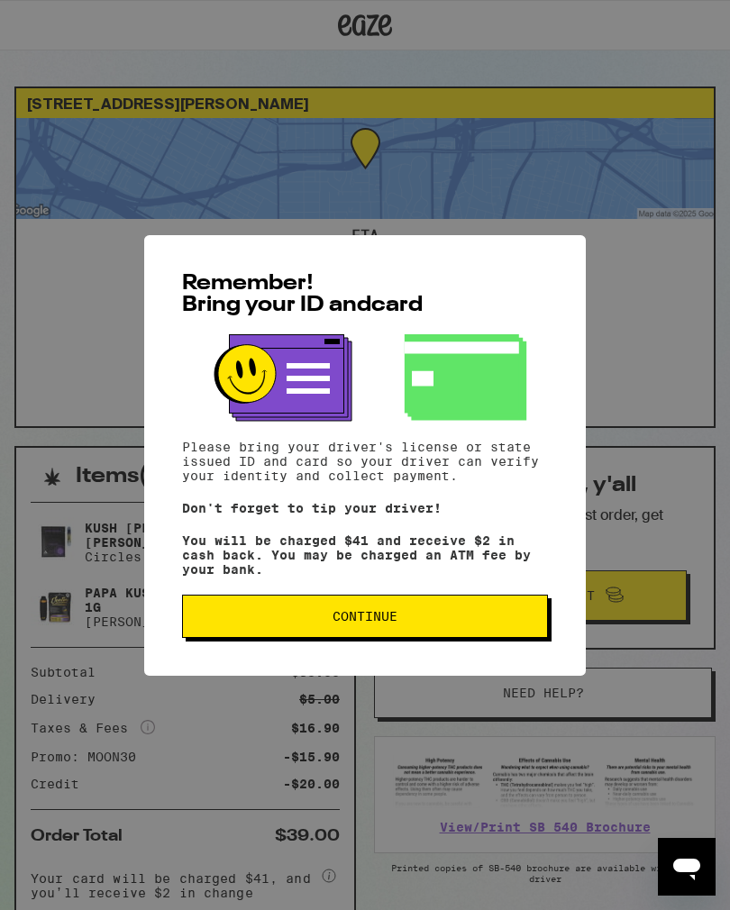
click at [401, 638] on button "Continue" at bounding box center [365, 616] width 366 height 43
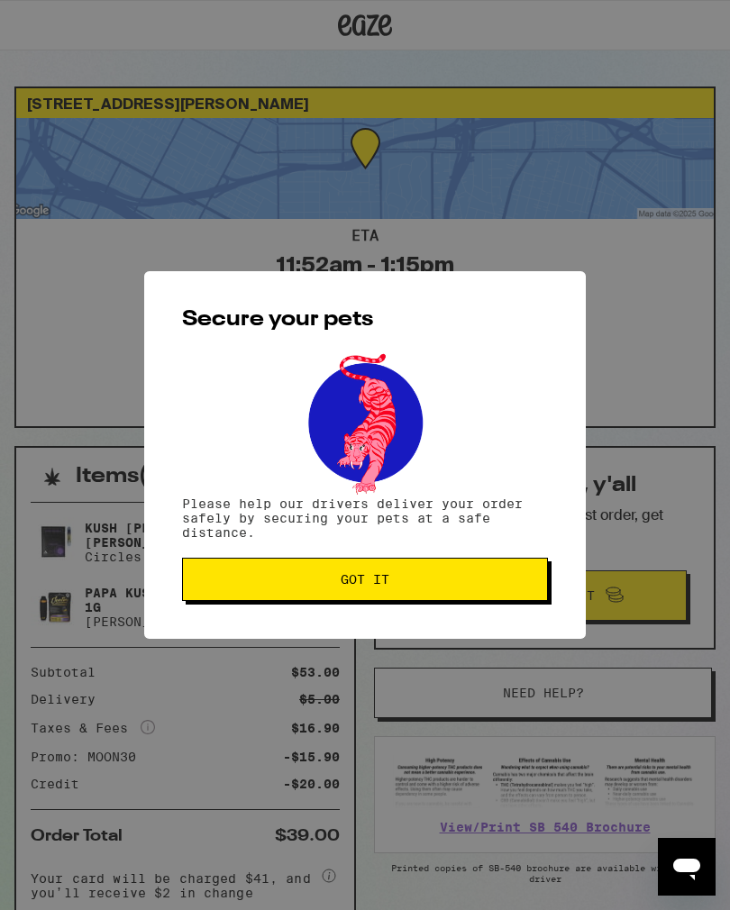
click at [374, 585] on span "Got it" at bounding box center [365, 579] width 49 height 13
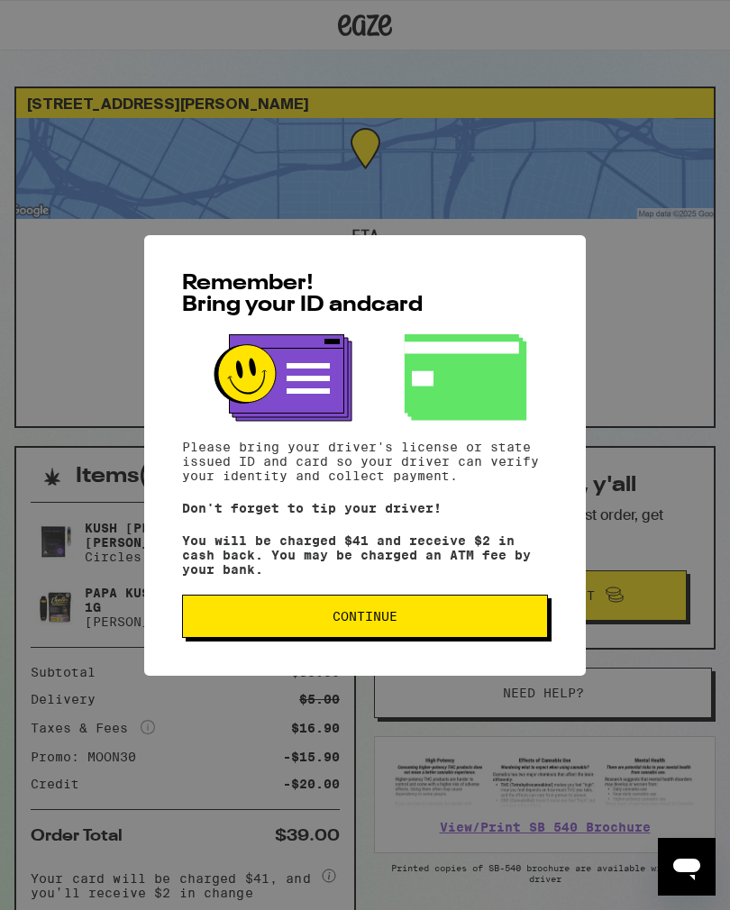
click at [338, 623] on span "Continue" at bounding box center [365, 616] width 65 height 13
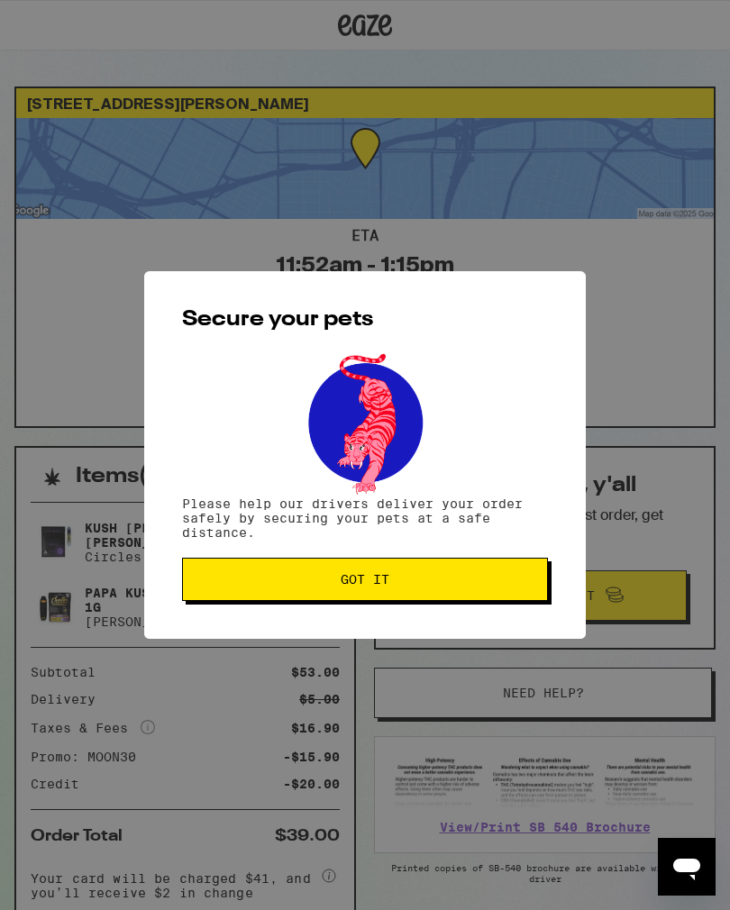
click at [333, 575] on button "Got it" at bounding box center [365, 579] width 366 height 43
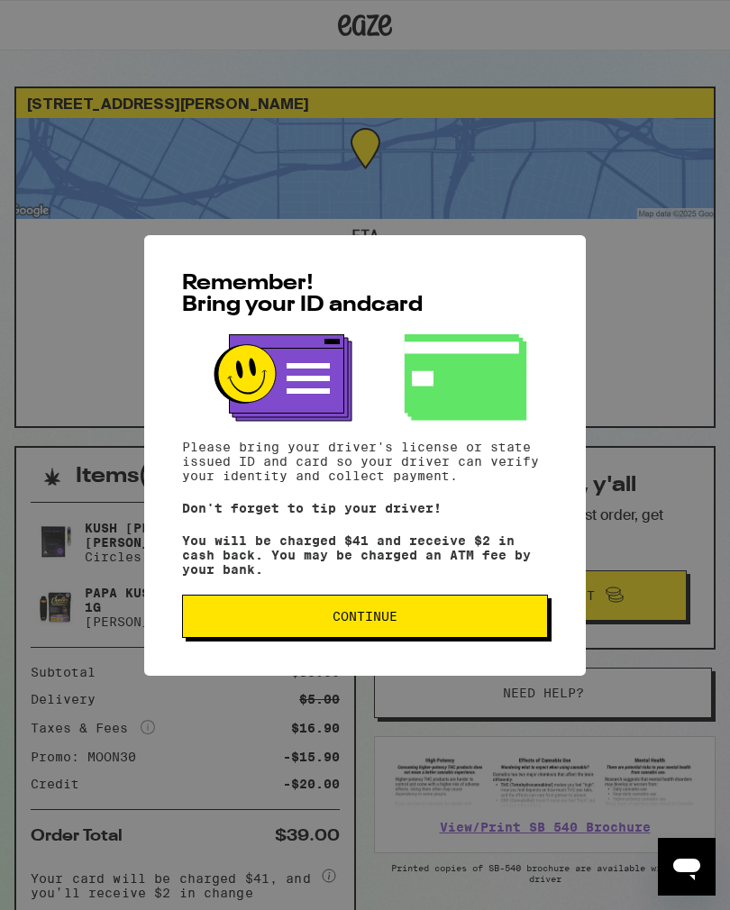
click at [521, 623] on span "Continue" at bounding box center [364, 616] width 335 height 13
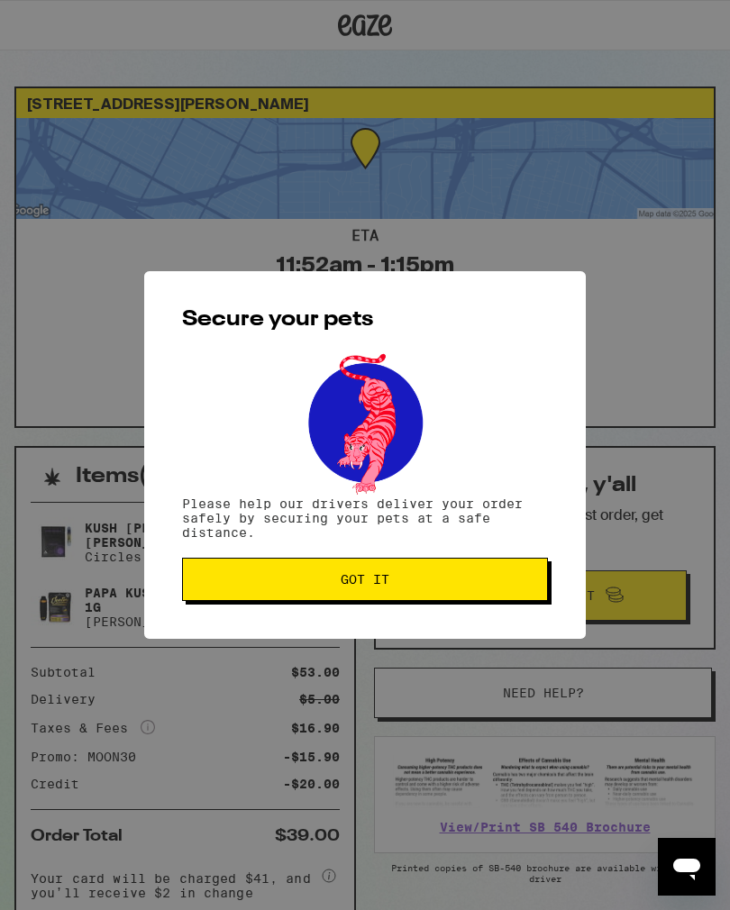
click at [236, 578] on span "Got it" at bounding box center [364, 579] width 335 height 13
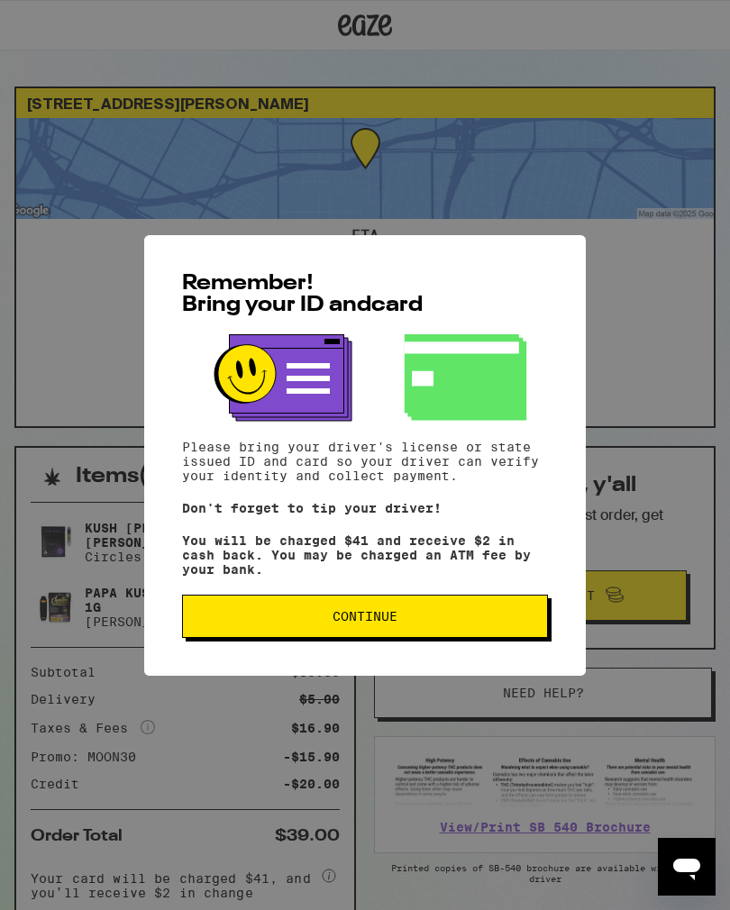
click at [230, 619] on span "Continue" at bounding box center [364, 616] width 335 height 13
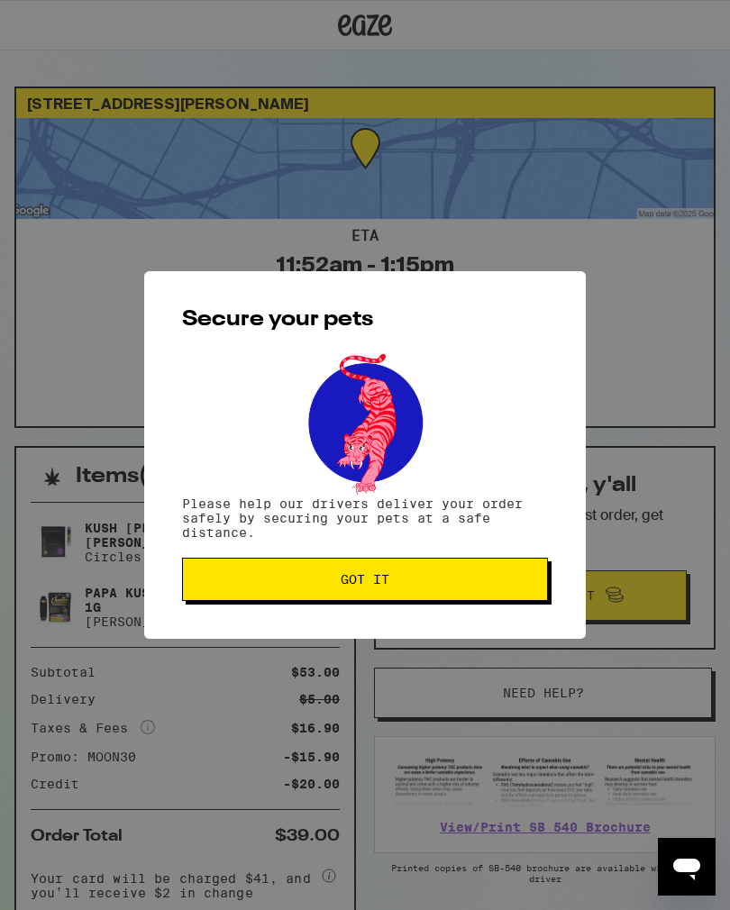
click at [218, 590] on button "Got it" at bounding box center [365, 579] width 366 height 43
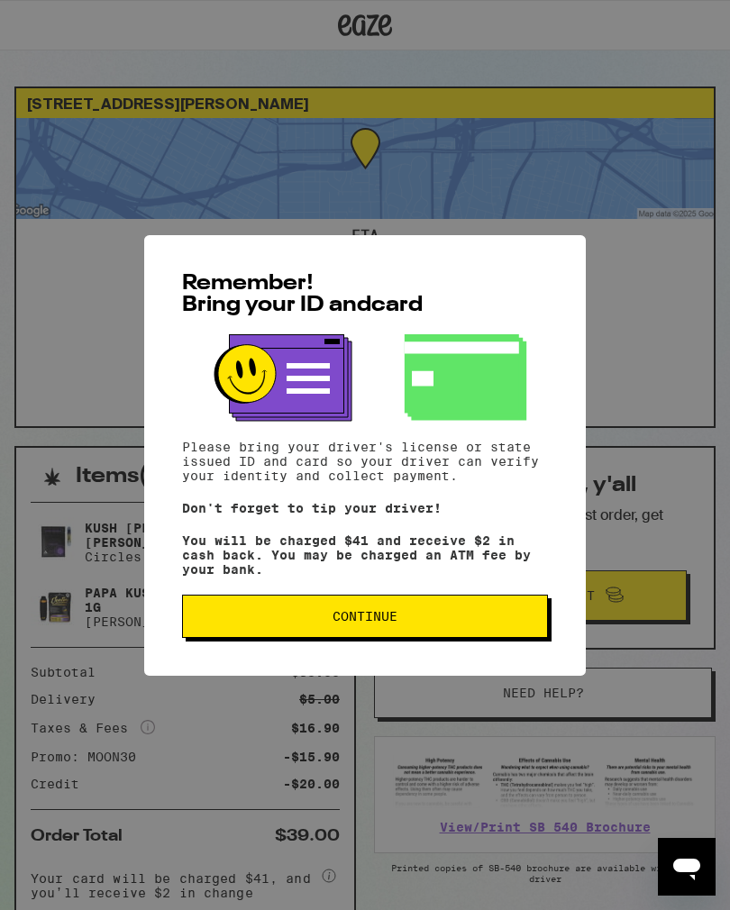
click at [245, 633] on button "Continue" at bounding box center [365, 616] width 366 height 43
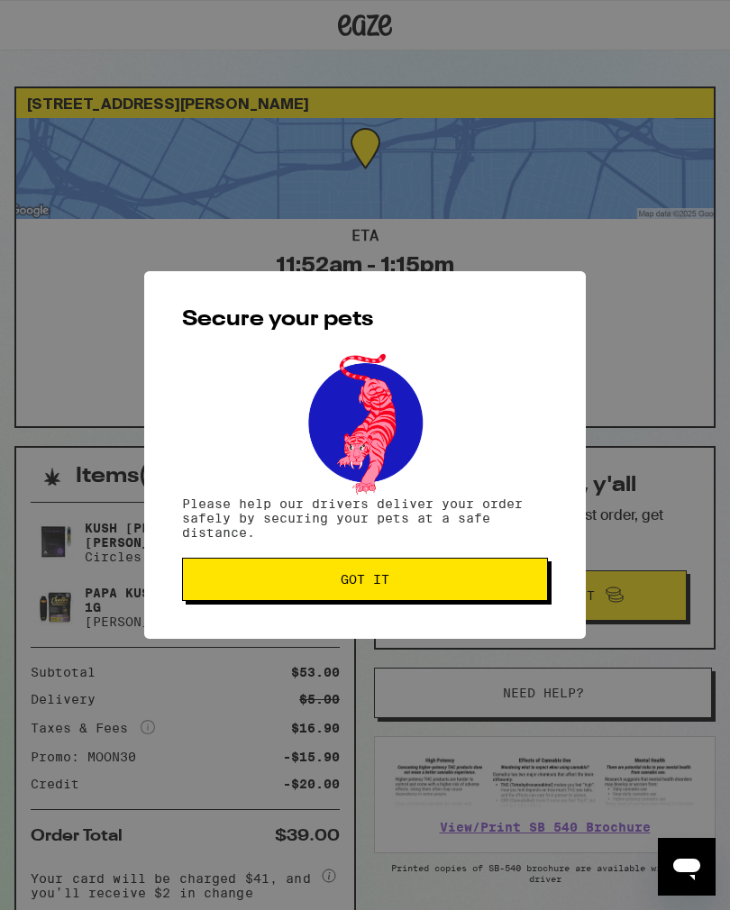
click at [238, 592] on button "Got it" at bounding box center [365, 579] width 366 height 43
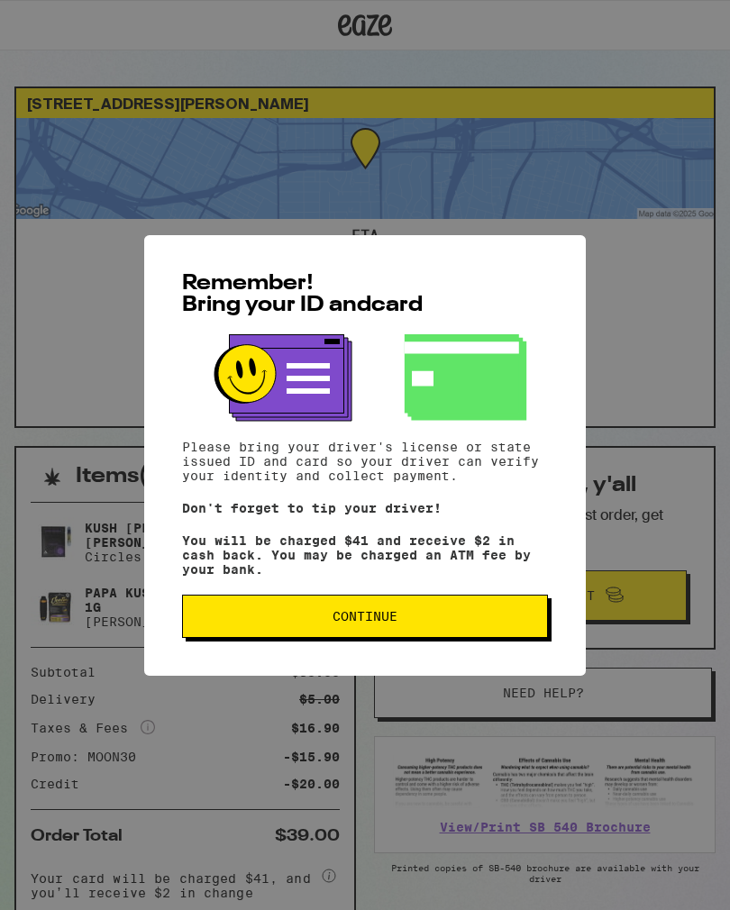
click at [306, 617] on button "Continue" at bounding box center [365, 616] width 366 height 43
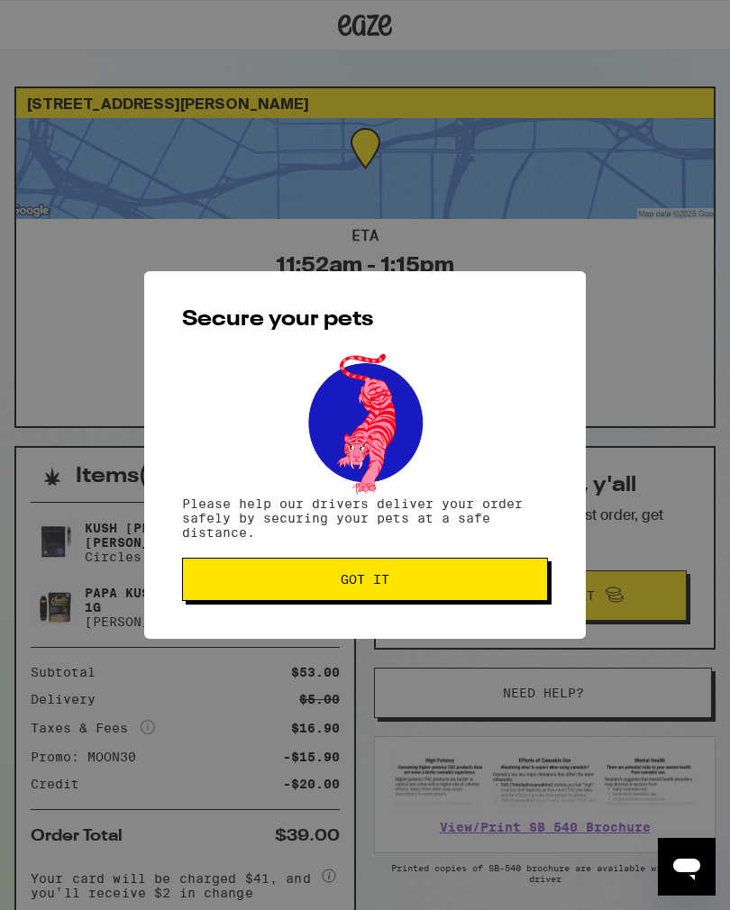
click at [247, 568] on button "Got it" at bounding box center [365, 579] width 366 height 43
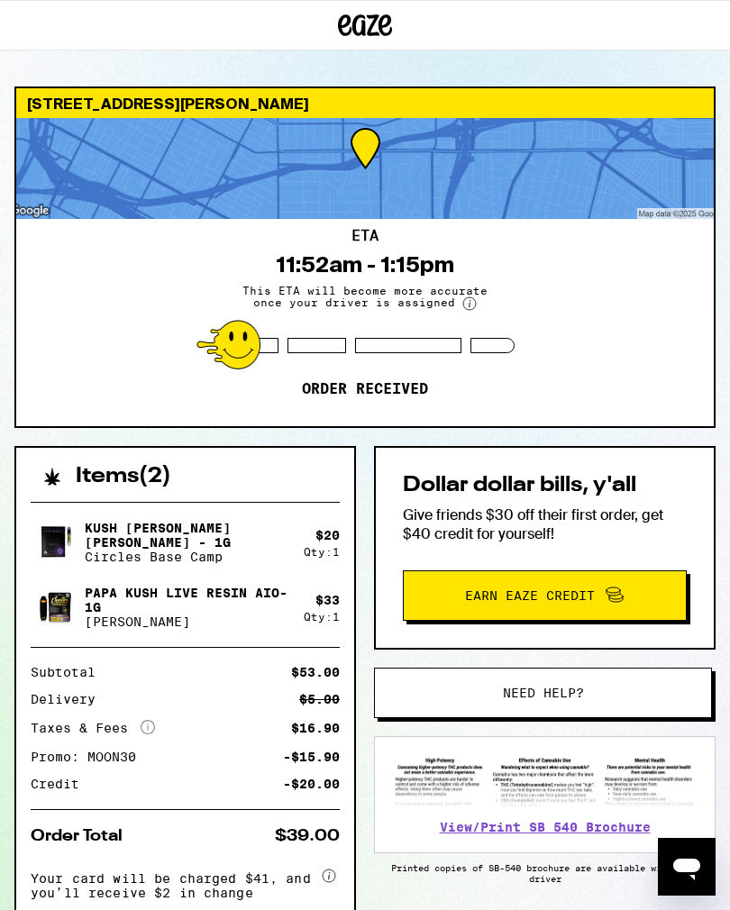
click at [359, 895] on div "Items ( 2 ) Kush Berry Bliss - 1g Circles Base Camp $ 20 Qty: 1 Papa Kush Live …" at bounding box center [364, 730] width 701 height 568
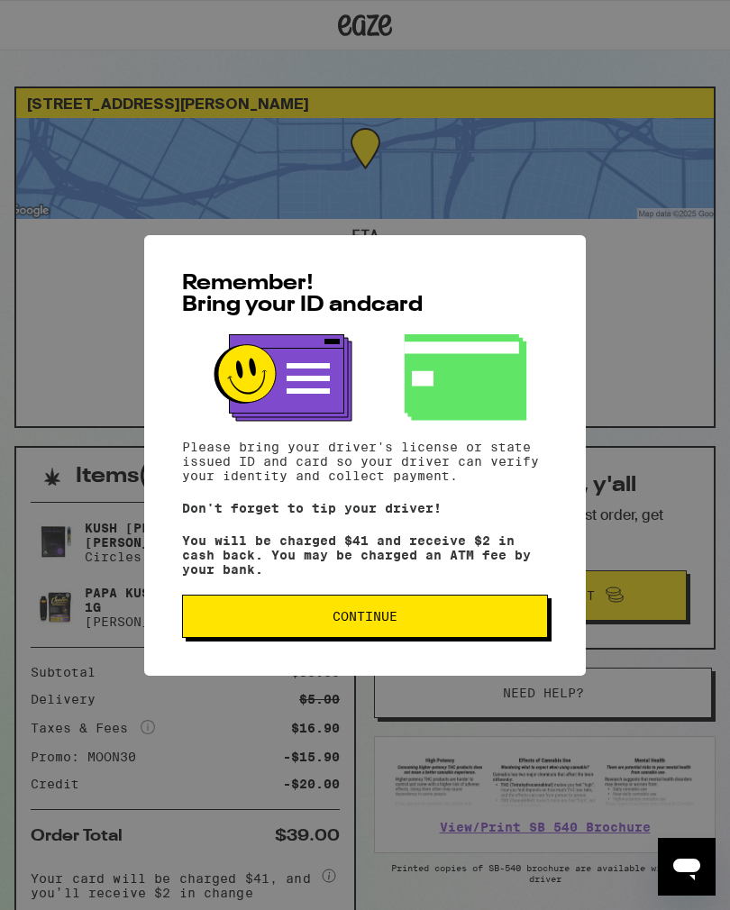
click at [297, 623] on span "Continue" at bounding box center [364, 616] width 335 height 13
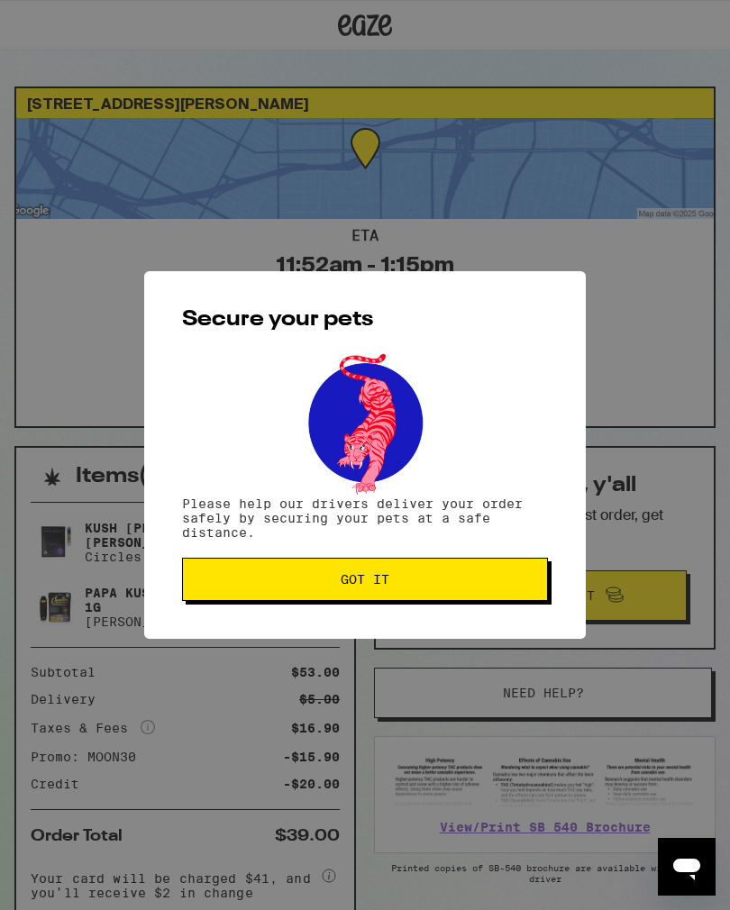
click at [260, 586] on span "Got it" at bounding box center [364, 579] width 335 height 13
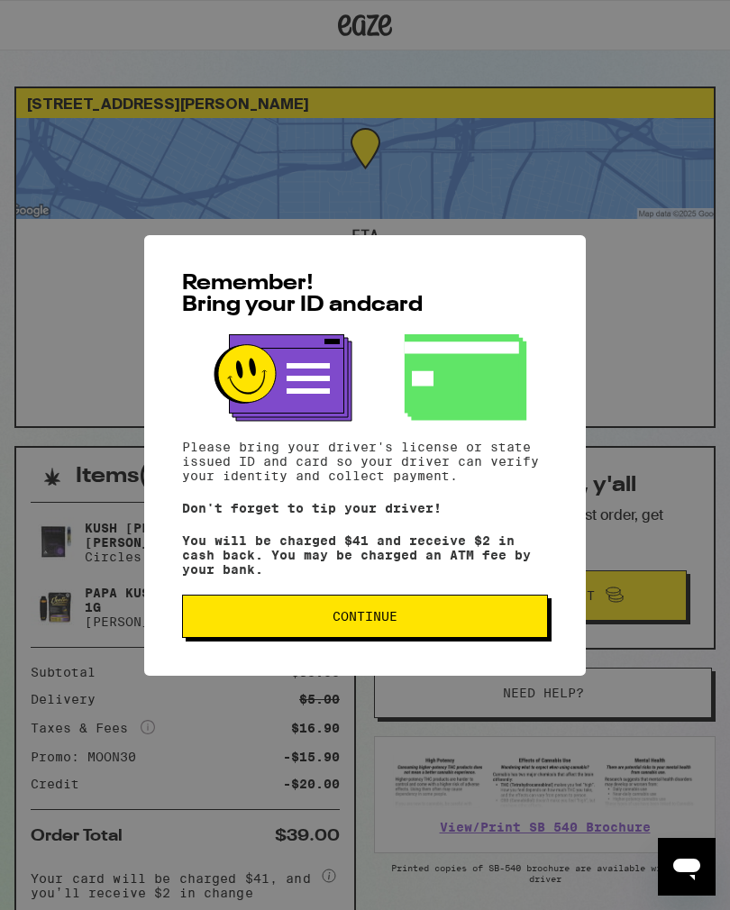
click at [368, 623] on span "Continue" at bounding box center [365, 616] width 65 height 13
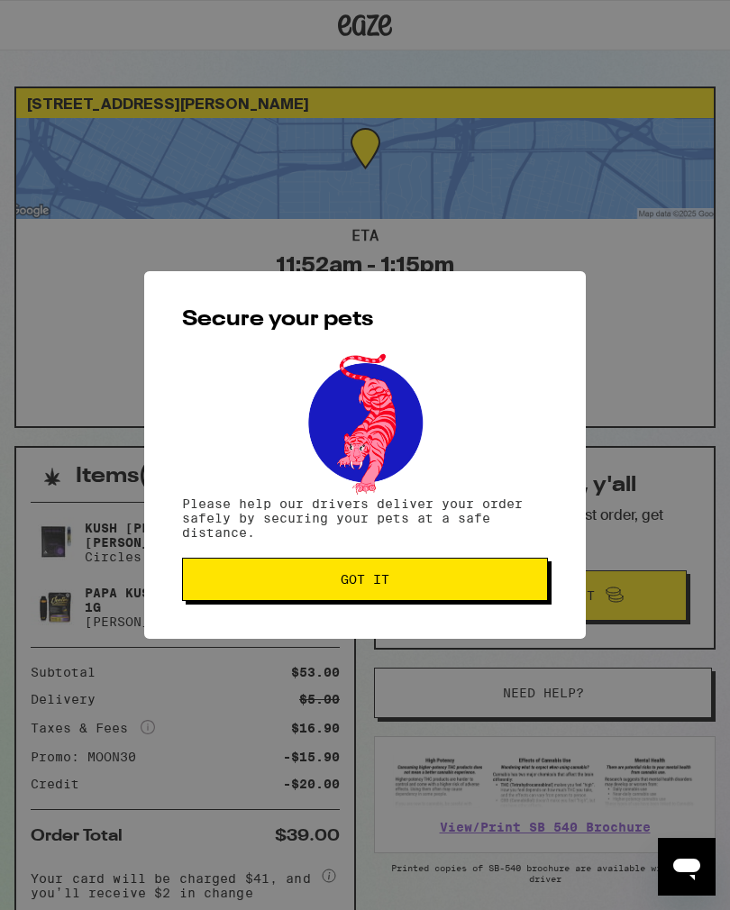
click at [343, 557] on div "Secure your pets Please help our drivers deliver your order safely by securing …" at bounding box center [365, 455] width 442 height 368
click at [288, 580] on span "Got it" at bounding box center [364, 579] width 335 height 13
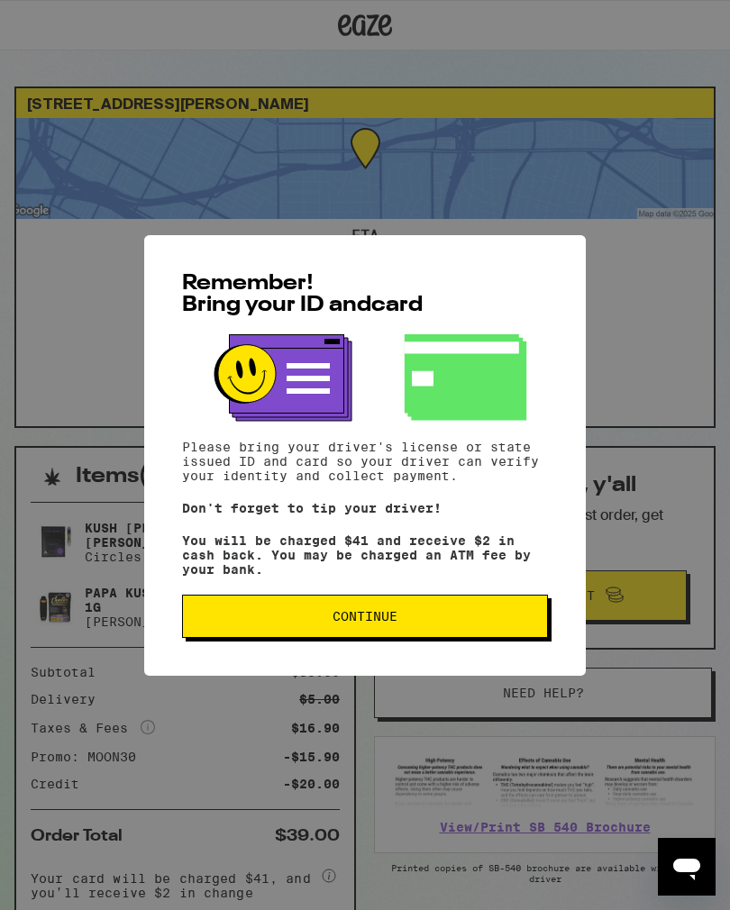
click at [393, 623] on span "Continue" at bounding box center [365, 616] width 65 height 13
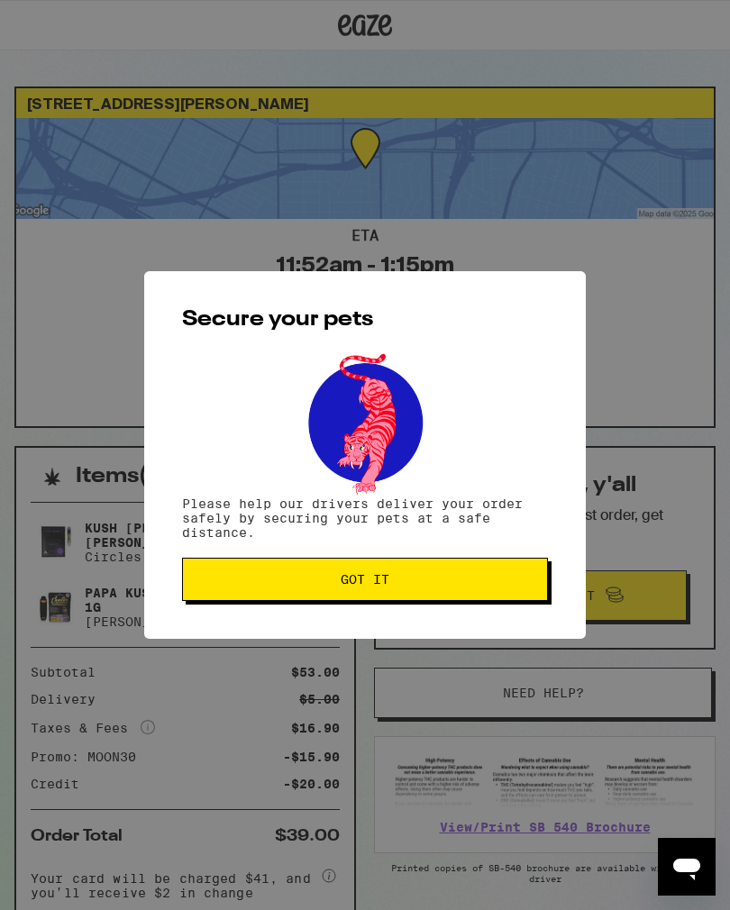
click at [379, 583] on span "Got it" at bounding box center [365, 579] width 49 height 13
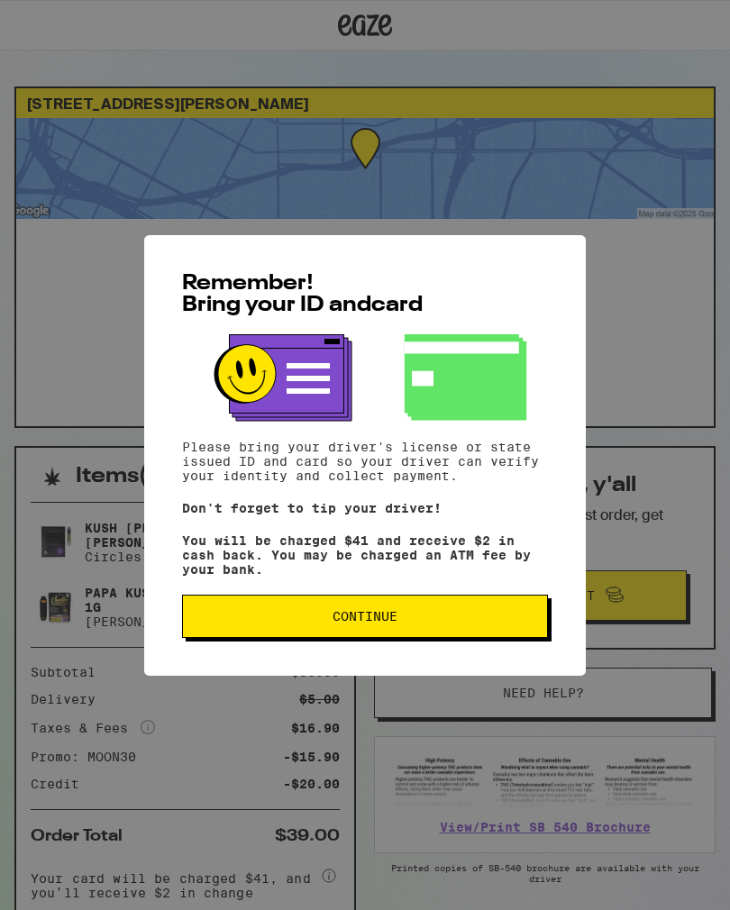
click at [404, 623] on span "Continue" at bounding box center [364, 616] width 335 height 13
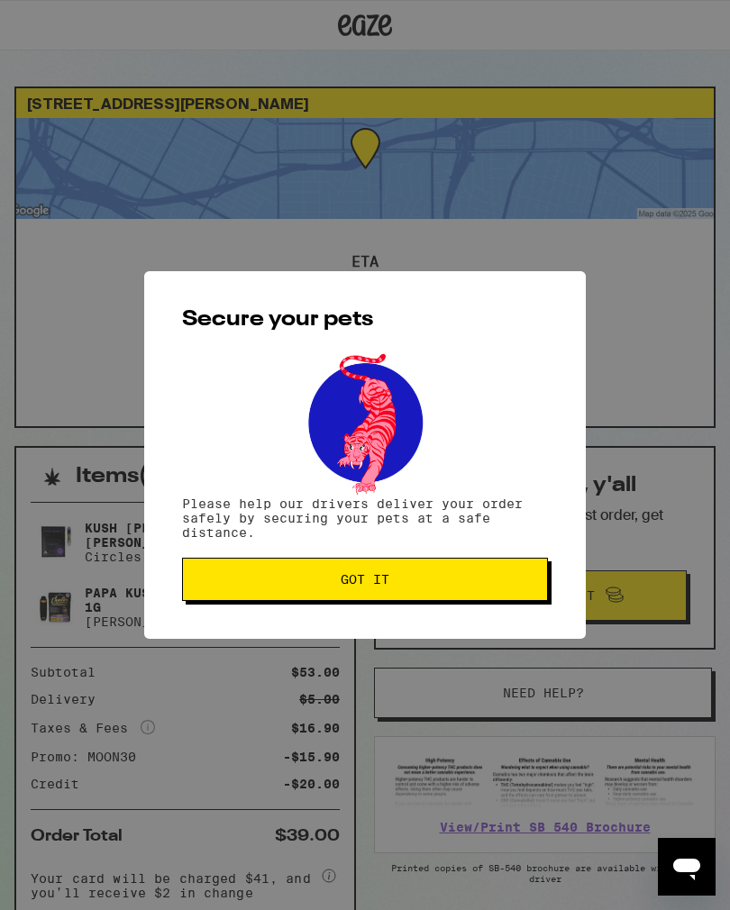
click at [342, 580] on span "Got it" at bounding box center [365, 579] width 49 height 13
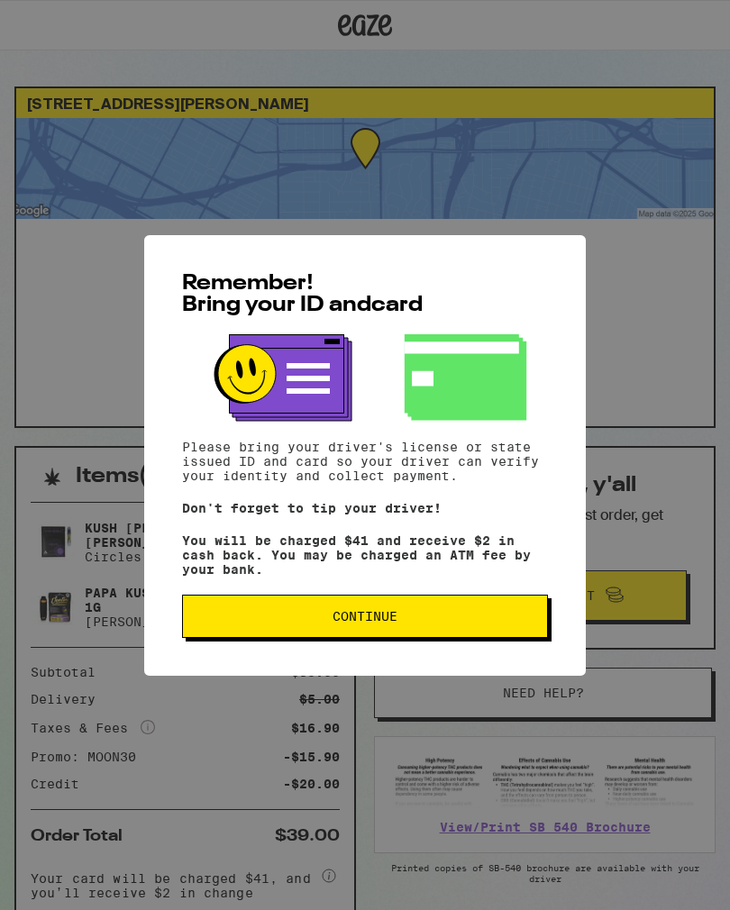
click at [384, 623] on span "Continue" at bounding box center [365, 616] width 65 height 13
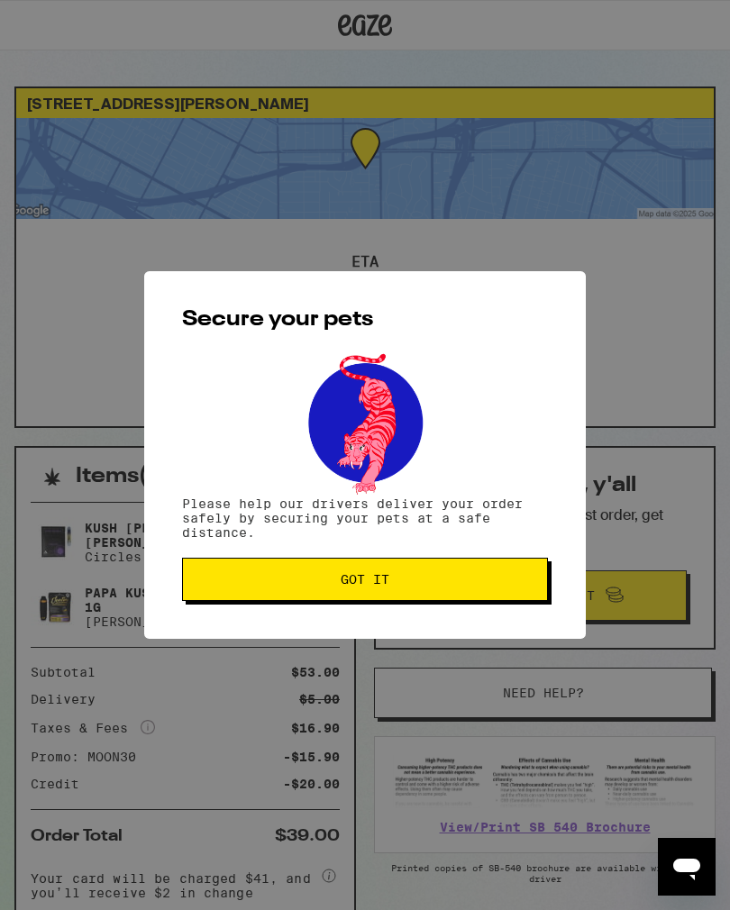
click at [379, 582] on span "Got it" at bounding box center [365, 579] width 49 height 13
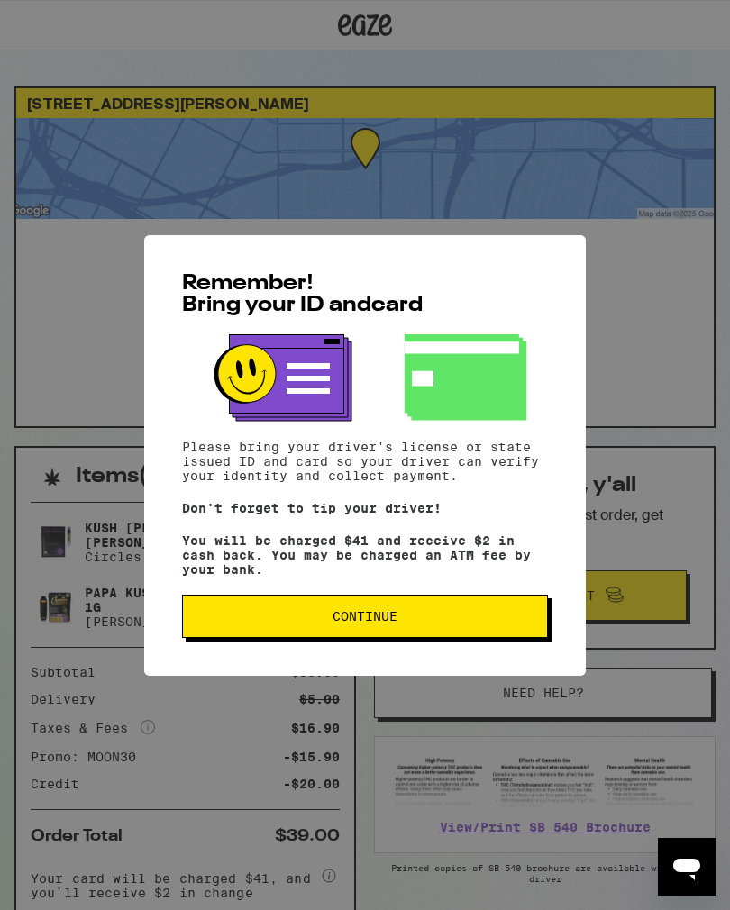
click at [449, 623] on span "Continue" at bounding box center [364, 616] width 335 height 13
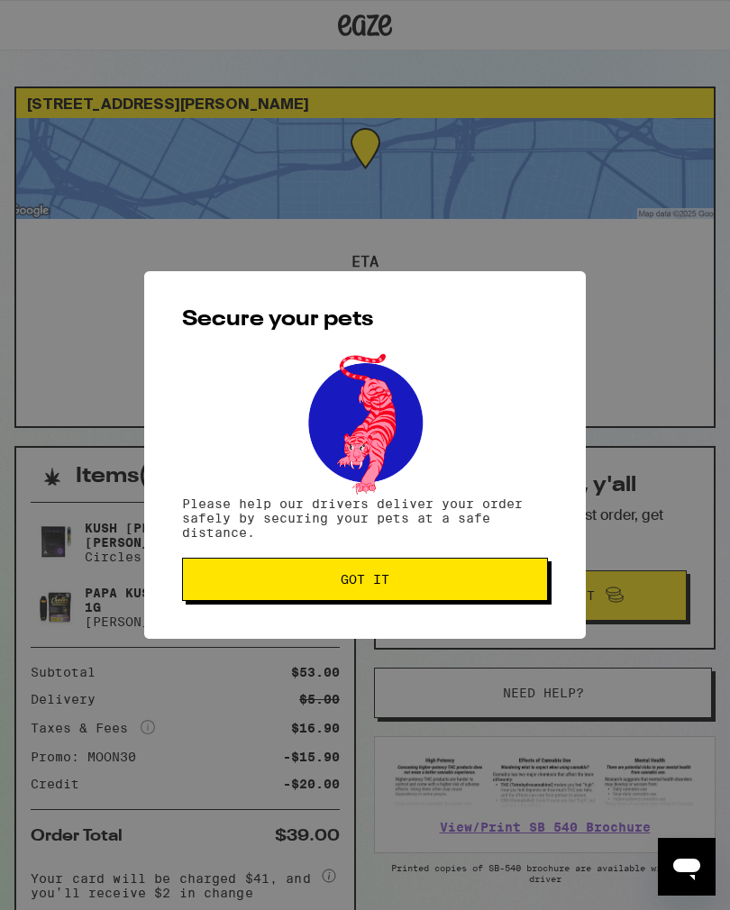
click at [322, 577] on button "Got it" at bounding box center [365, 579] width 366 height 43
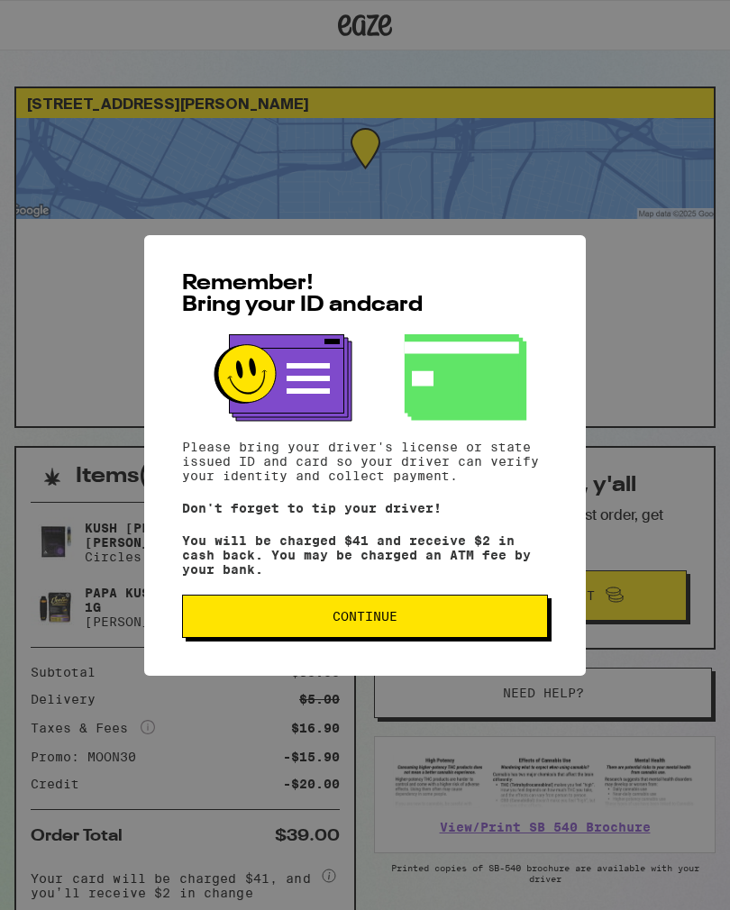
click at [464, 589] on div "Remember! Bring your ID and card Please bring your driver's license or state is…" at bounding box center [365, 455] width 442 height 441
click at [483, 615] on button "Continue" at bounding box center [365, 616] width 366 height 43
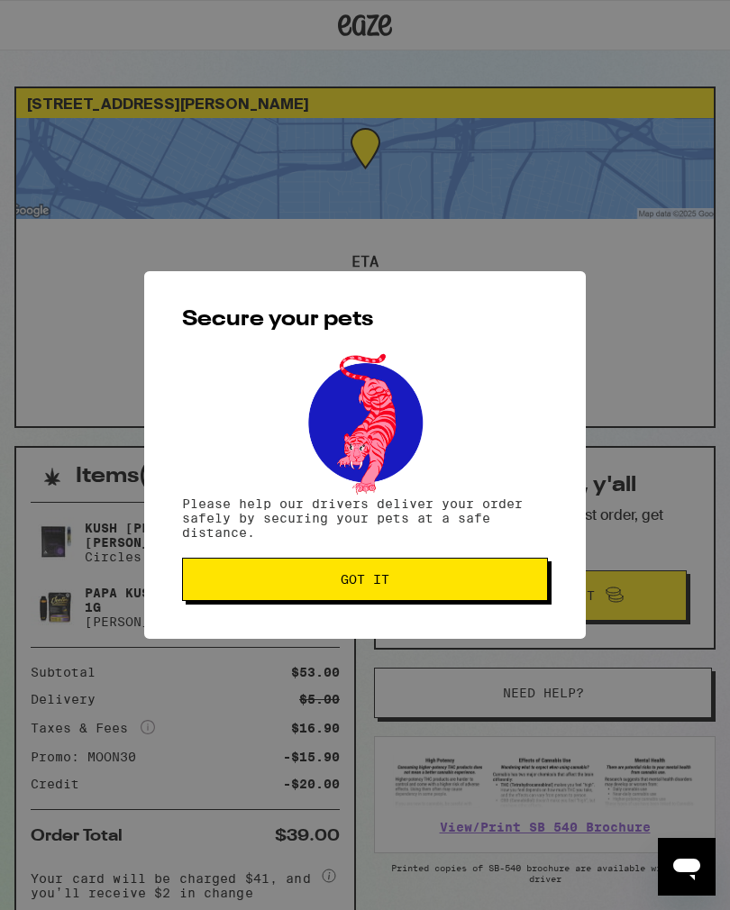
click at [361, 574] on button "Got it" at bounding box center [365, 579] width 366 height 43
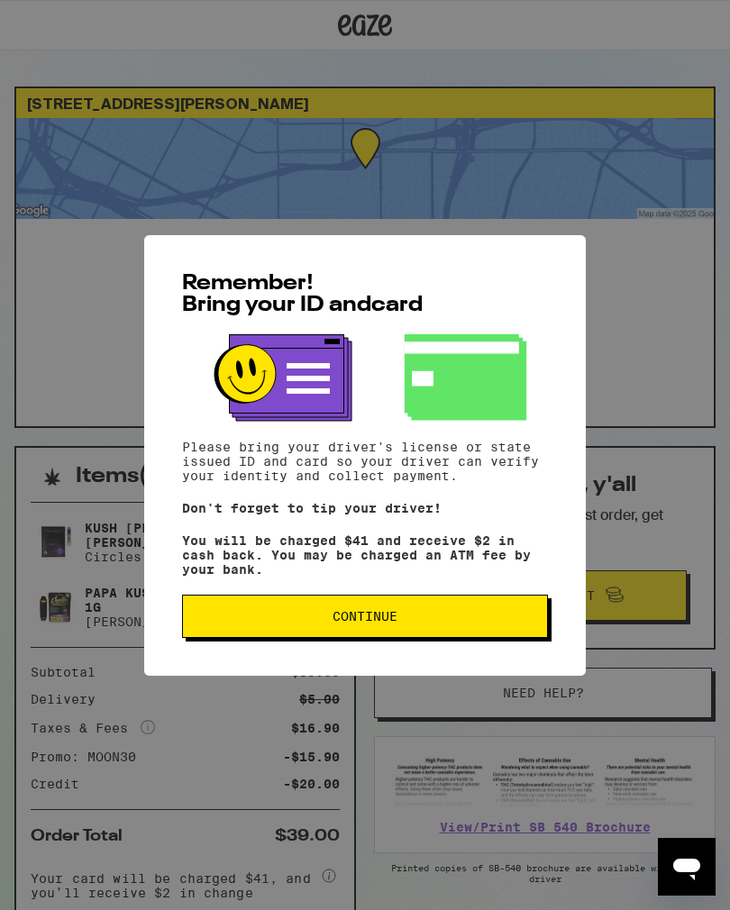
click at [394, 636] on button "Continue" at bounding box center [365, 616] width 366 height 43
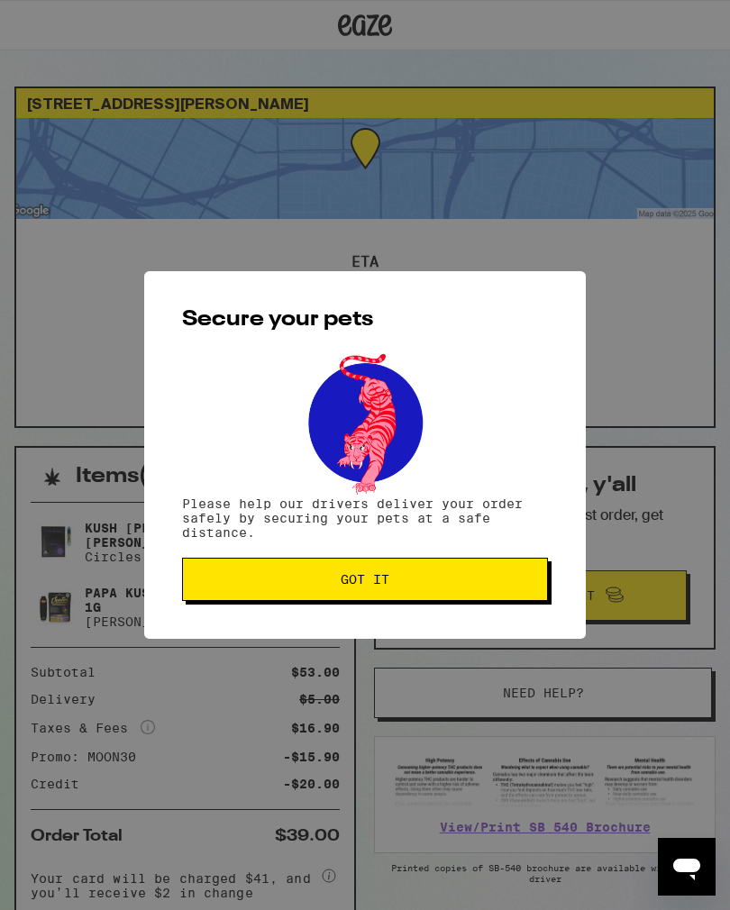
click at [432, 580] on span "Got it" at bounding box center [364, 579] width 335 height 13
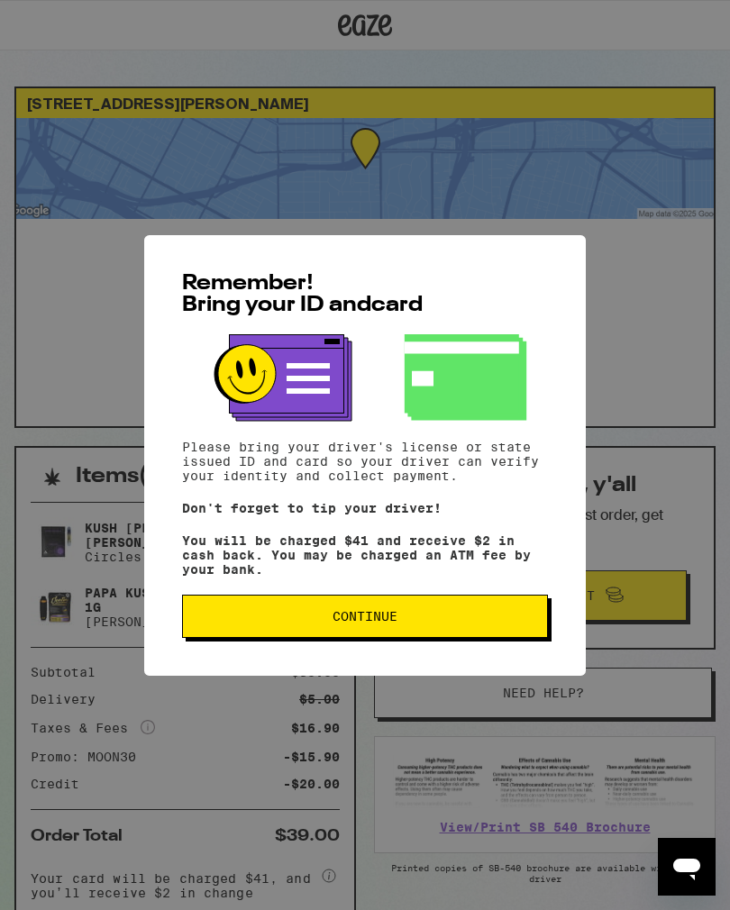
click at [484, 622] on span "Continue" at bounding box center [364, 616] width 335 height 13
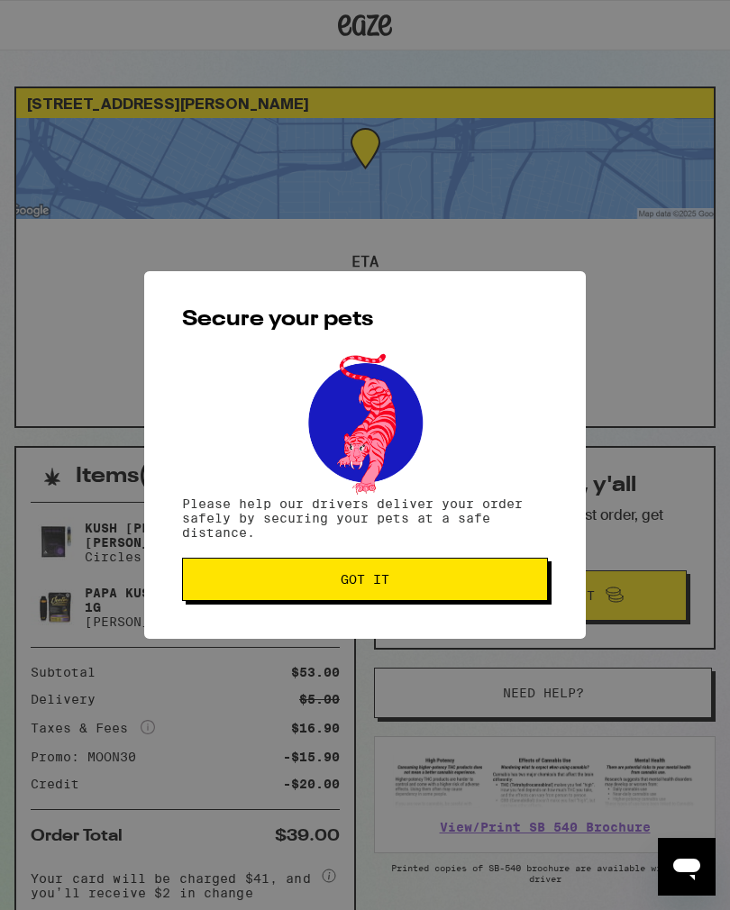
click at [456, 585] on span "Got it" at bounding box center [364, 579] width 335 height 13
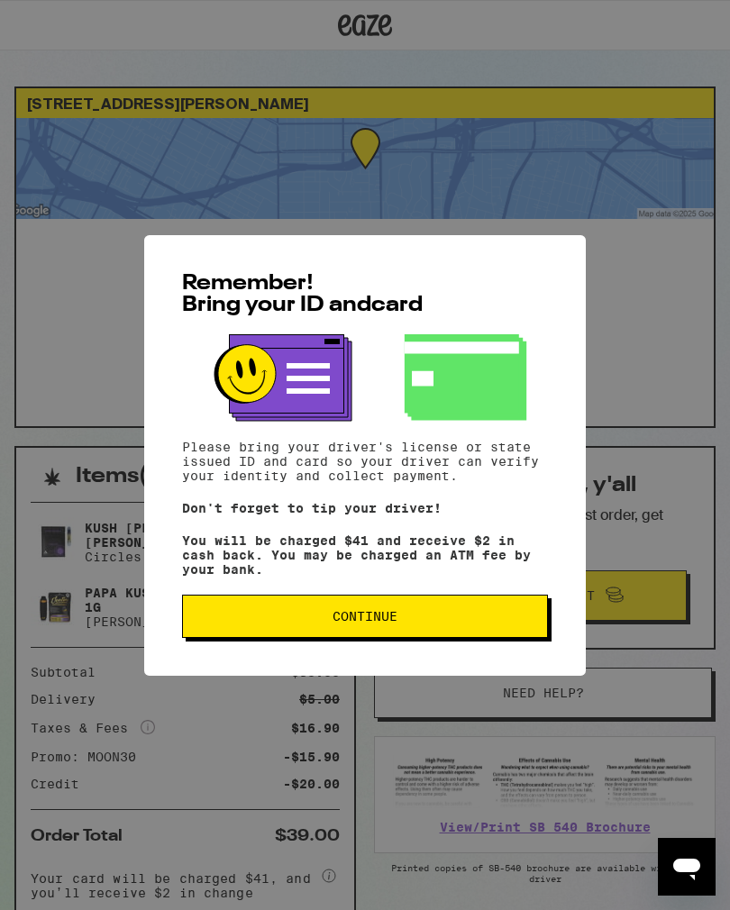
click at [430, 607] on button "Continue" at bounding box center [365, 616] width 366 height 43
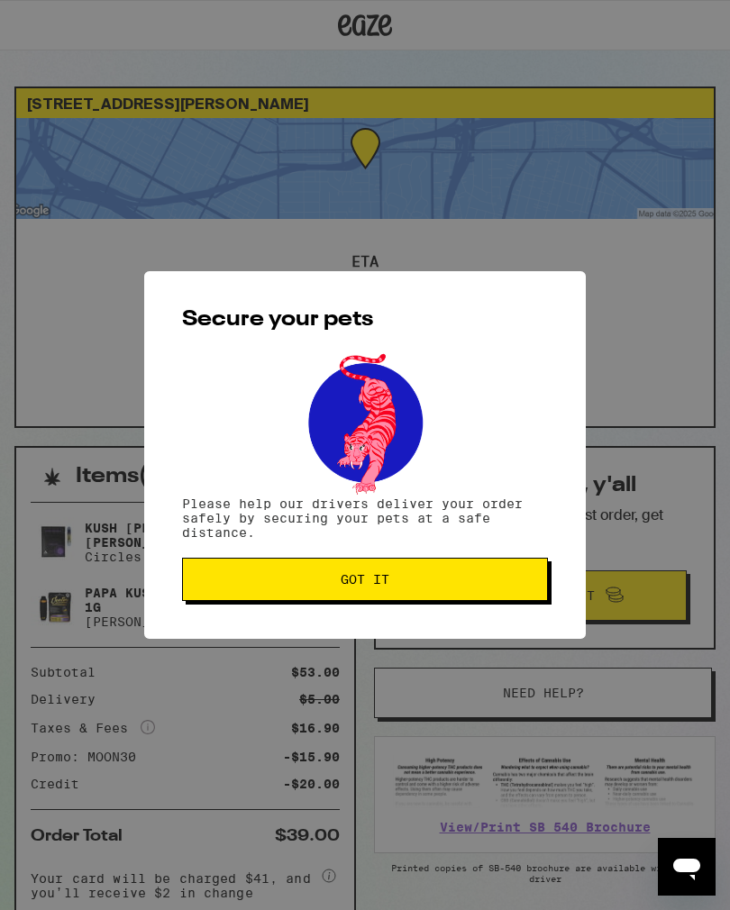
click at [460, 598] on button "Got it" at bounding box center [365, 579] width 366 height 43
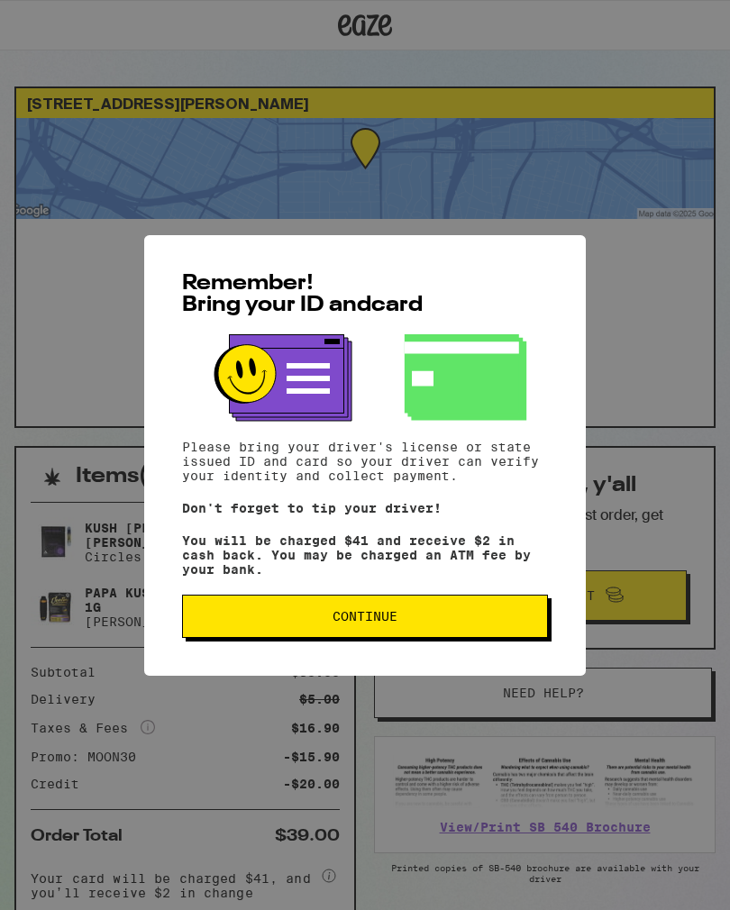
click at [361, 616] on span "Continue" at bounding box center [365, 616] width 65 height 13
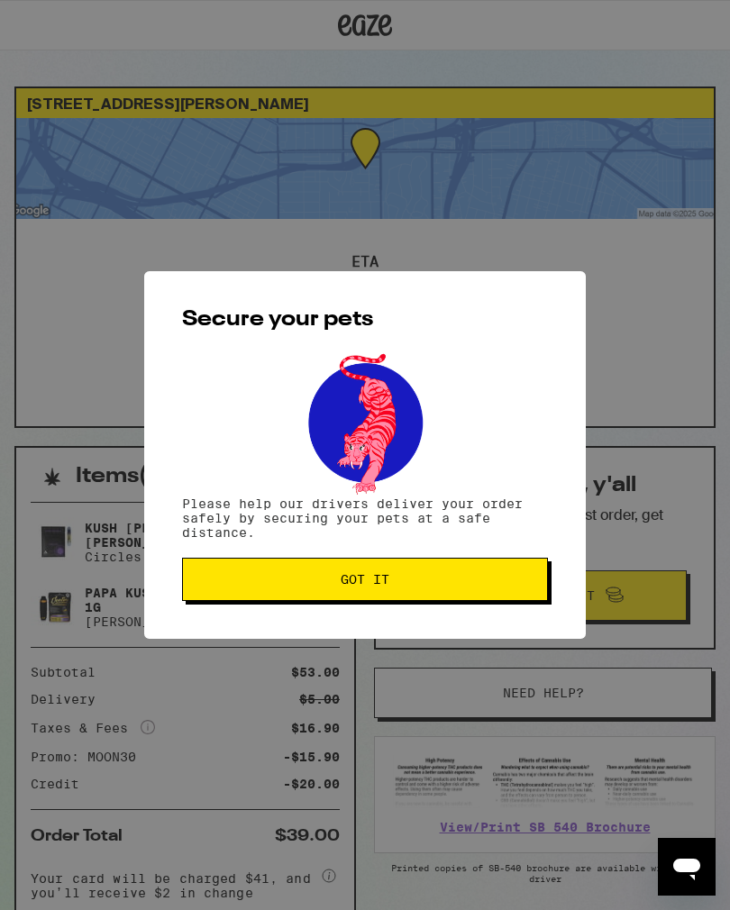
click at [369, 575] on span "Got it" at bounding box center [365, 579] width 49 height 13
